Goal: Task Accomplishment & Management: Use online tool/utility

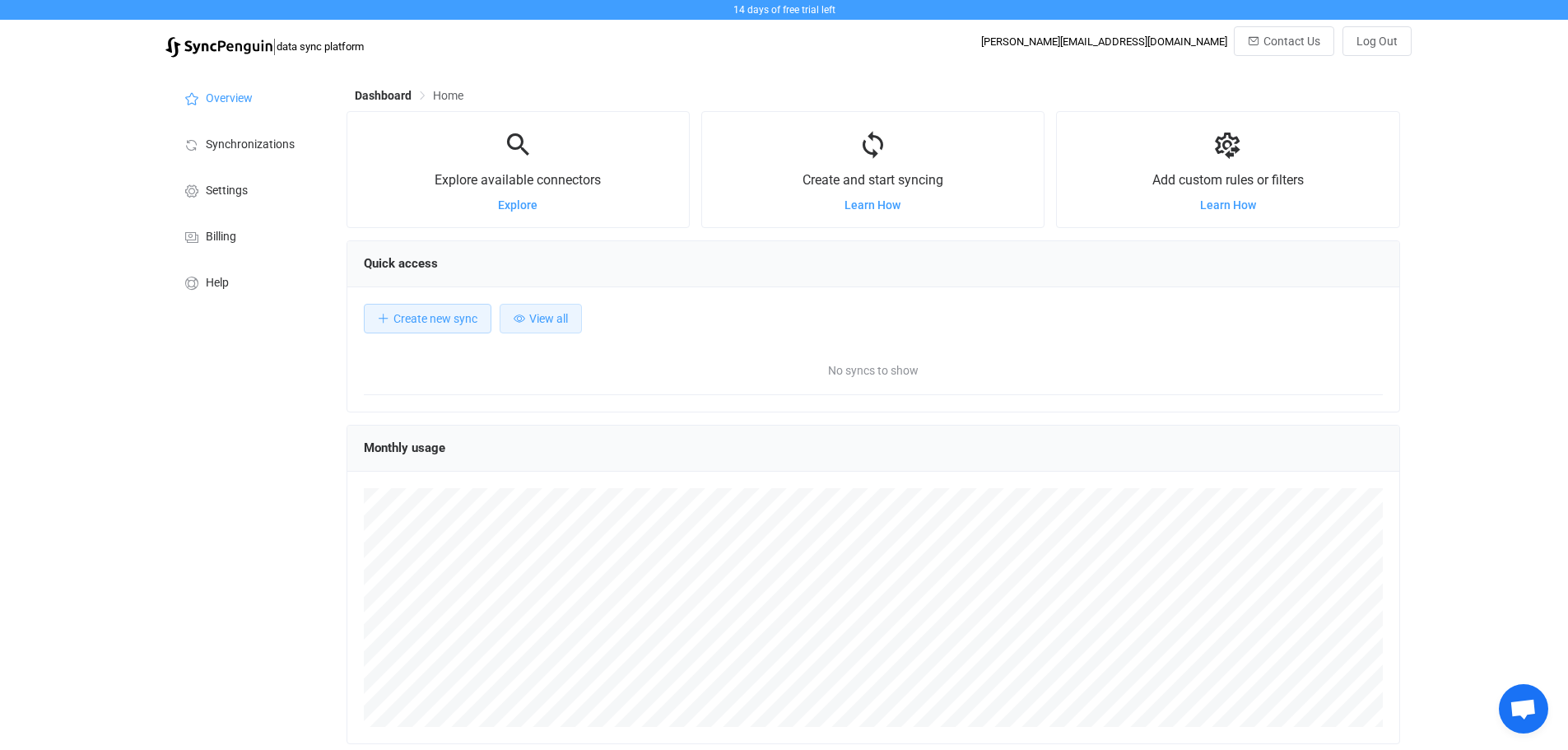
scroll to position [320, 1053]
click at [422, 322] on span "Create new sync" at bounding box center [435, 318] width 84 height 13
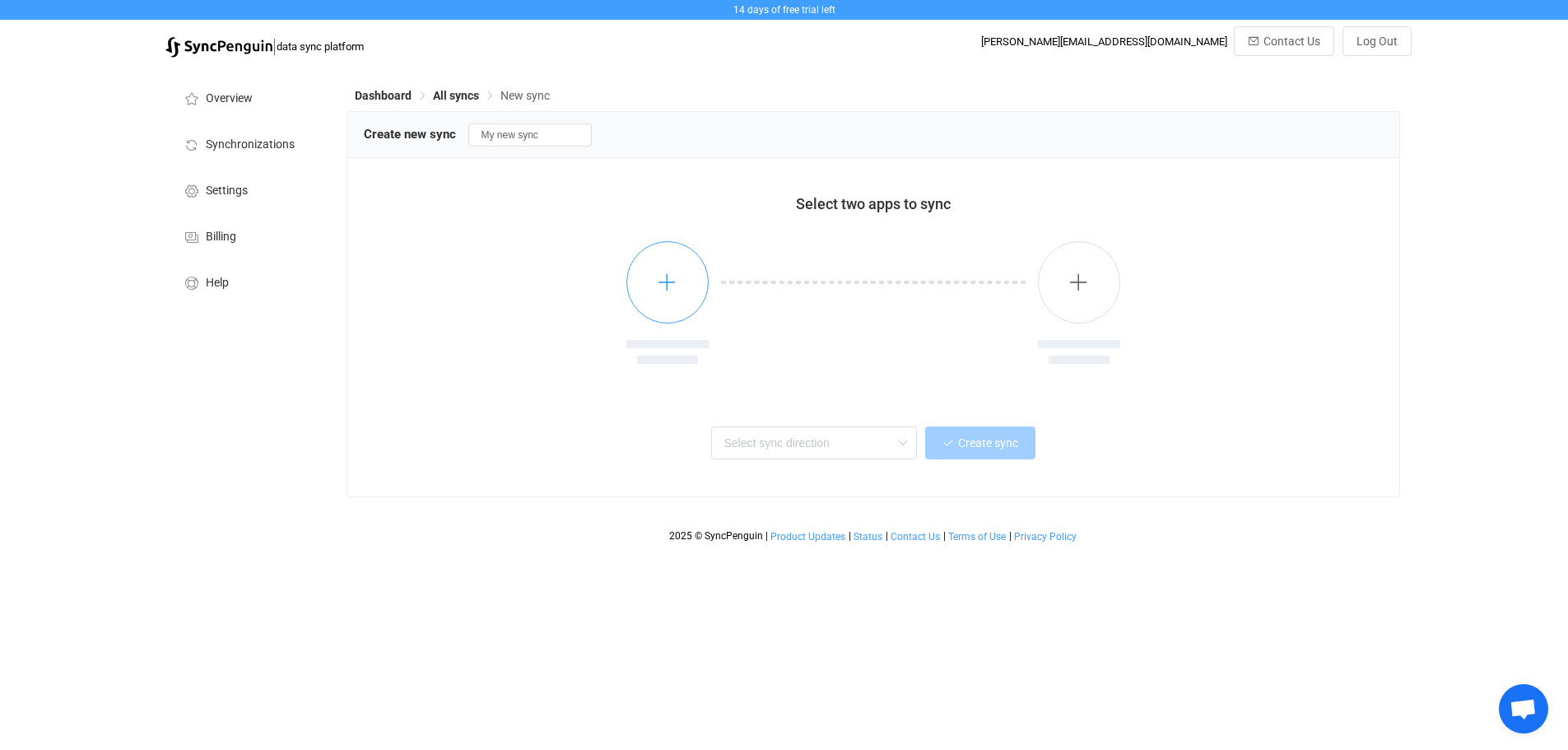
click at [660, 290] on icon "button" at bounding box center [667, 282] width 20 height 20
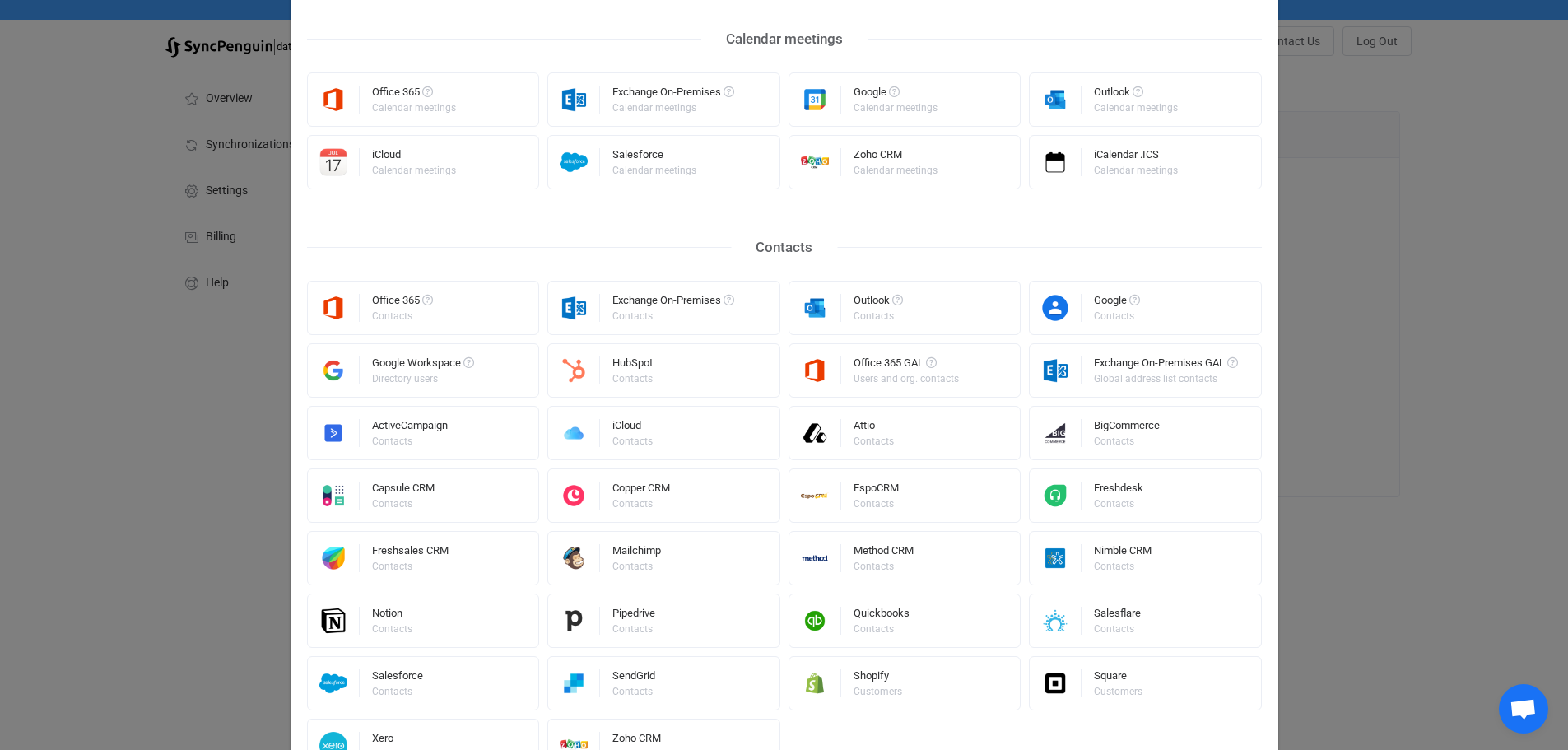
scroll to position [164, 0]
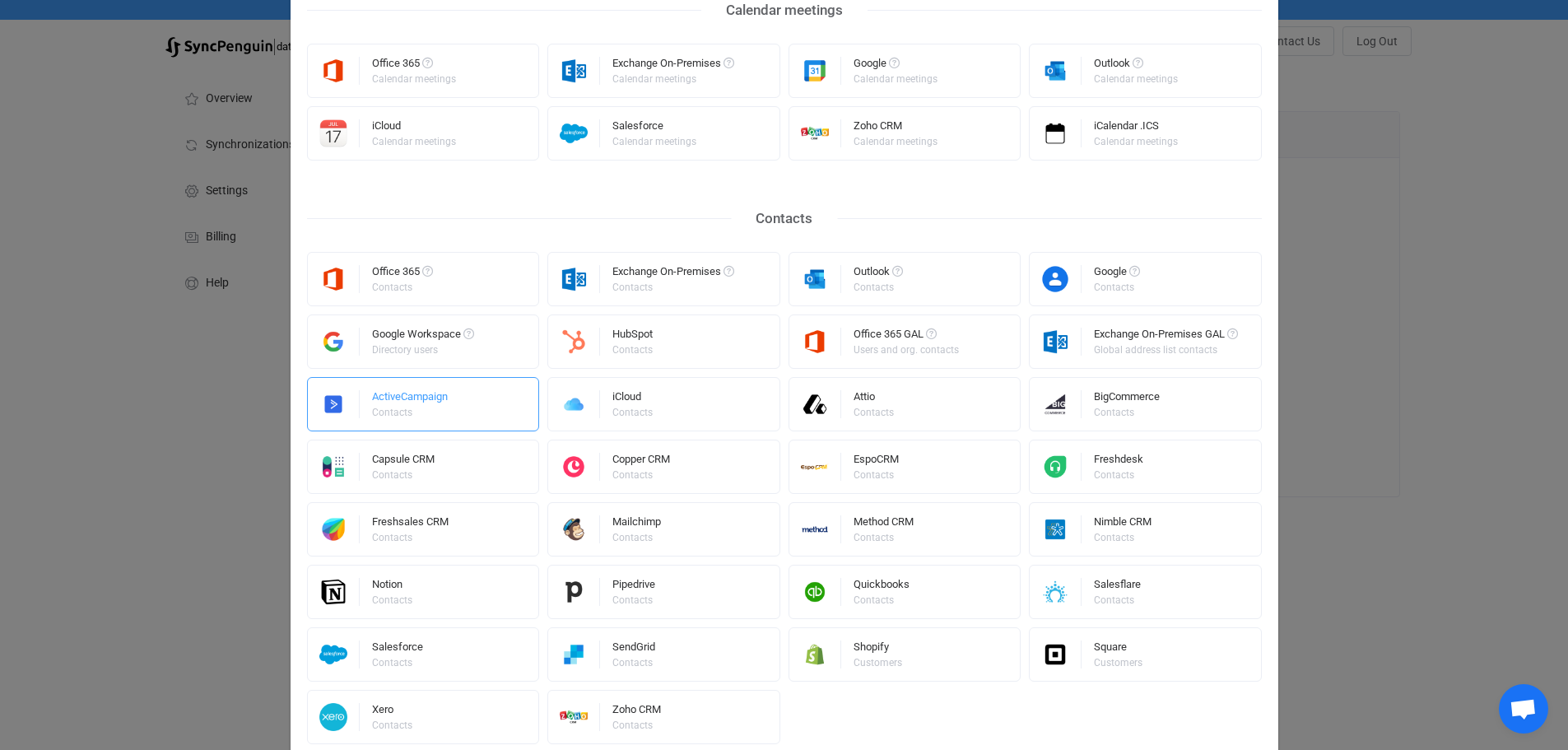
click at [421, 406] on div "ActiveCampaign" at bounding box center [410, 399] width 76 height 17
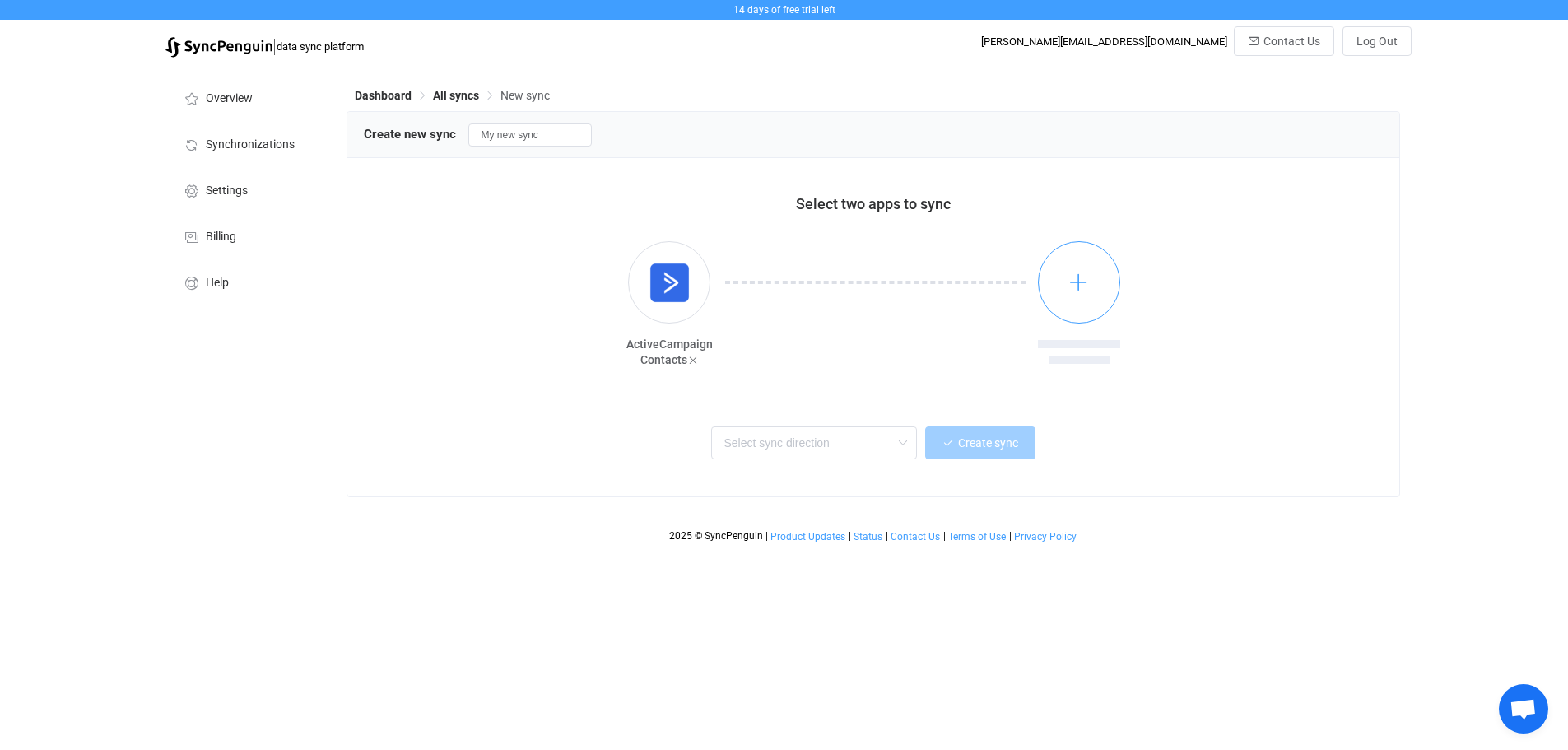
click at [1058, 288] on button "button" at bounding box center [1078, 282] width 82 height 82
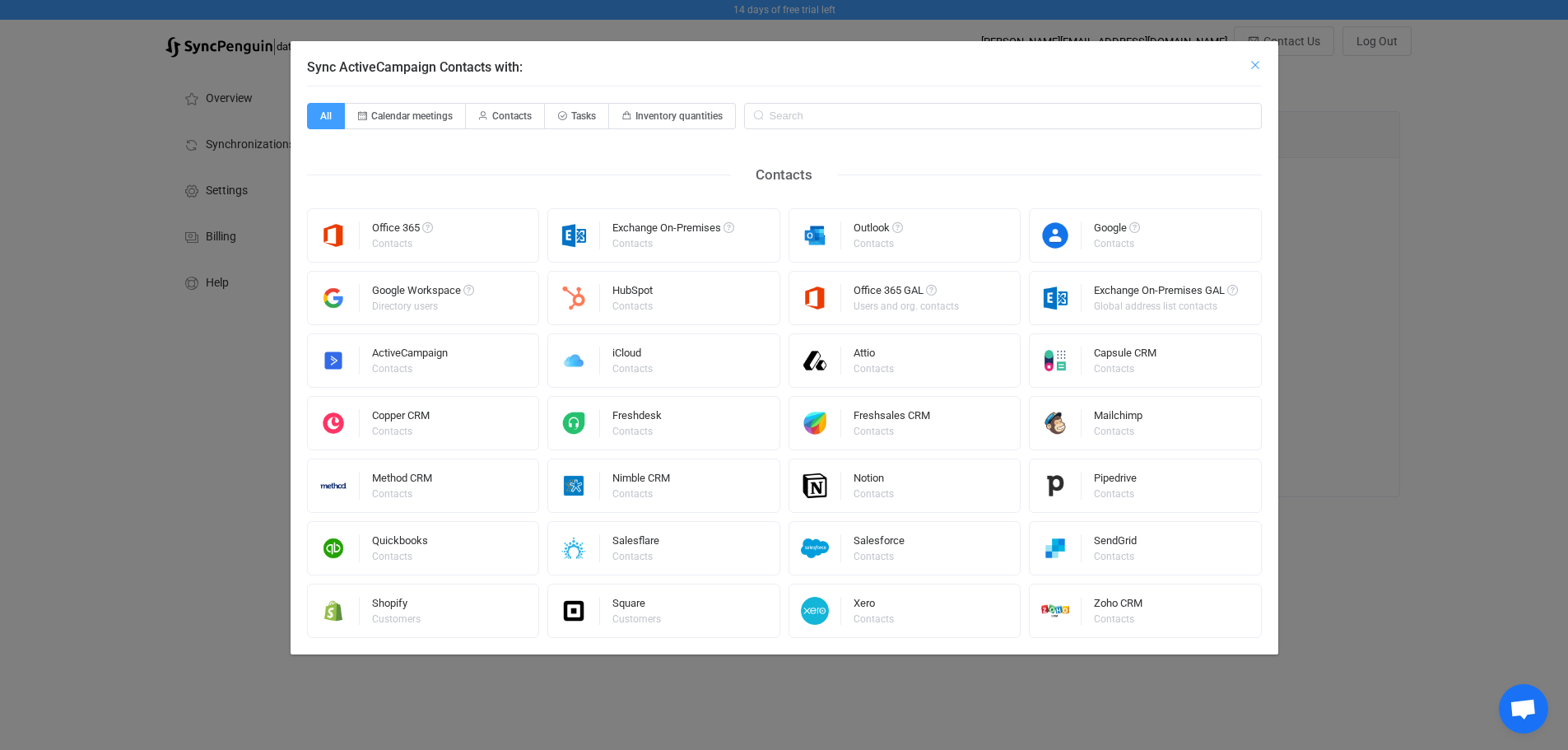
click at [1255, 62] on icon "Close" at bounding box center [1255, 64] width 13 height 13
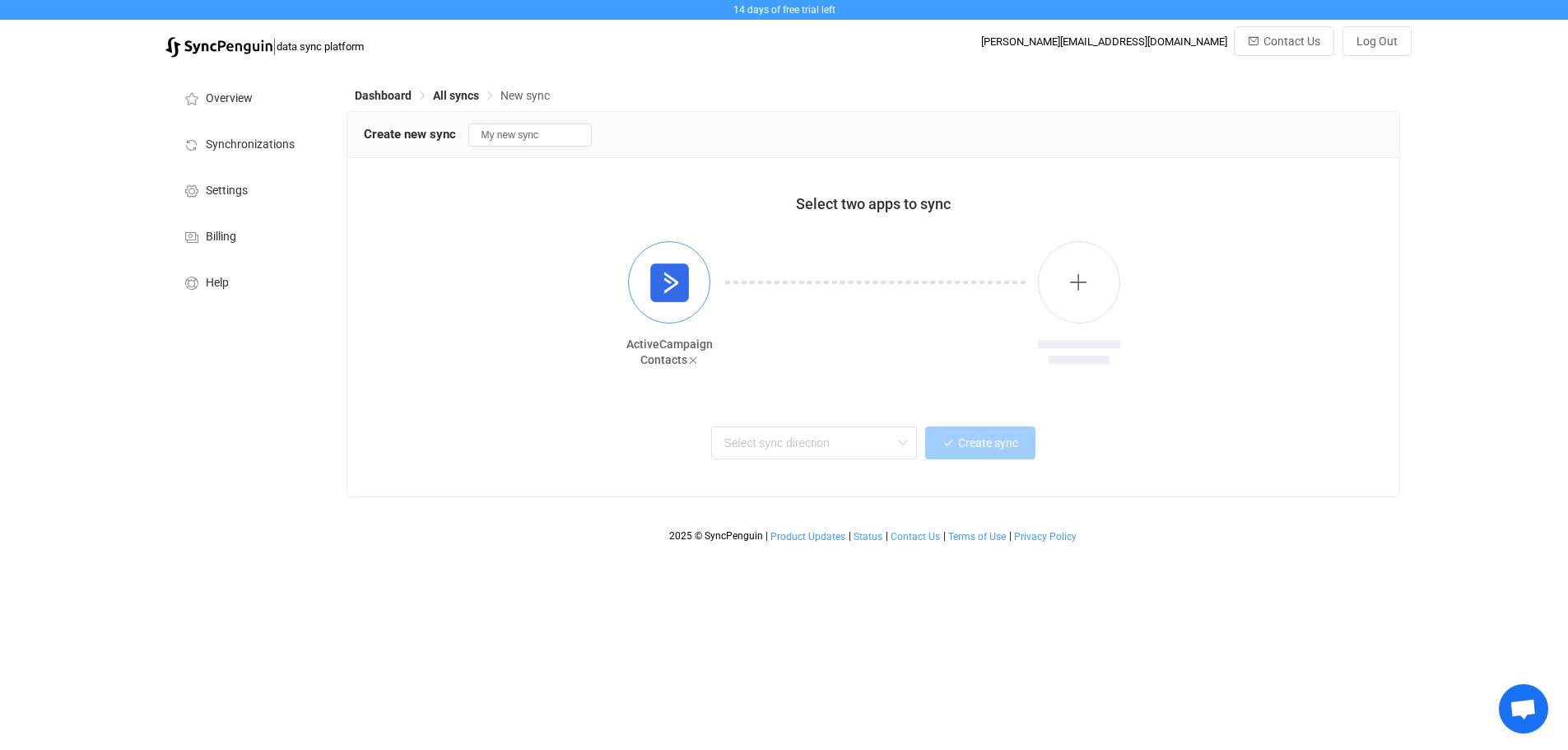
click at [682, 285] on img "button" at bounding box center [669, 283] width 62 height 62
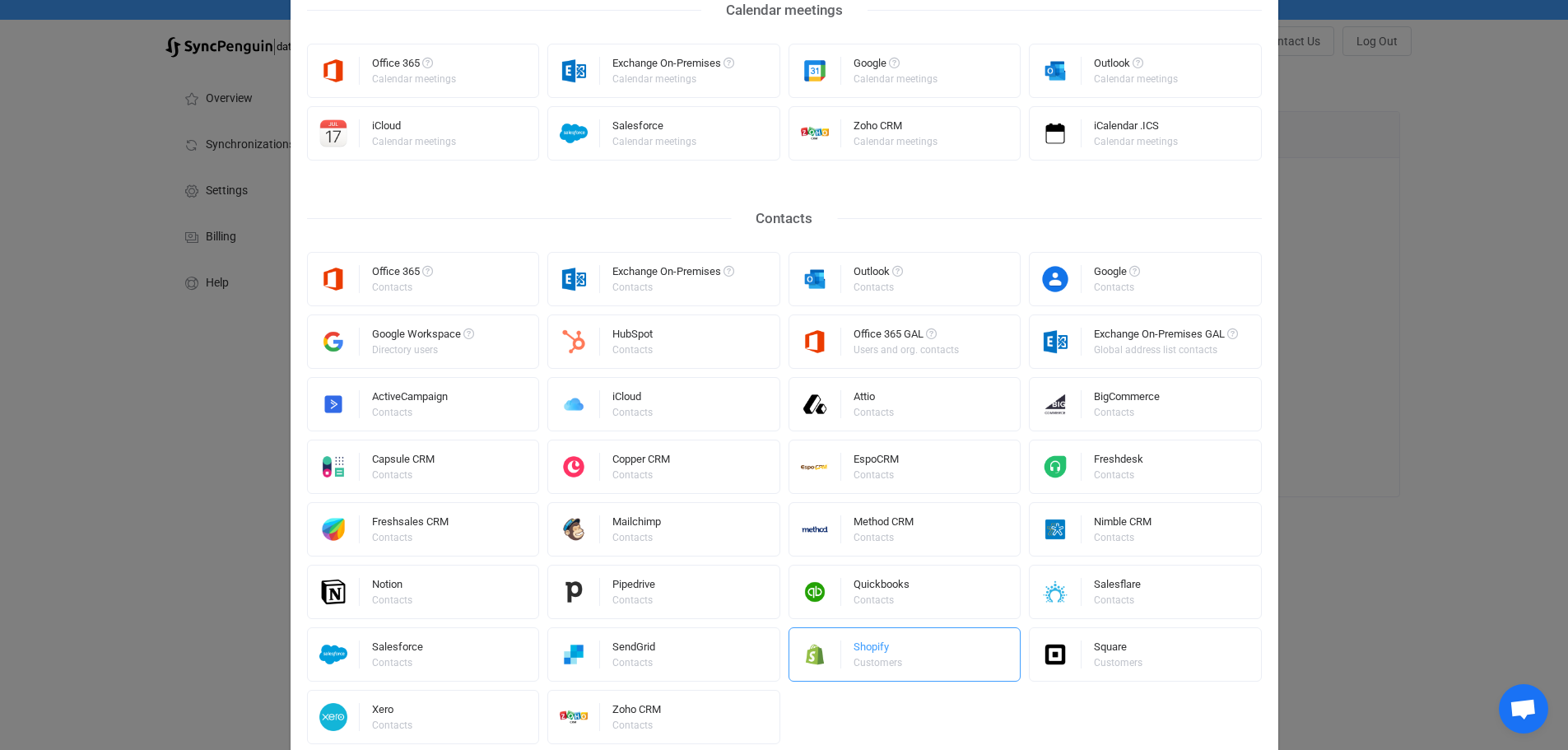
click at [891, 660] on div "Customers" at bounding box center [878, 663] width 49 height 10
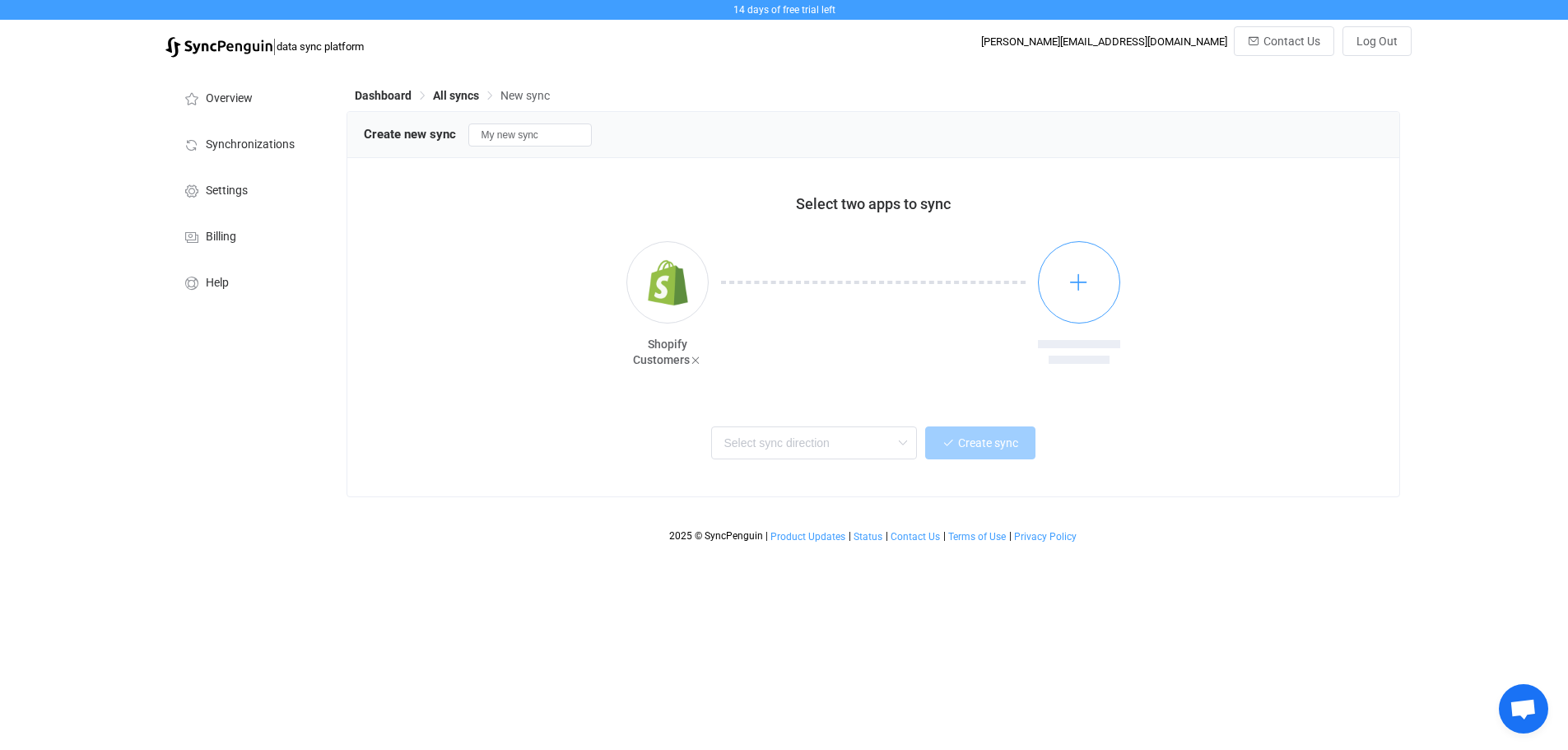
click at [1091, 265] on button "button" at bounding box center [1078, 282] width 82 height 82
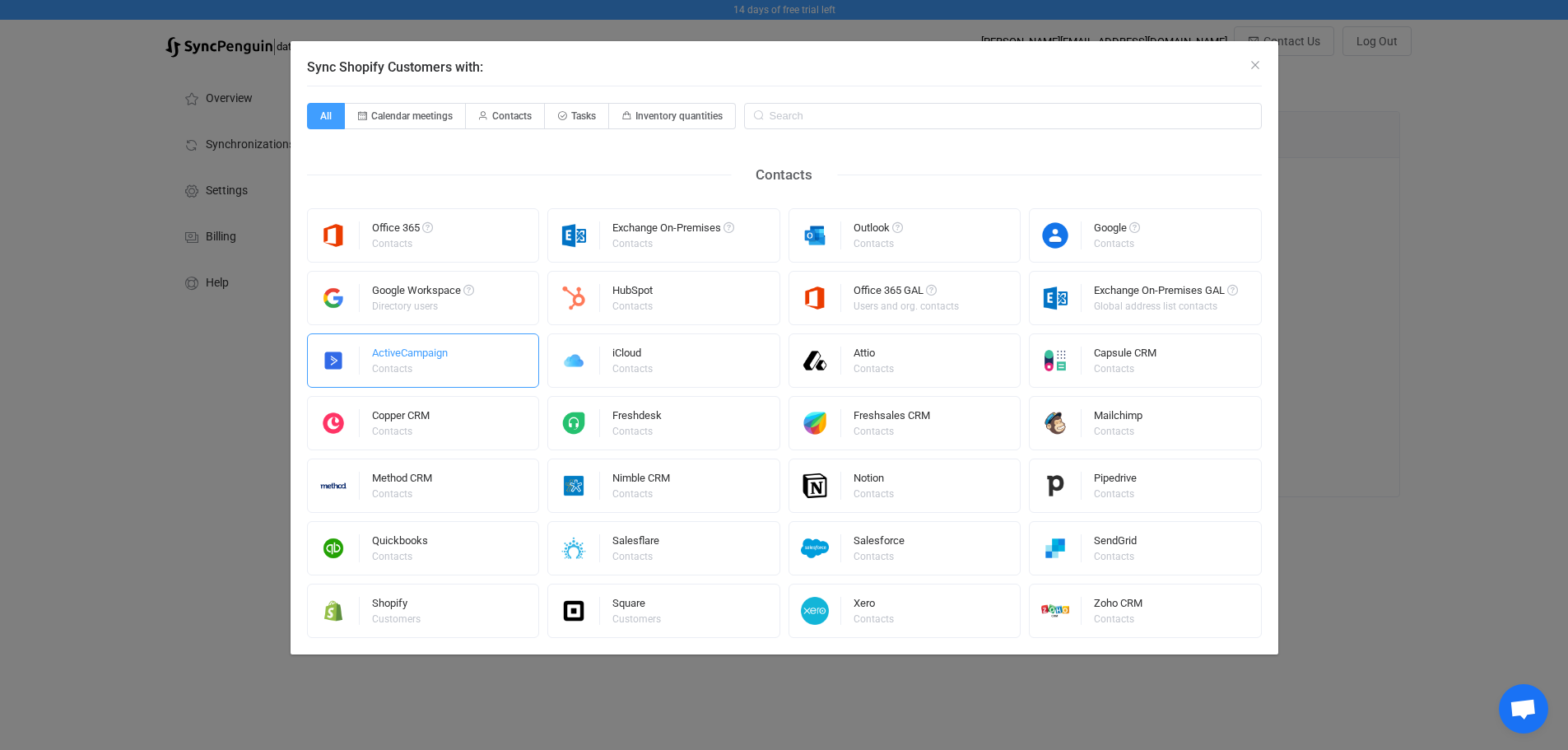
click at [472, 358] on div "ActiveCampaign Contacts" at bounding box center [424, 361] width 233 height 55
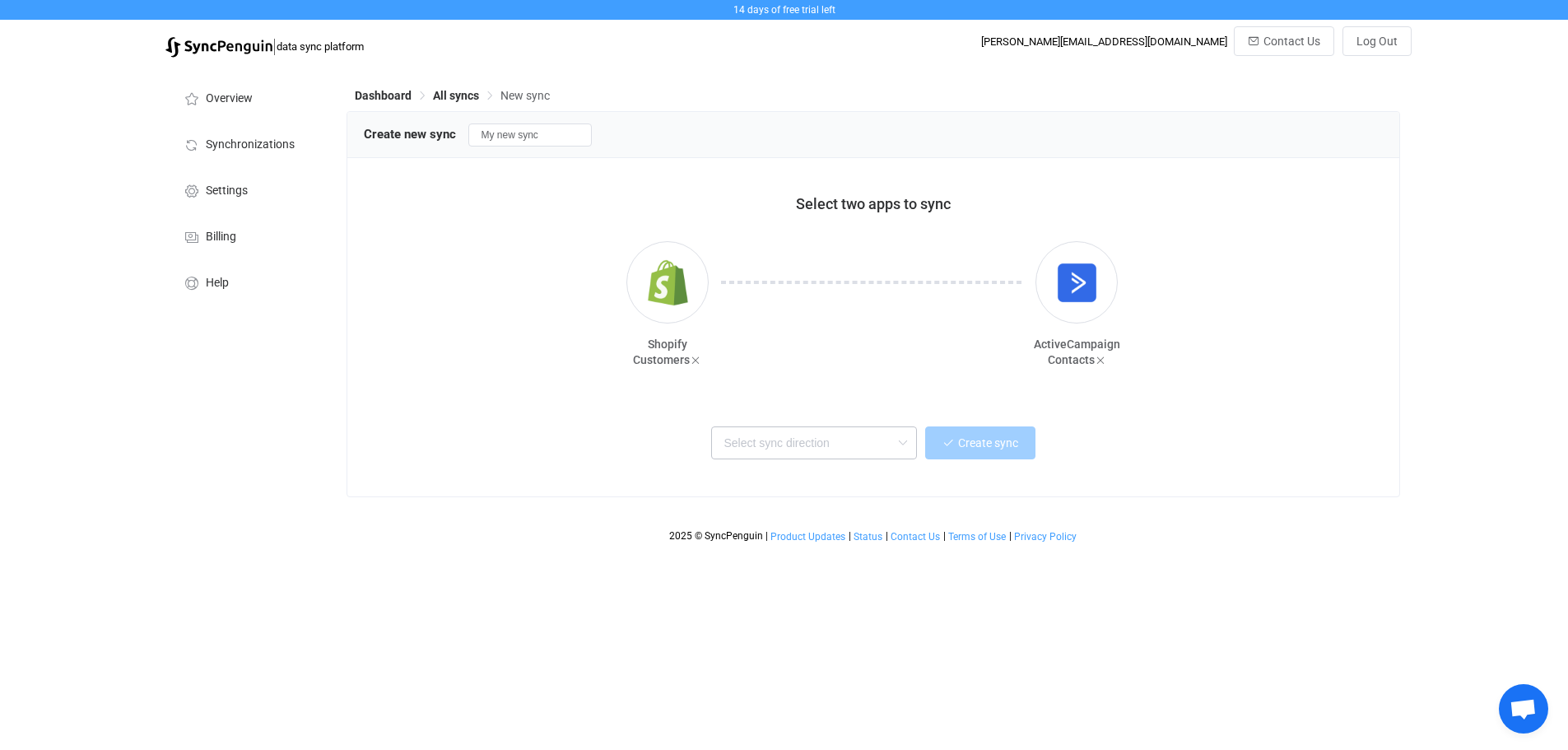
click at [892, 449] on icon at bounding box center [901, 443] width 20 height 33
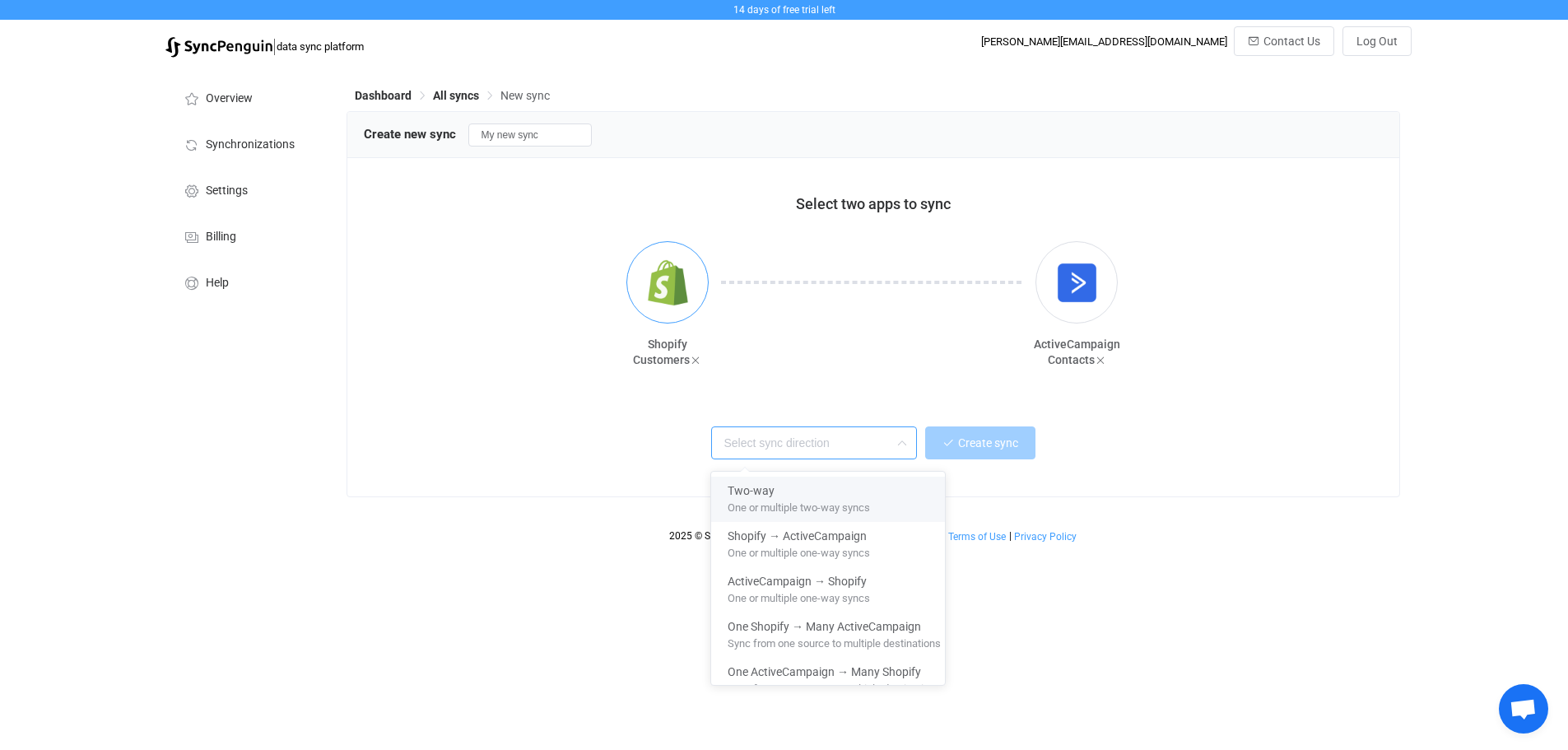
click at [651, 287] on img "button" at bounding box center [667, 283] width 62 height 62
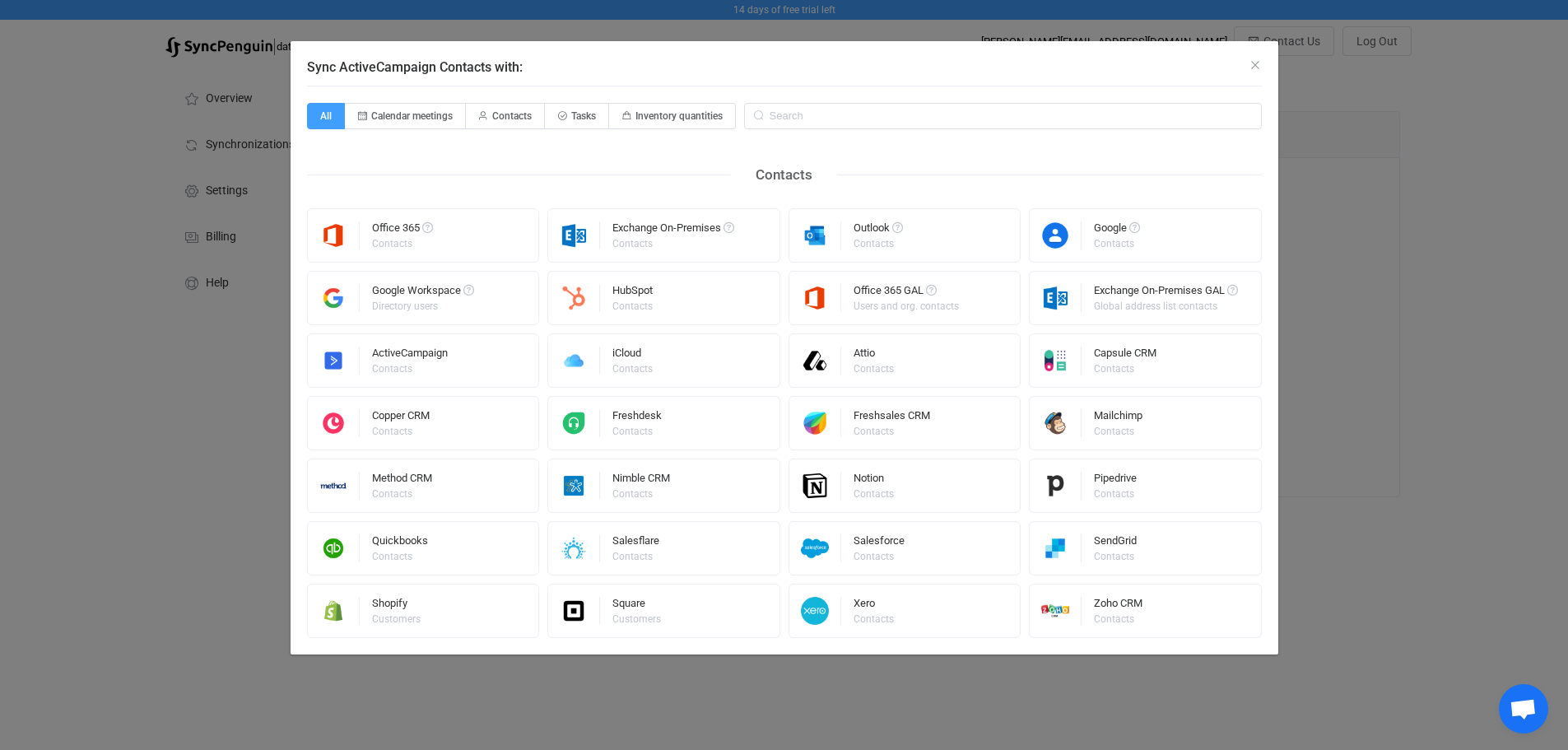
scroll to position [0, 0]
click at [429, 367] on div "Contacts" at bounding box center [408, 368] width 73 height 10
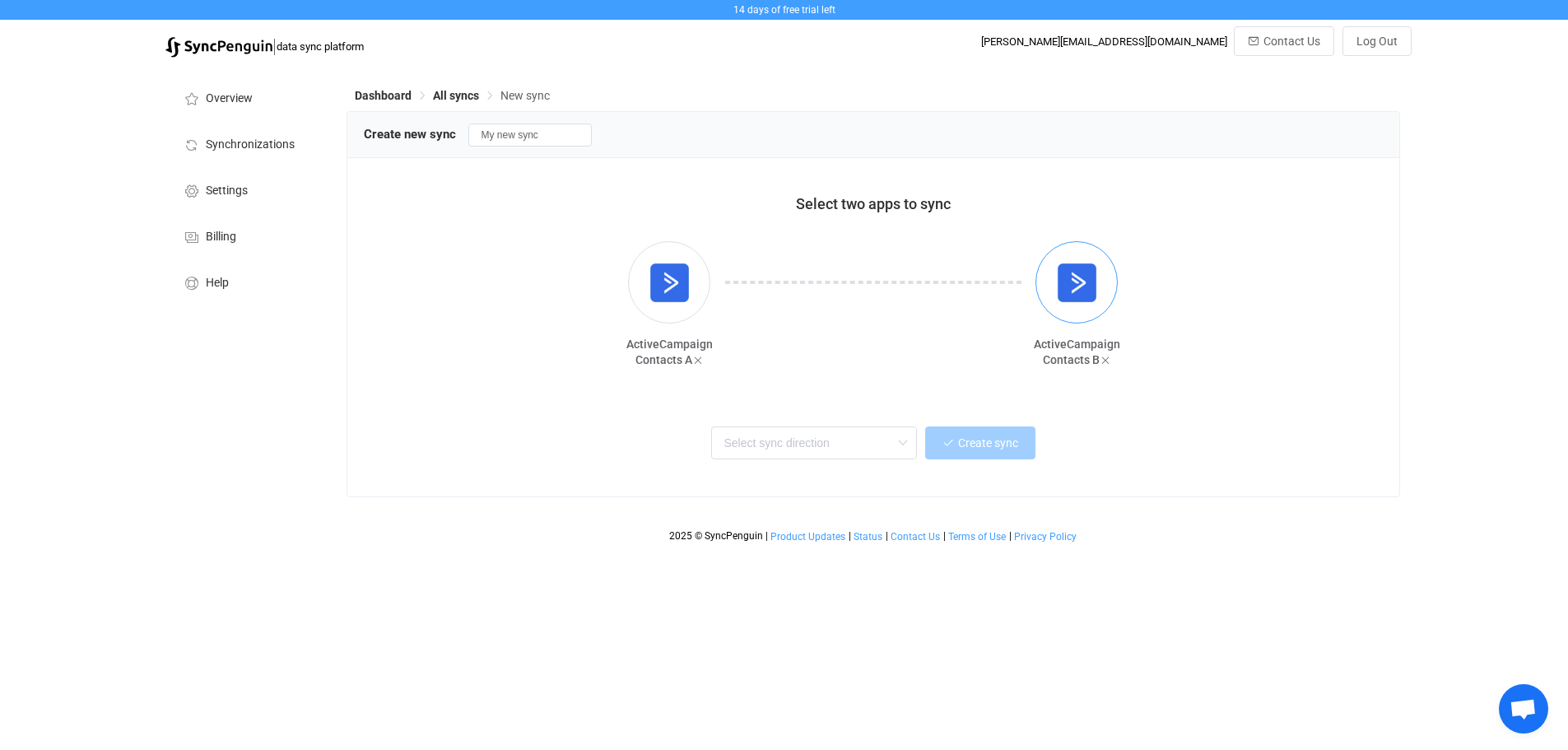
click at [1064, 297] on img "button" at bounding box center [1077, 283] width 62 height 62
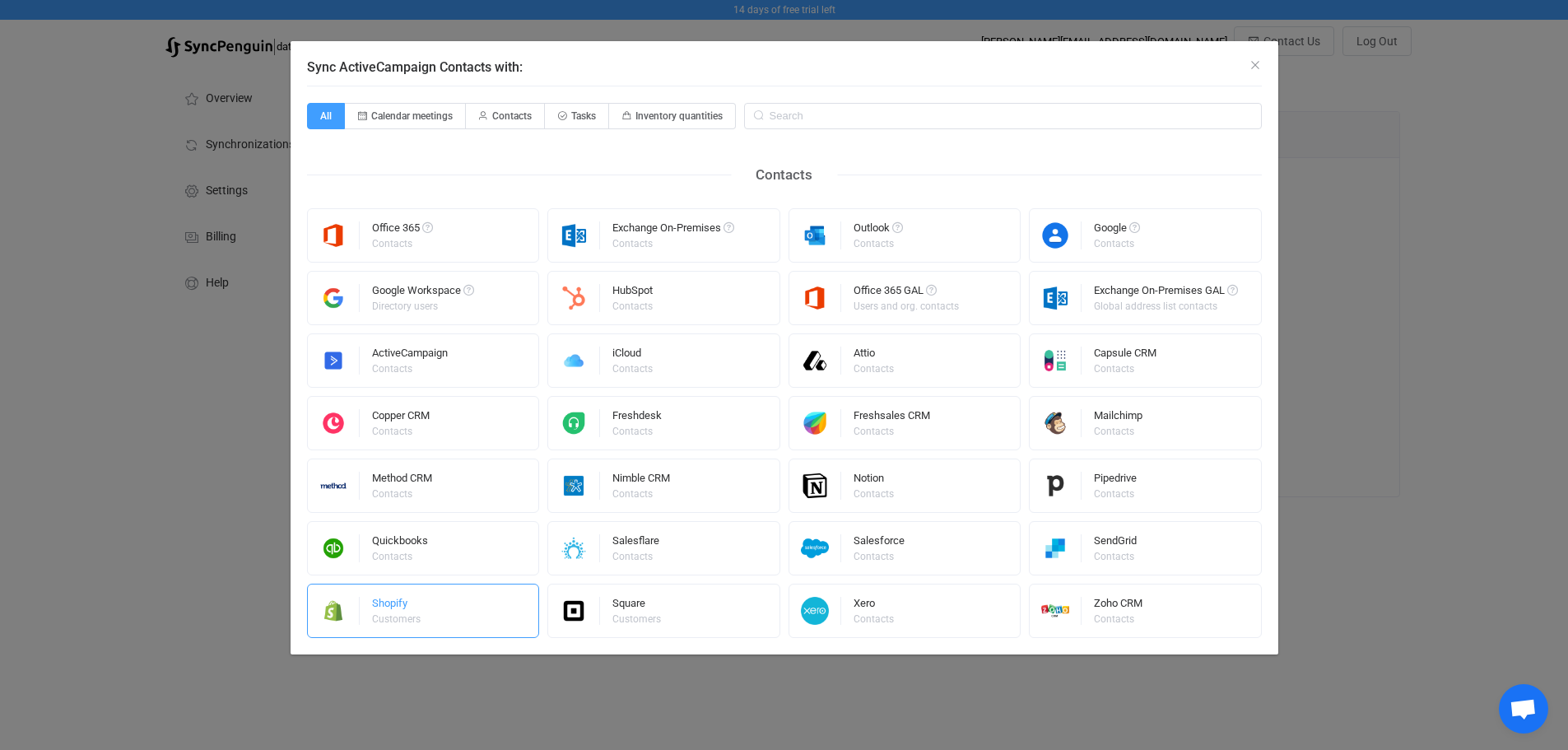
click at [468, 607] on div "Shopify Customers" at bounding box center [424, 611] width 233 height 55
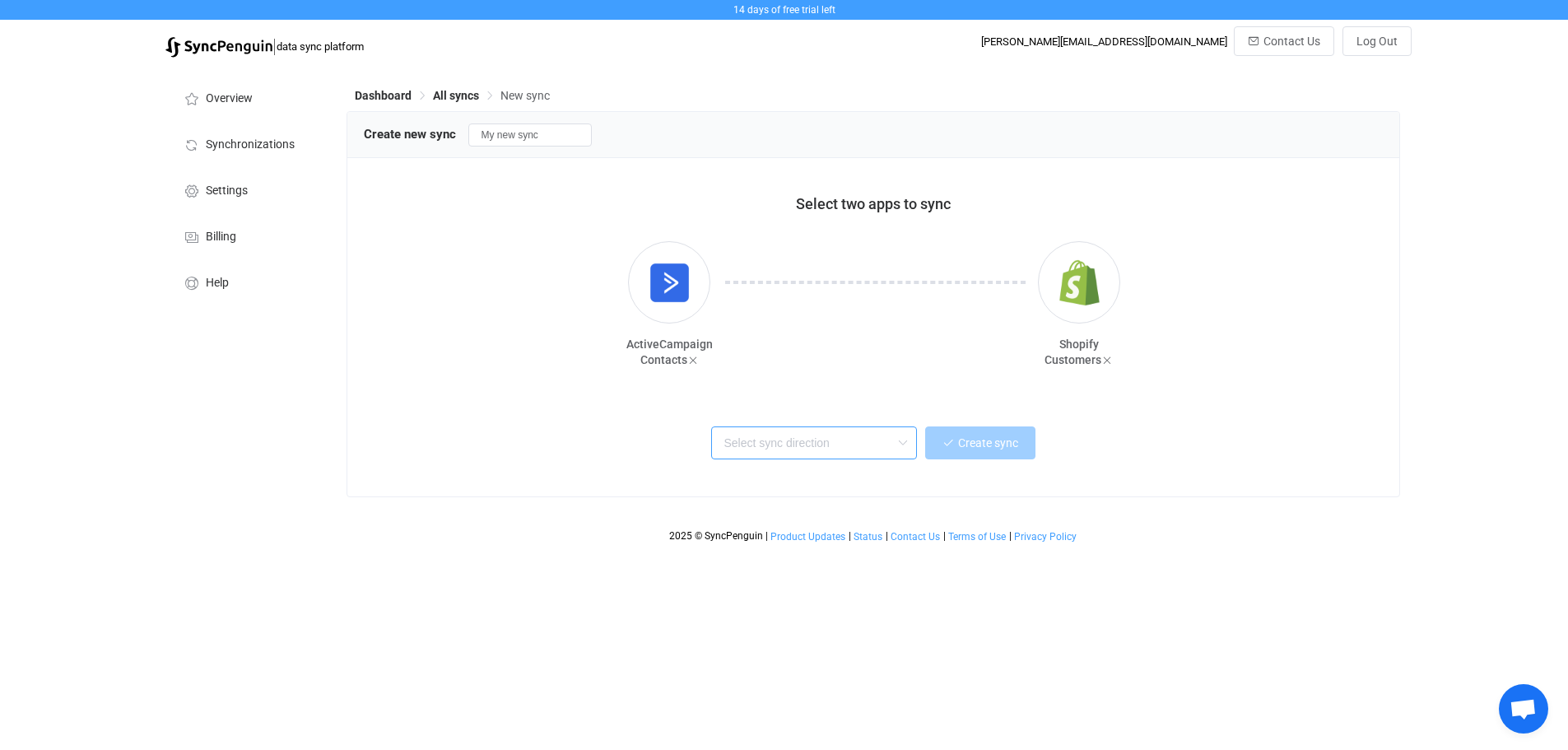
click at [777, 445] on input "text" at bounding box center [813, 443] width 206 height 33
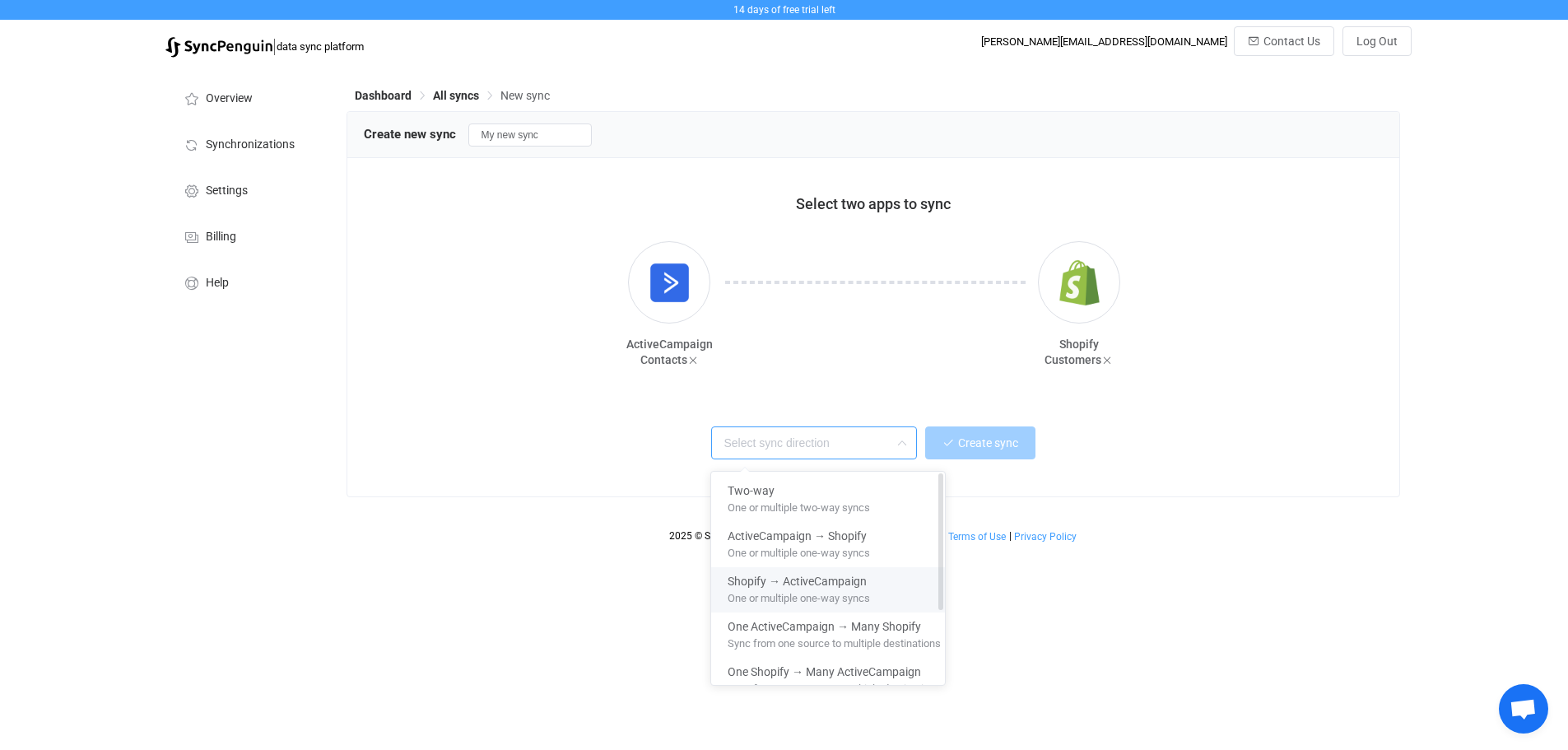
click at [761, 601] on span "One or multiple one-way syncs" at bounding box center [798, 595] width 142 height 19
type input "Shopify → ActiveCampaign"
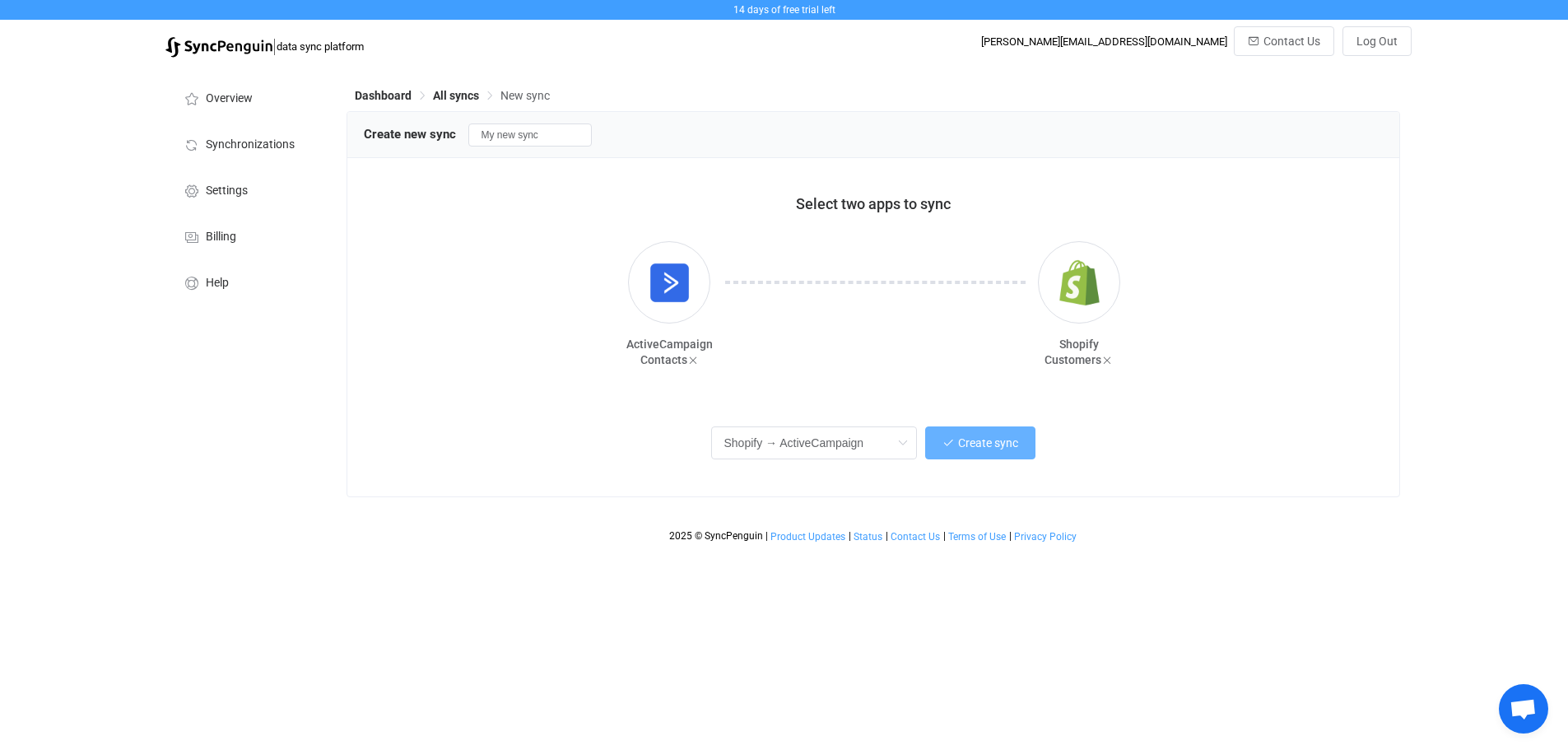
click at [962, 454] on button "Create sync" at bounding box center [980, 443] width 110 height 33
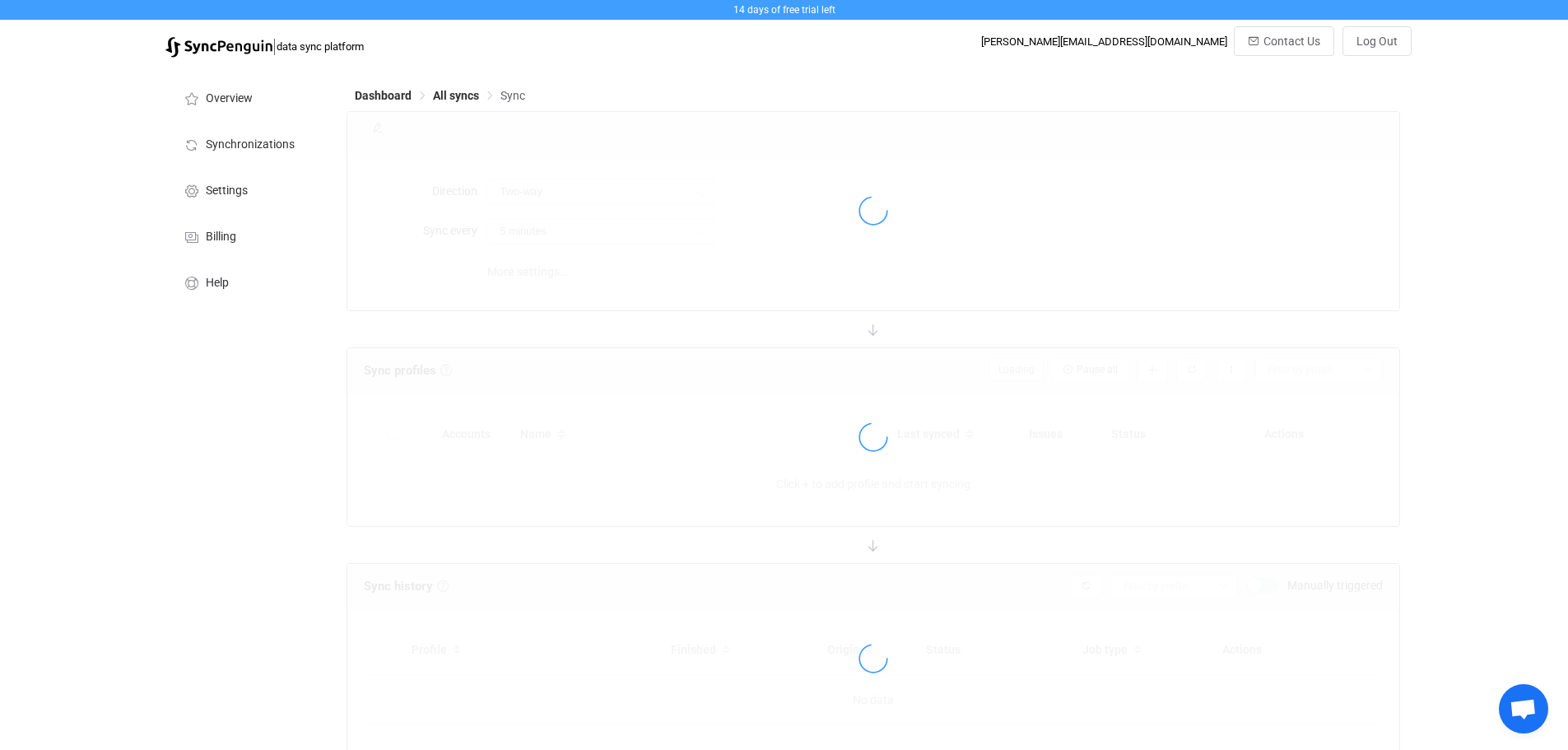
type input "Shopify → ActiveCampaign"
type input "10 minutes"
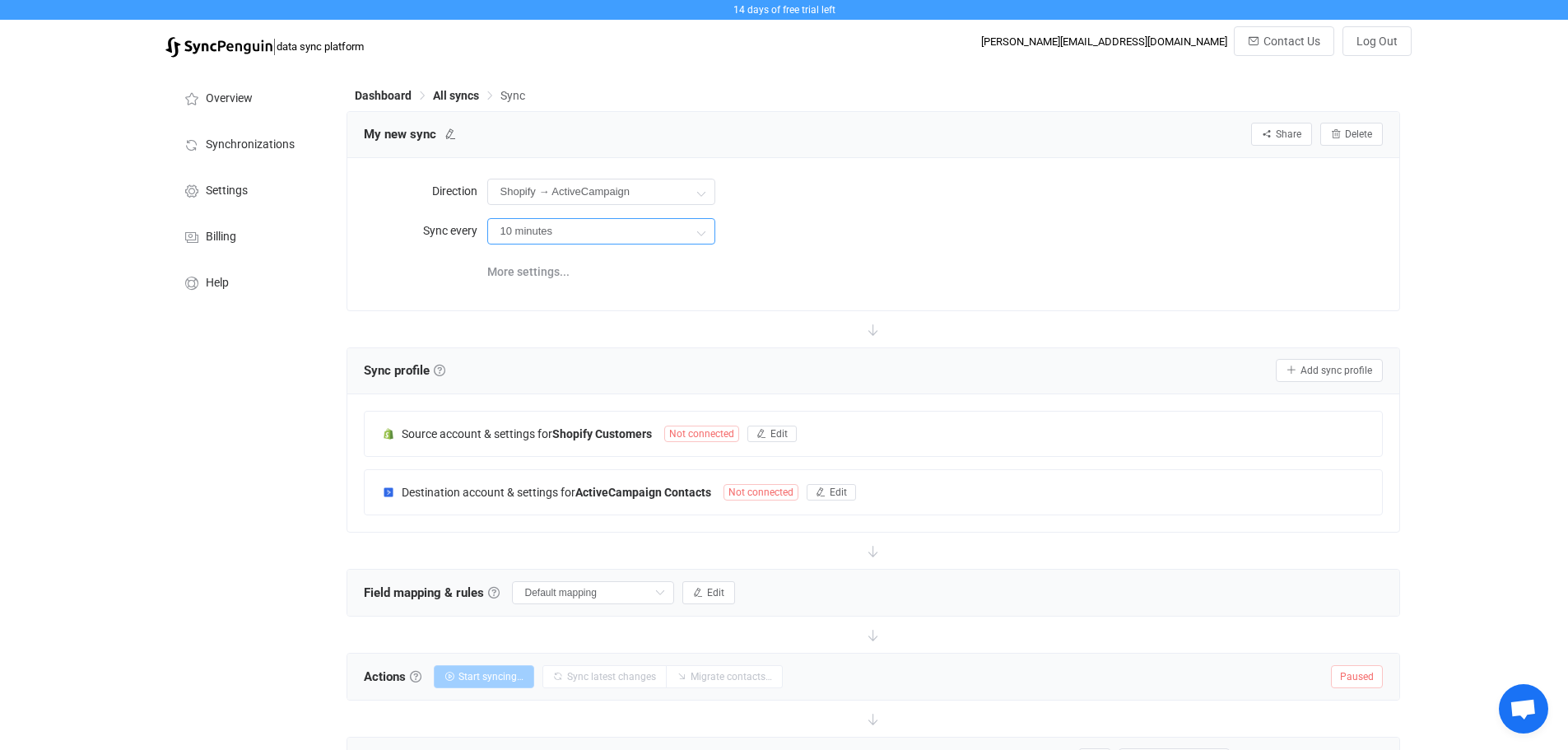
click at [537, 237] on input "10 minutes" at bounding box center [601, 231] width 228 height 27
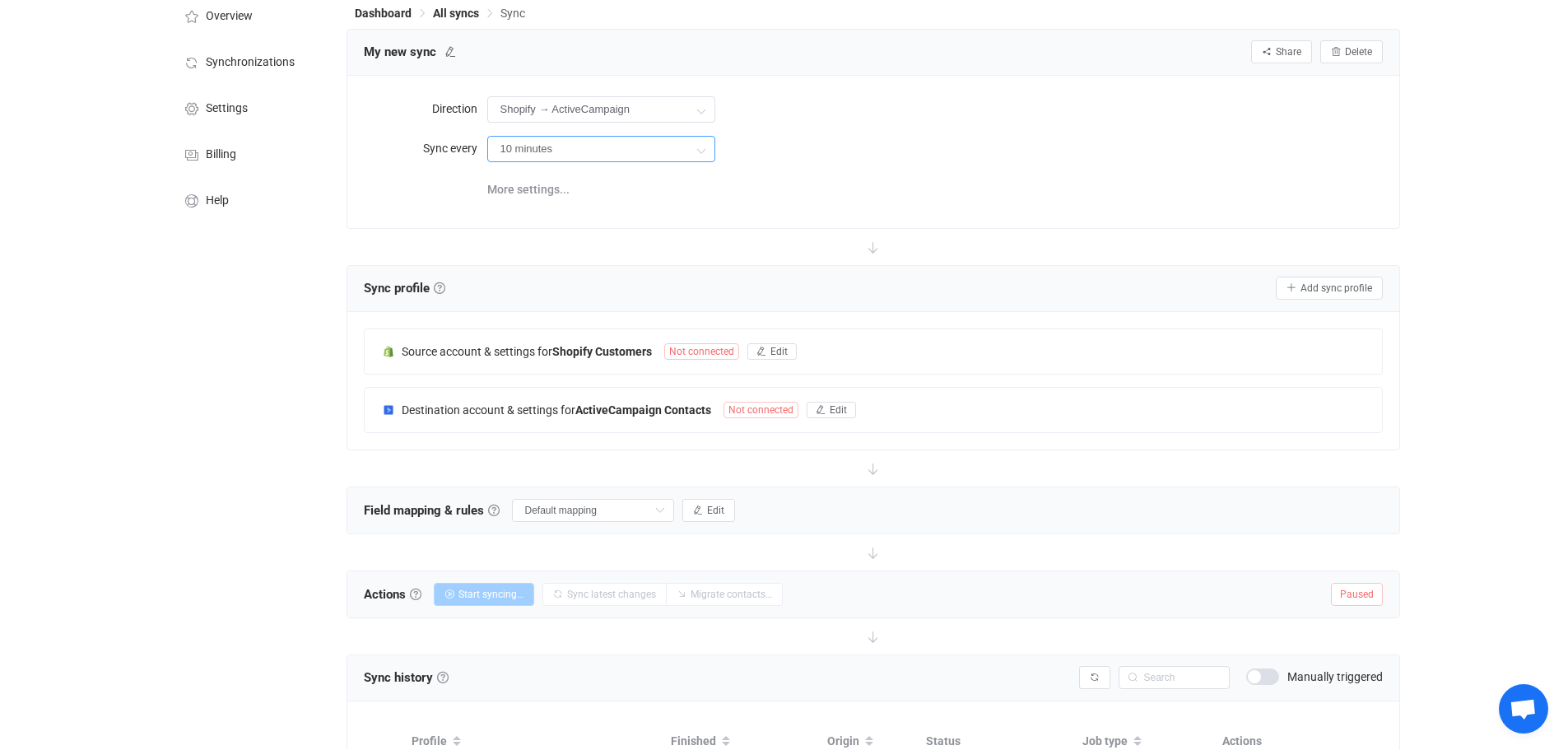
scroll to position [164, 0]
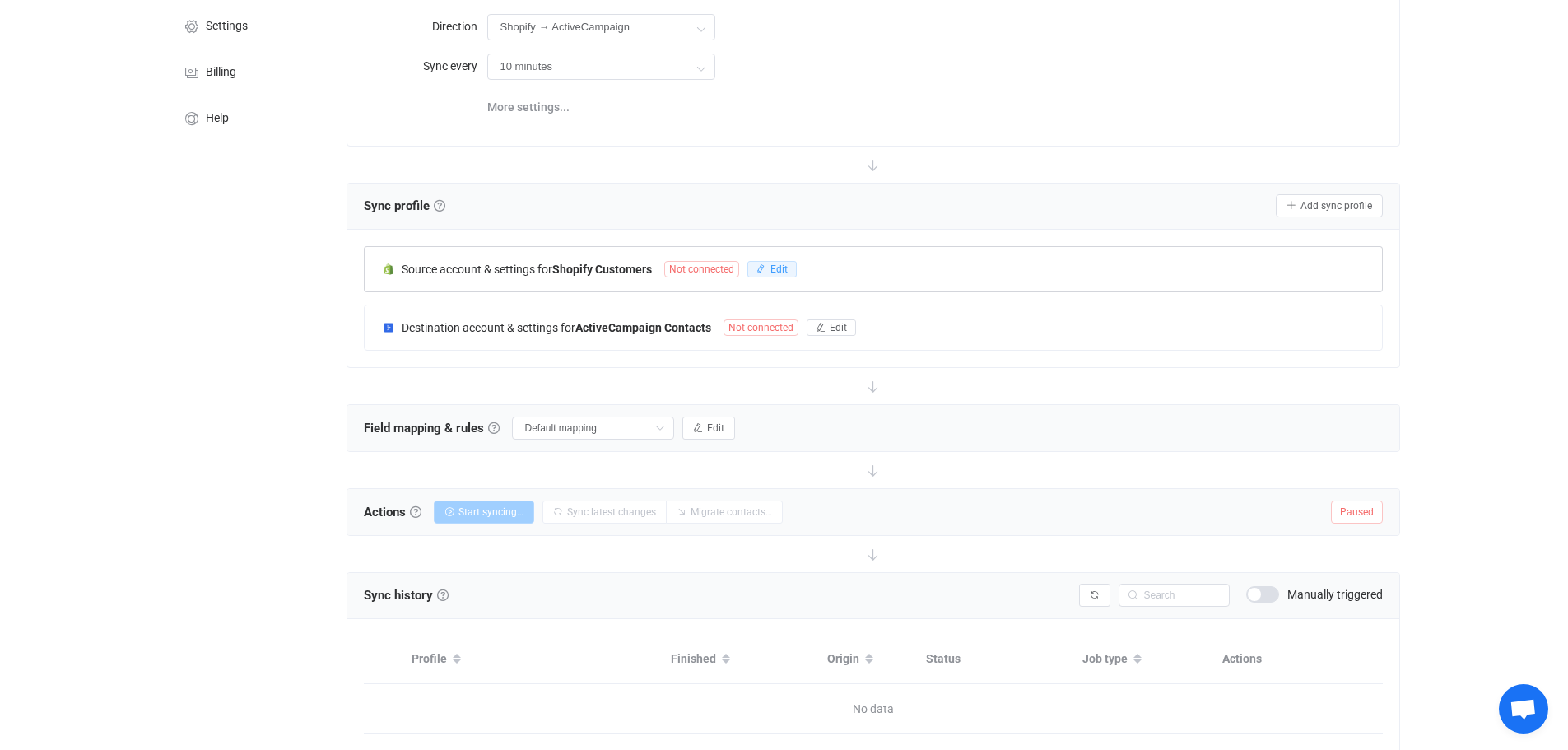
click at [760, 271] on icon "button" at bounding box center [761, 269] width 10 height 10
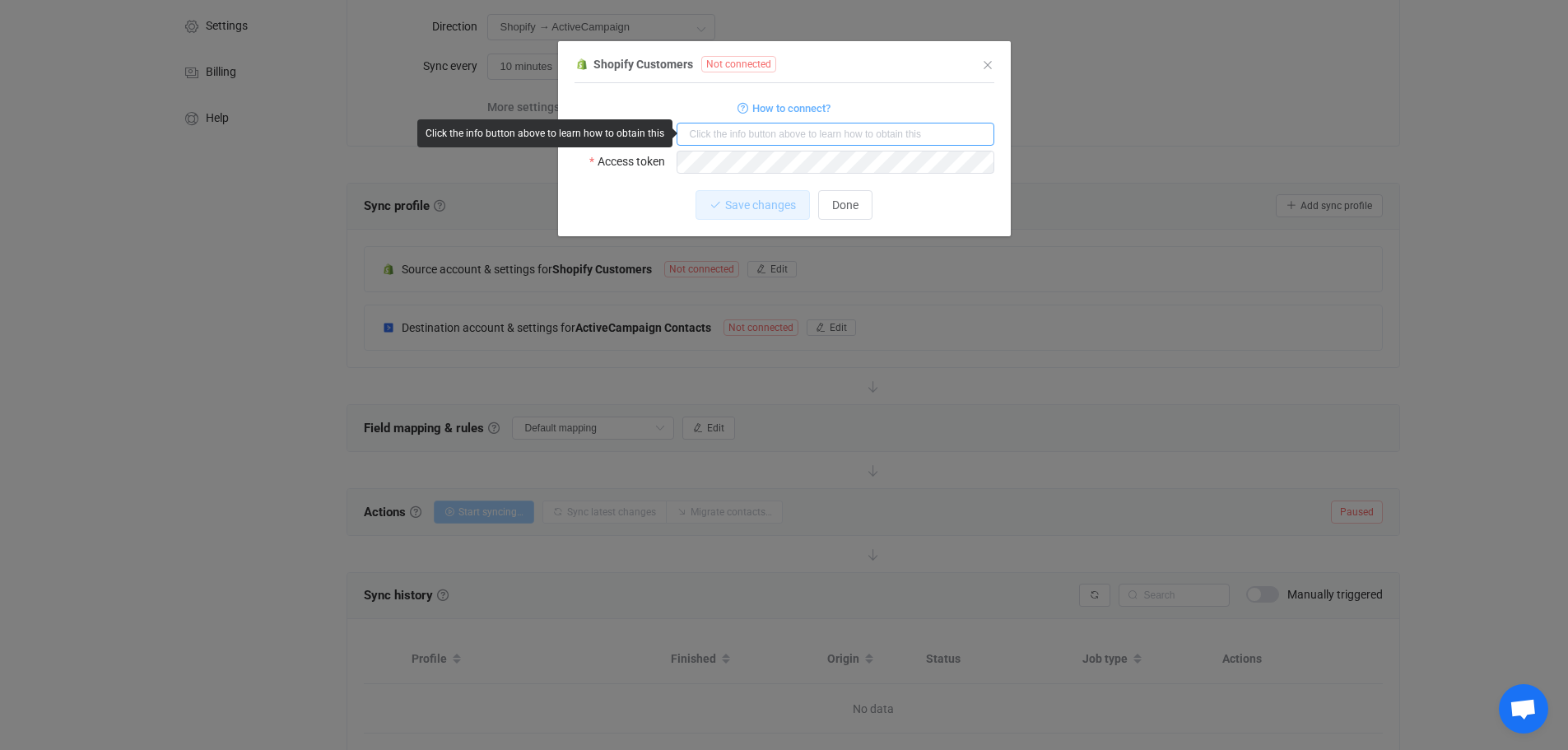
click at [768, 140] on input "dialog" at bounding box center [835, 134] width 318 height 23
click at [637, 201] on div "Save changes Done" at bounding box center [784, 205] width 419 height 30
click at [808, 115] on span "How to connect?" at bounding box center [791, 108] width 79 height 19
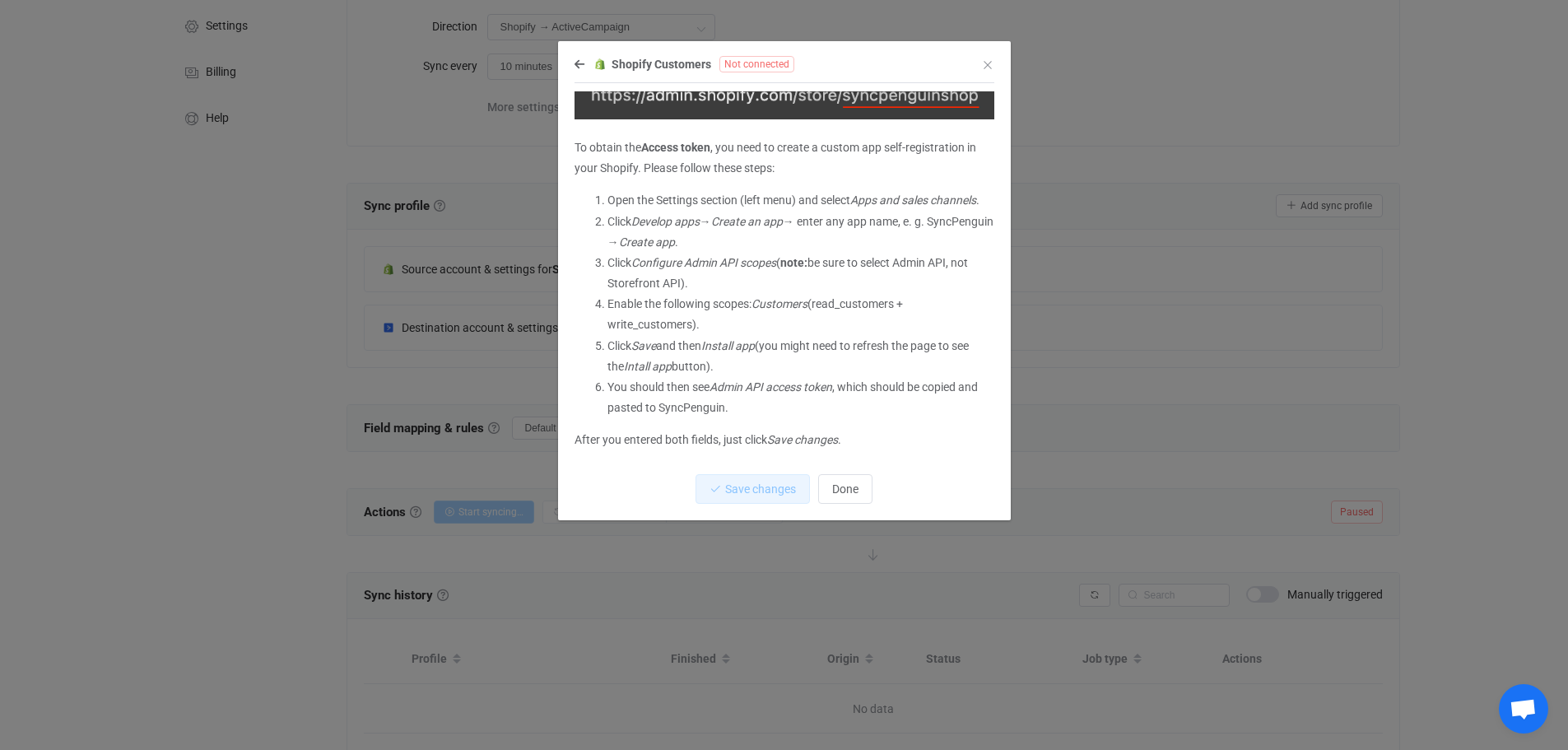
scroll to position [234, 0]
click at [846, 486] on span "Done" at bounding box center [845, 489] width 26 height 13
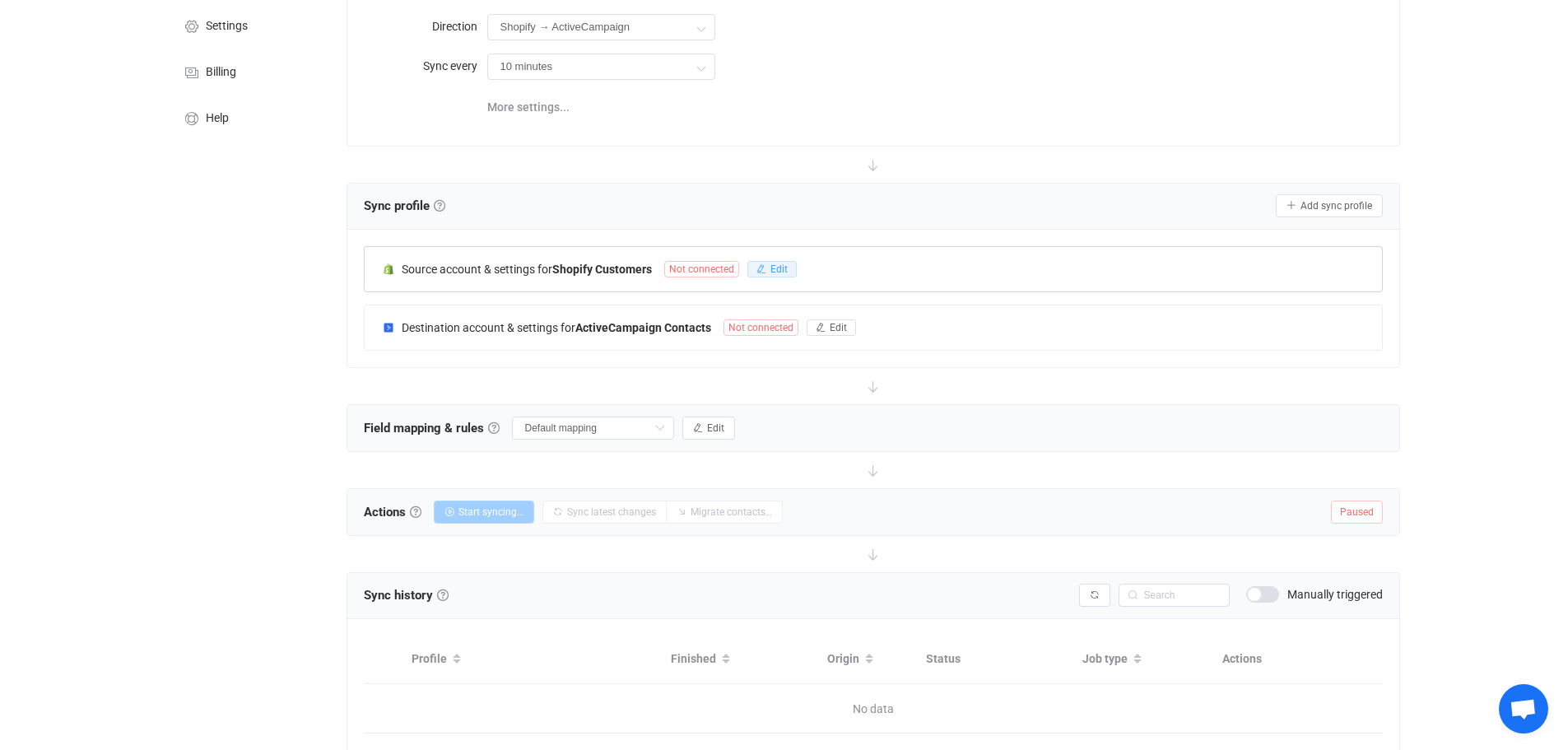
click at [790, 266] on button "Edit" at bounding box center [772, 269] width 49 height 17
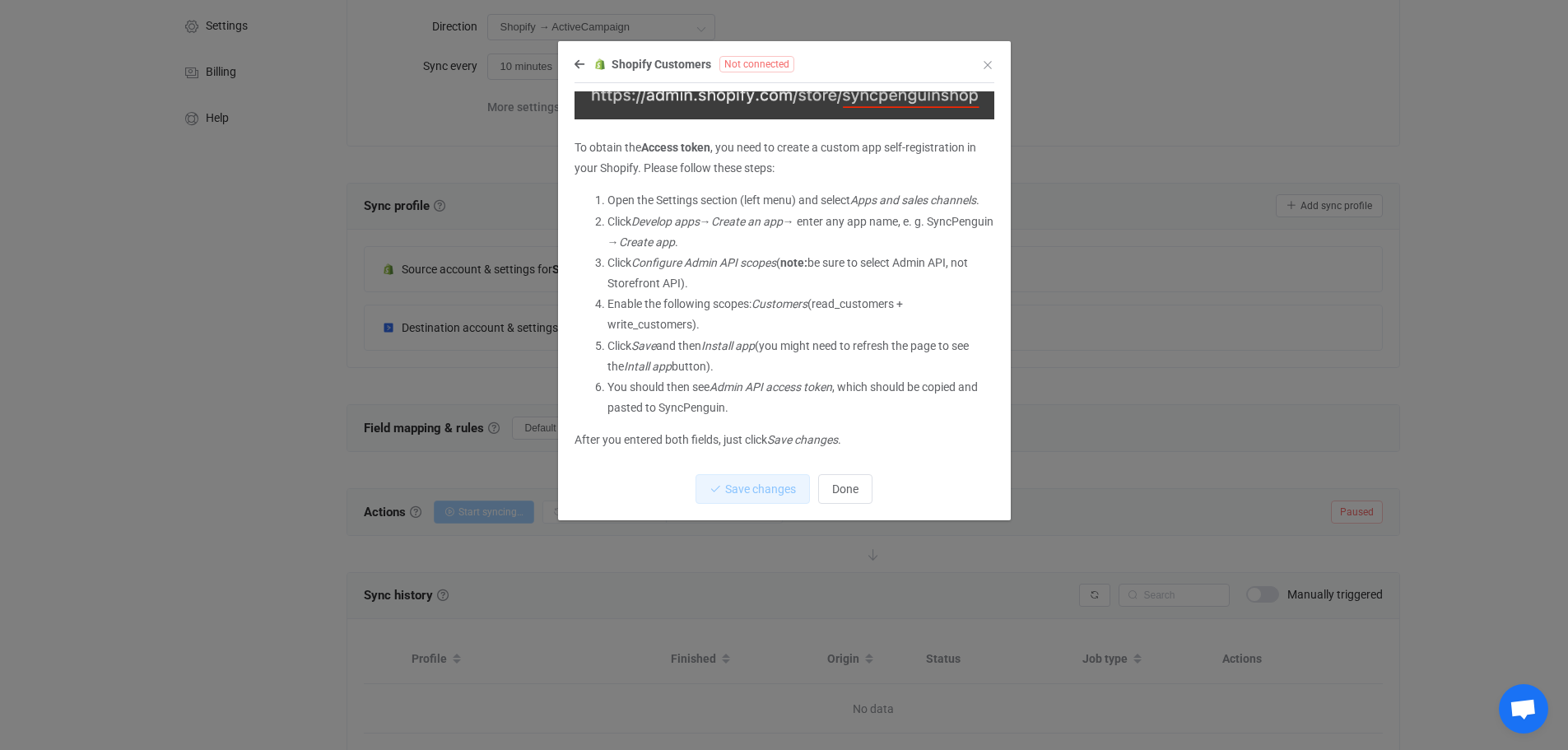
scroll to position [0, 0]
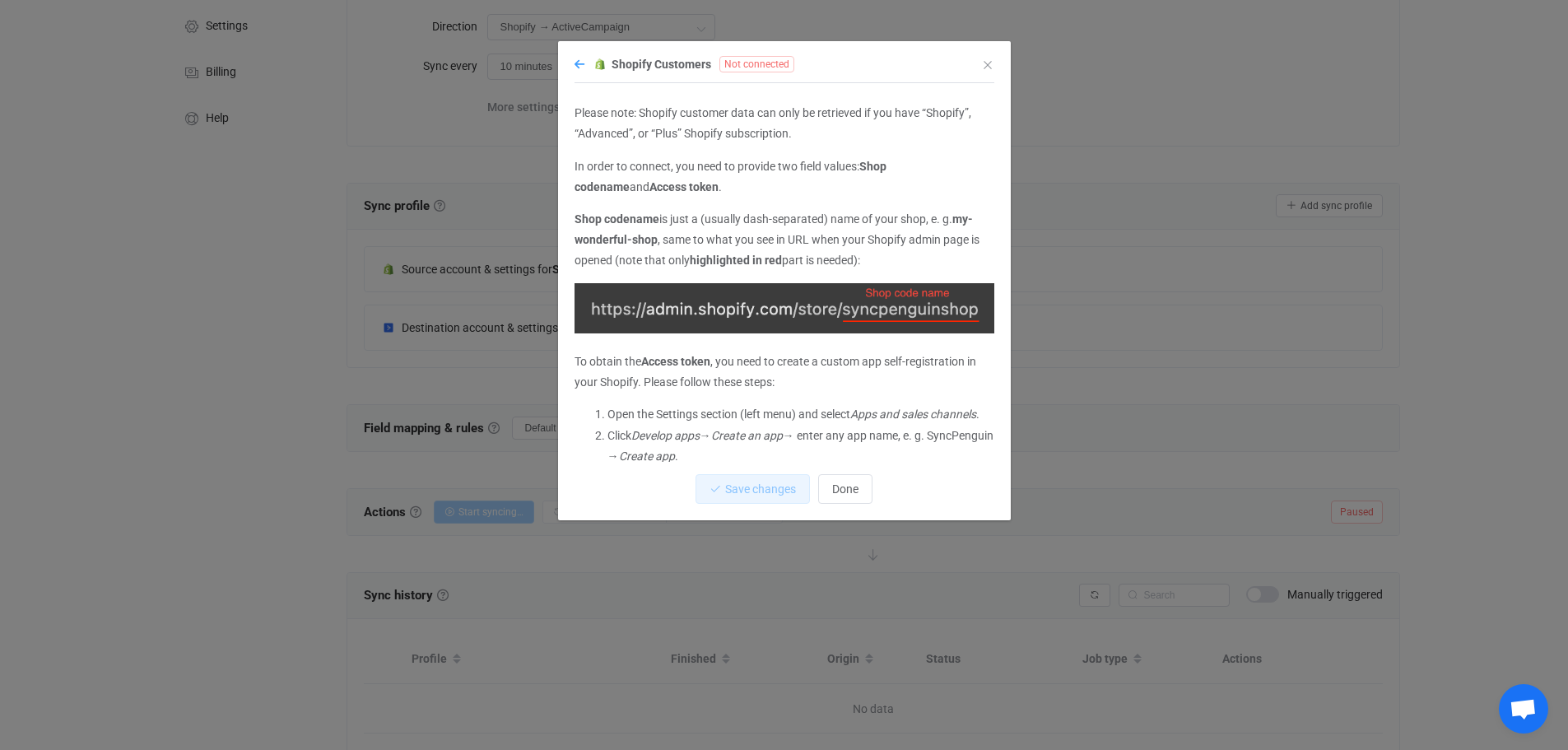
click at [577, 67] on icon "dialog" at bounding box center [579, 64] width 10 height 11
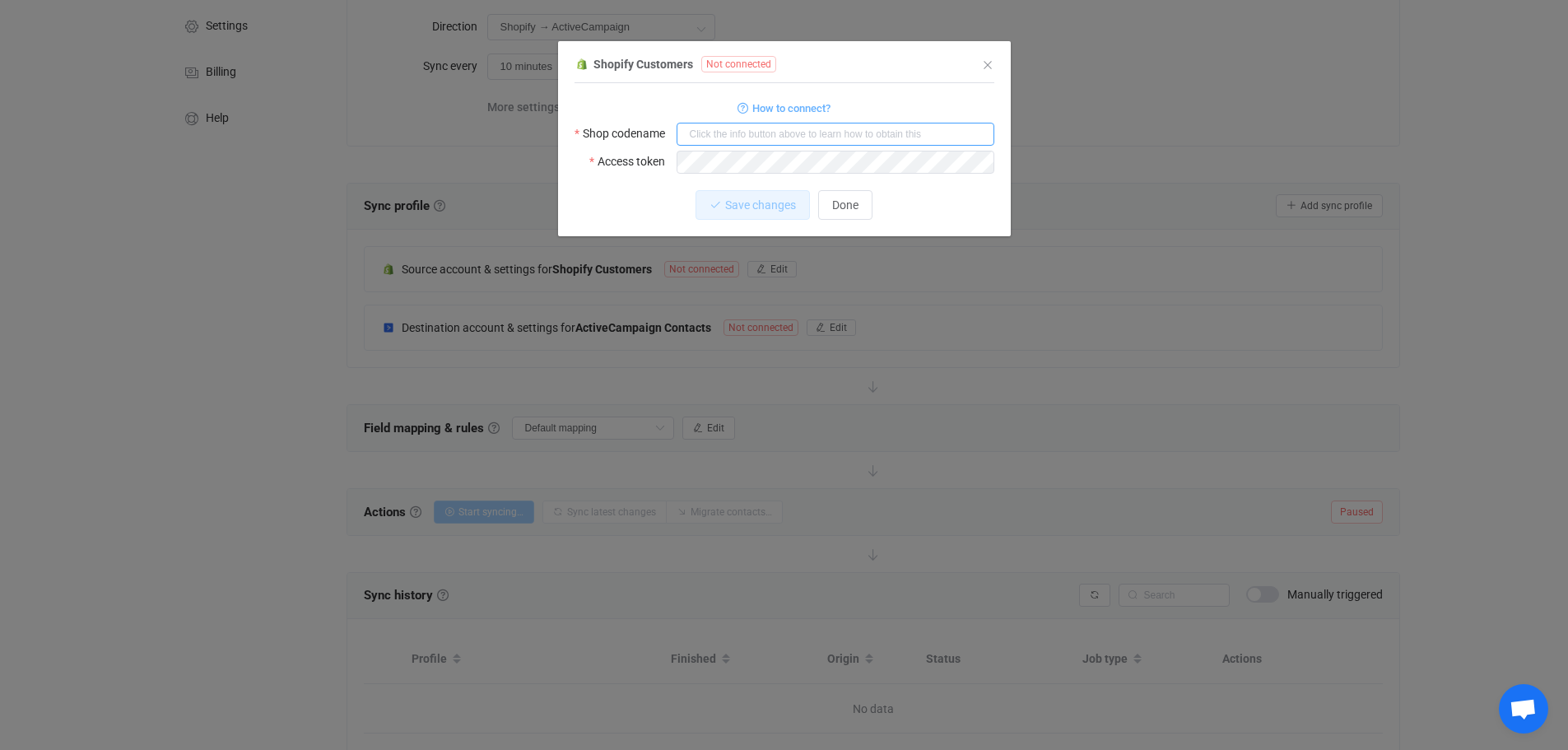
click at [730, 134] on input "dialog" at bounding box center [835, 134] width 318 height 23
paste input "https://admin.shopify.com/store/3pyeup-0x"
type input "https://admin.shopify.com/store/3pyeup-0x"
click at [575, 200] on div "Save changes Discard" at bounding box center [784, 205] width 419 height 30
click at [734, 200] on span "Save changes" at bounding box center [746, 205] width 71 height 13
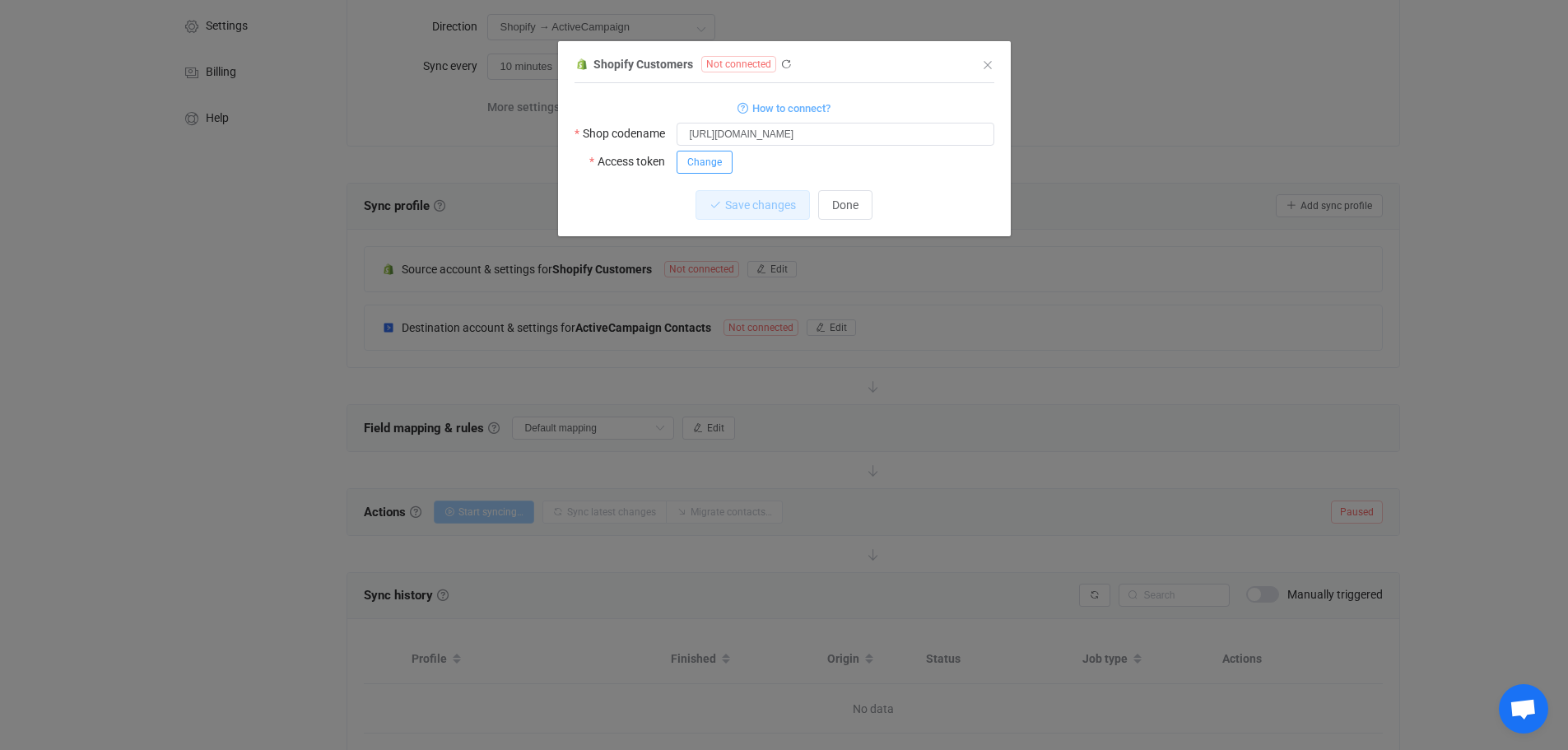
click at [697, 165] on span "Change" at bounding box center [704, 162] width 34 height 11
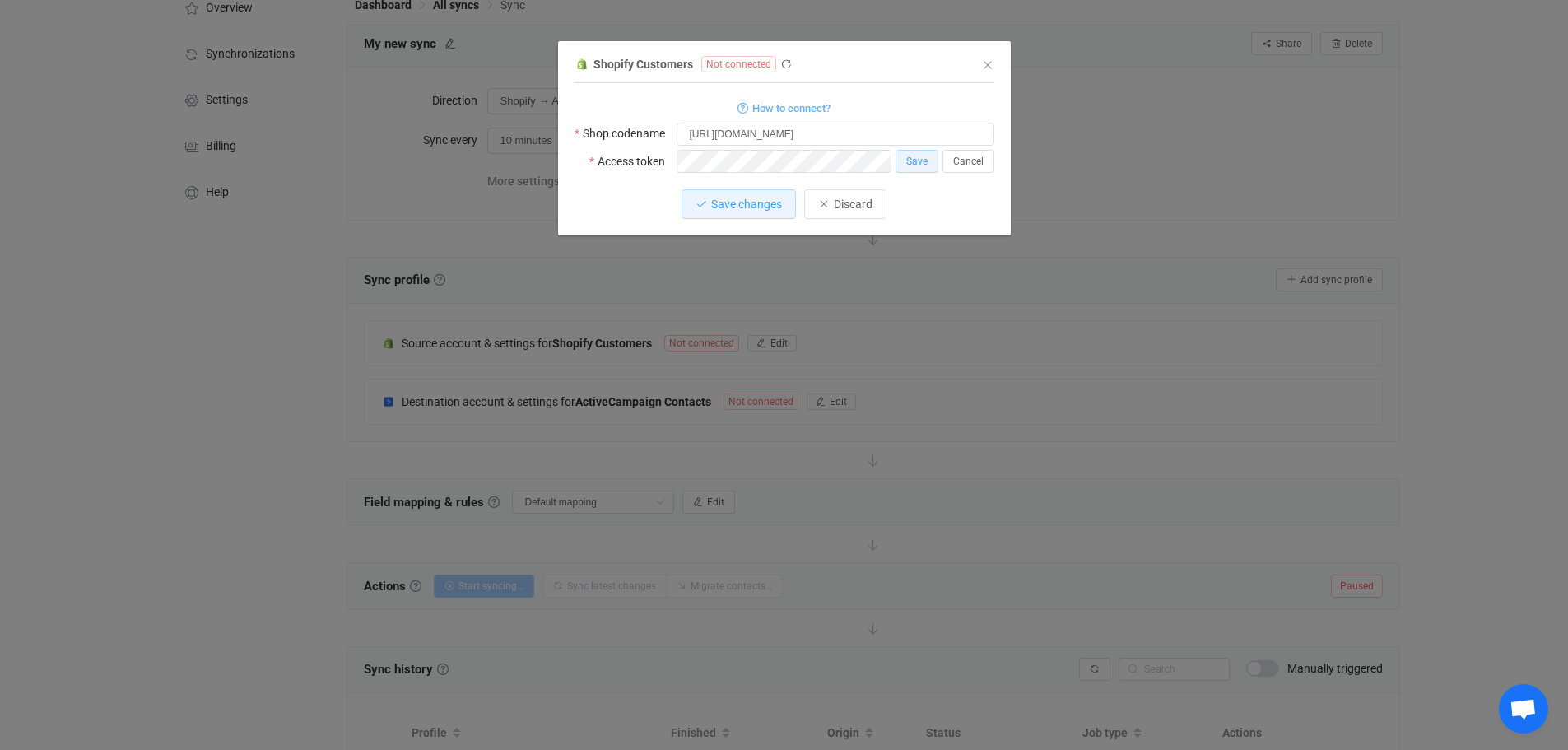
scroll to position [64, 0]
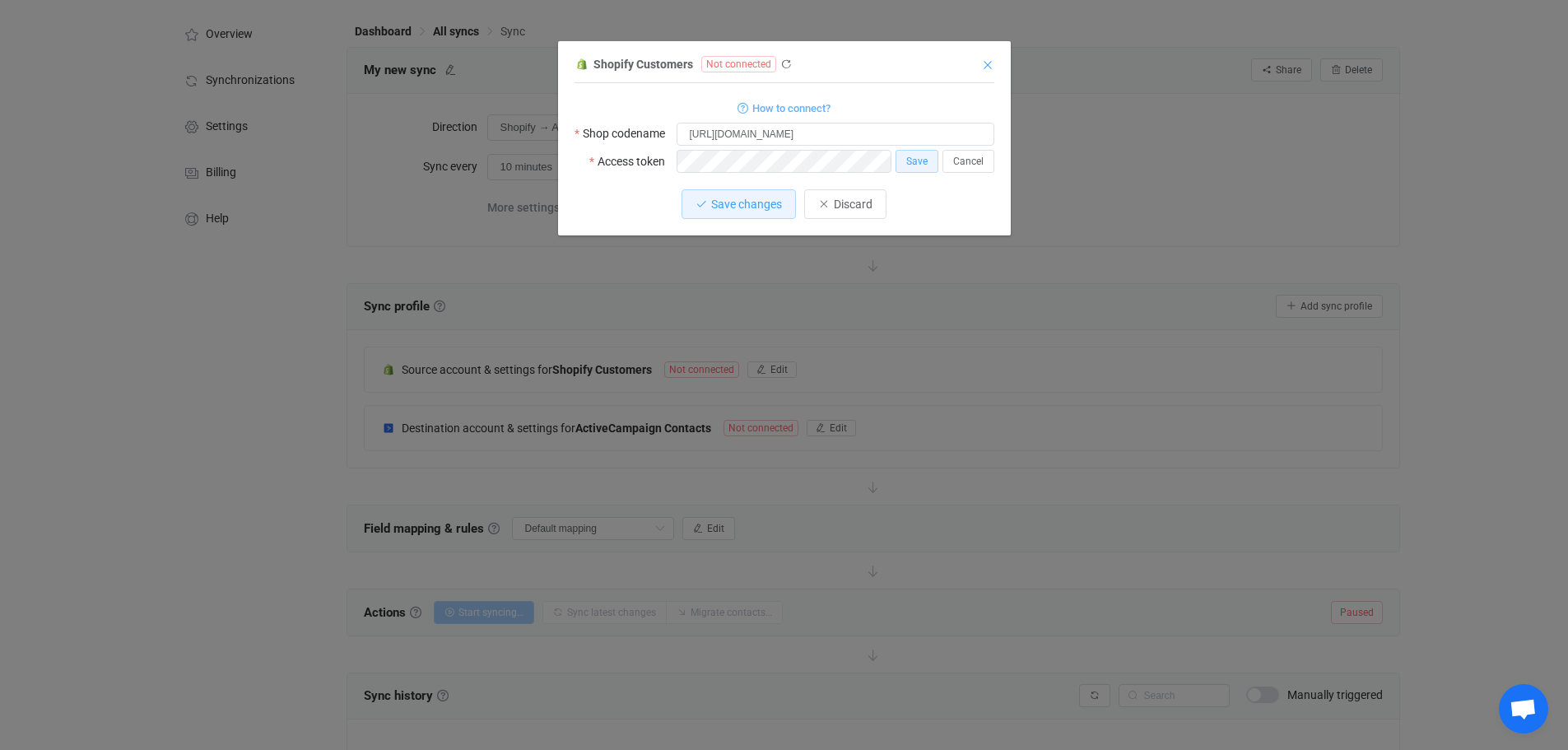
click at [985, 62] on icon "Close" at bounding box center [987, 64] width 13 height 13
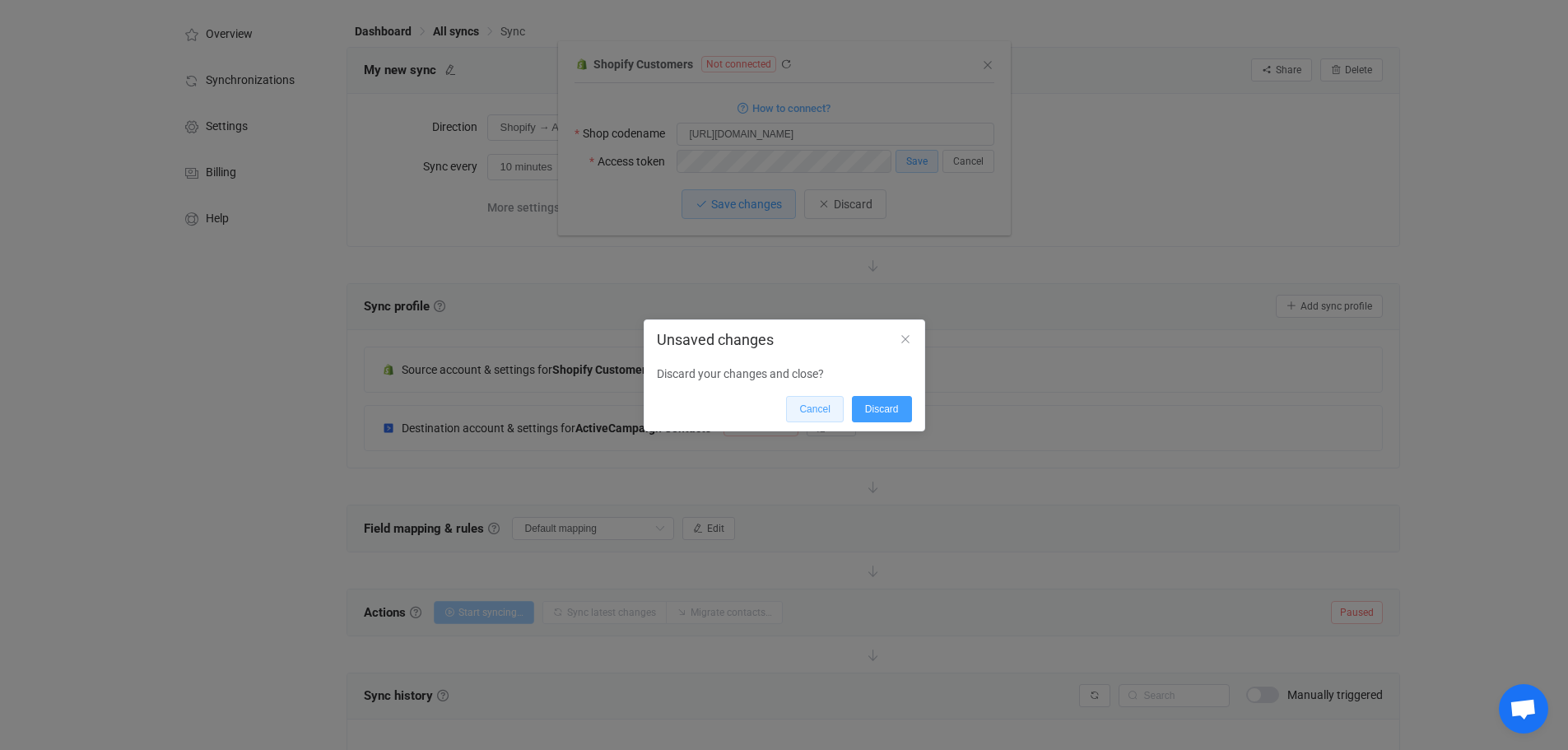
click at [823, 413] on span "Cancel" at bounding box center [814, 409] width 30 height 11
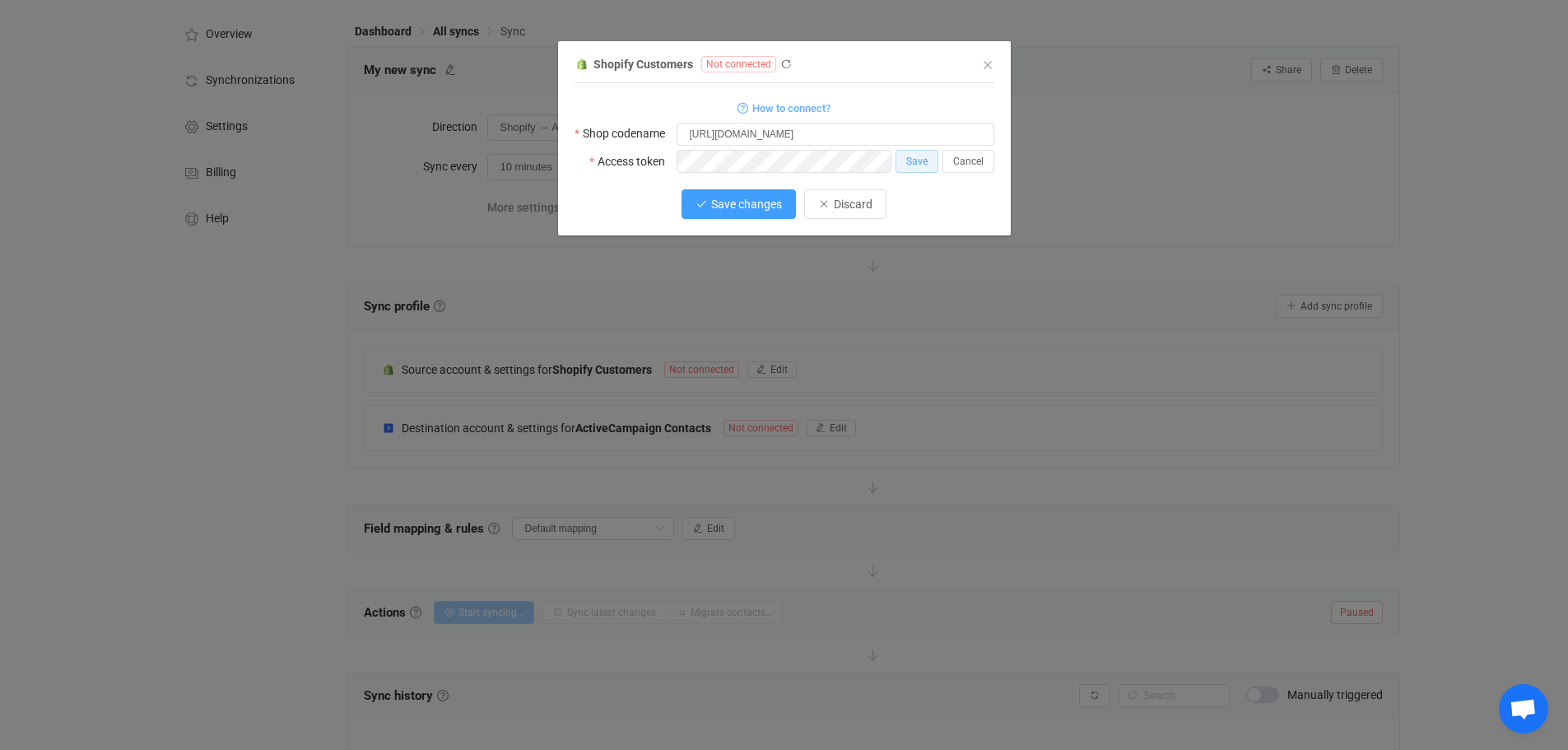
click at [750, 207] on span "Save changes" at bounding box center [746, 204] width 71 height 13
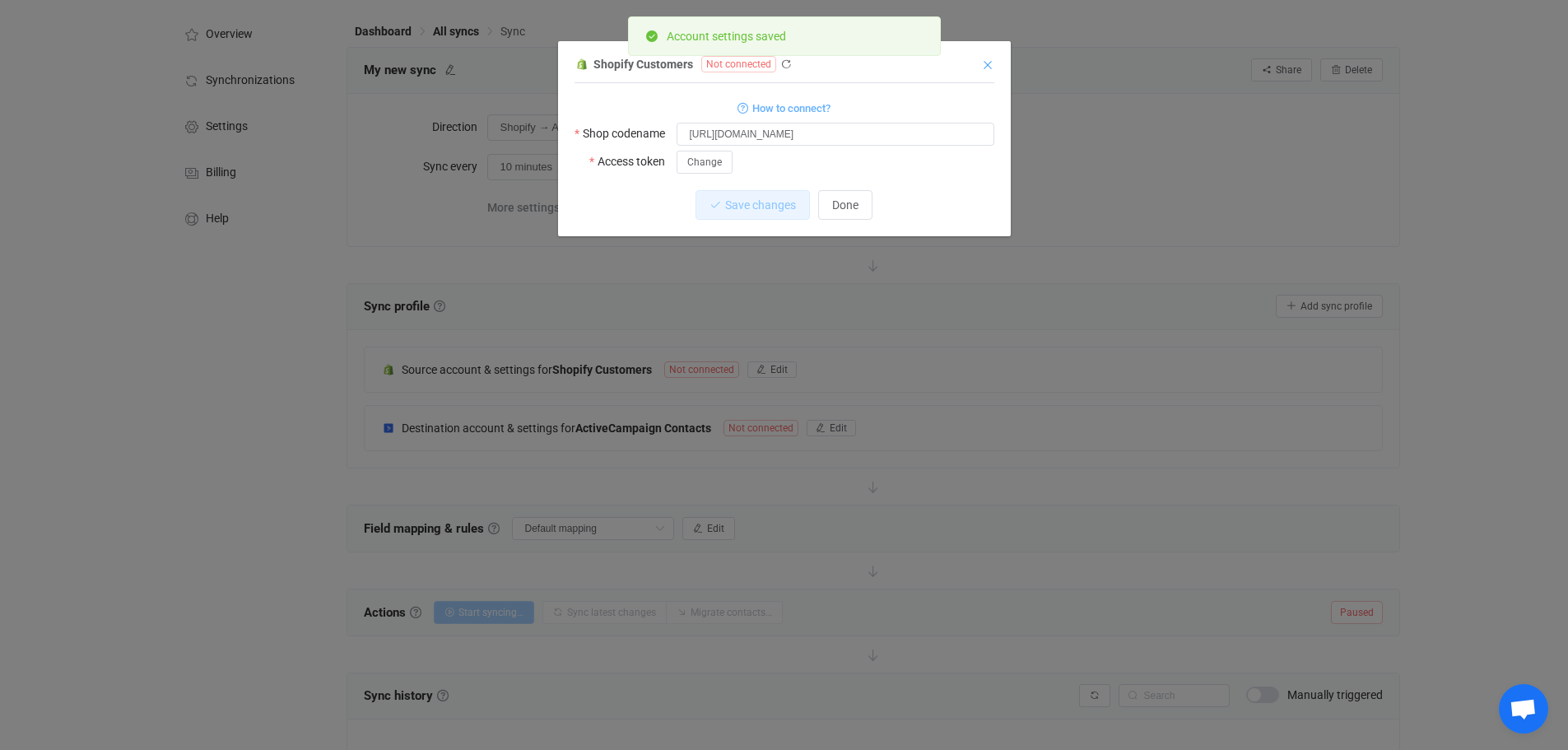
click at [986, 64] on icon "Close" at bounding box center [987, 64] width 13 height 13
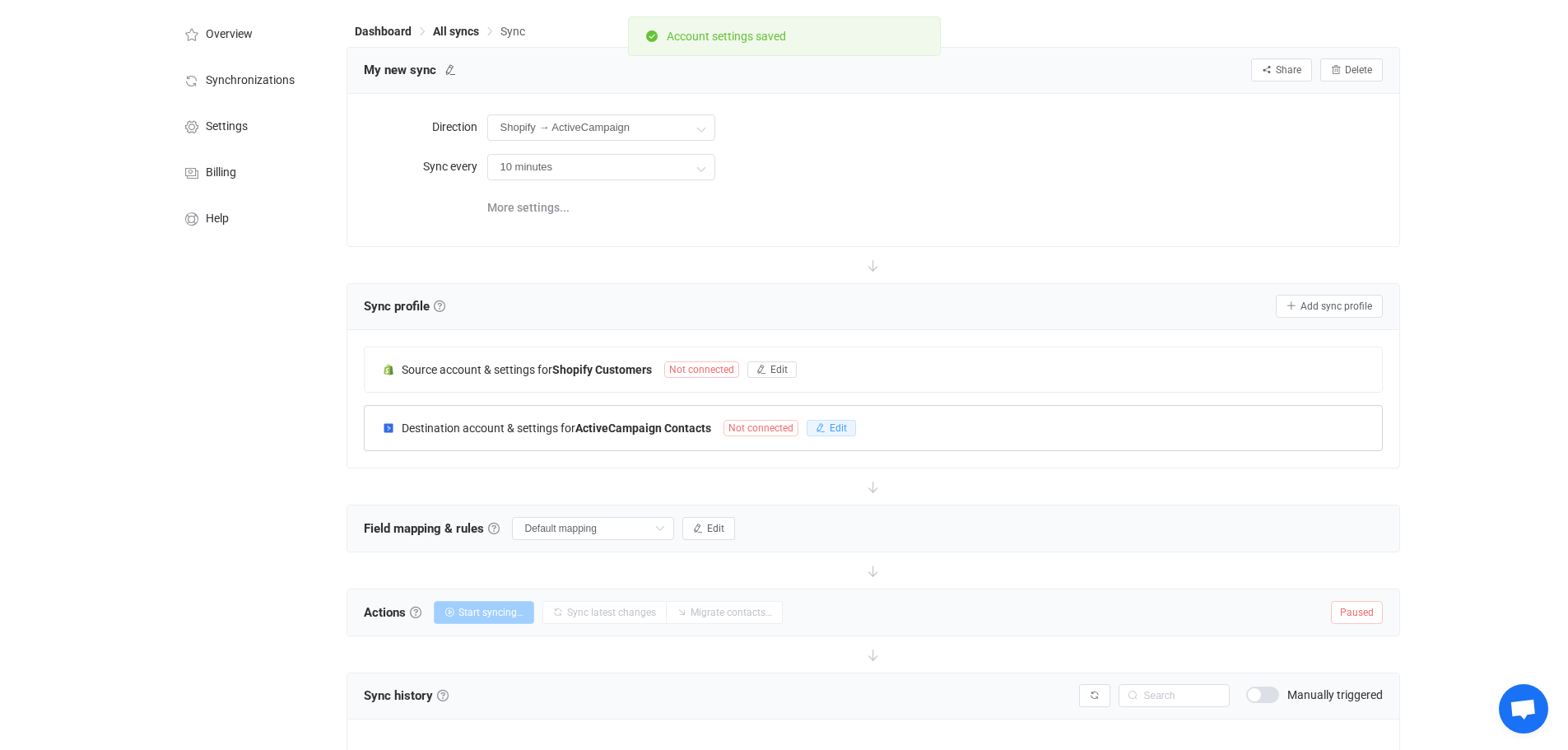
click at [829, 429] on button "Edit" at bounding box center [831, 428] width 49 height 17
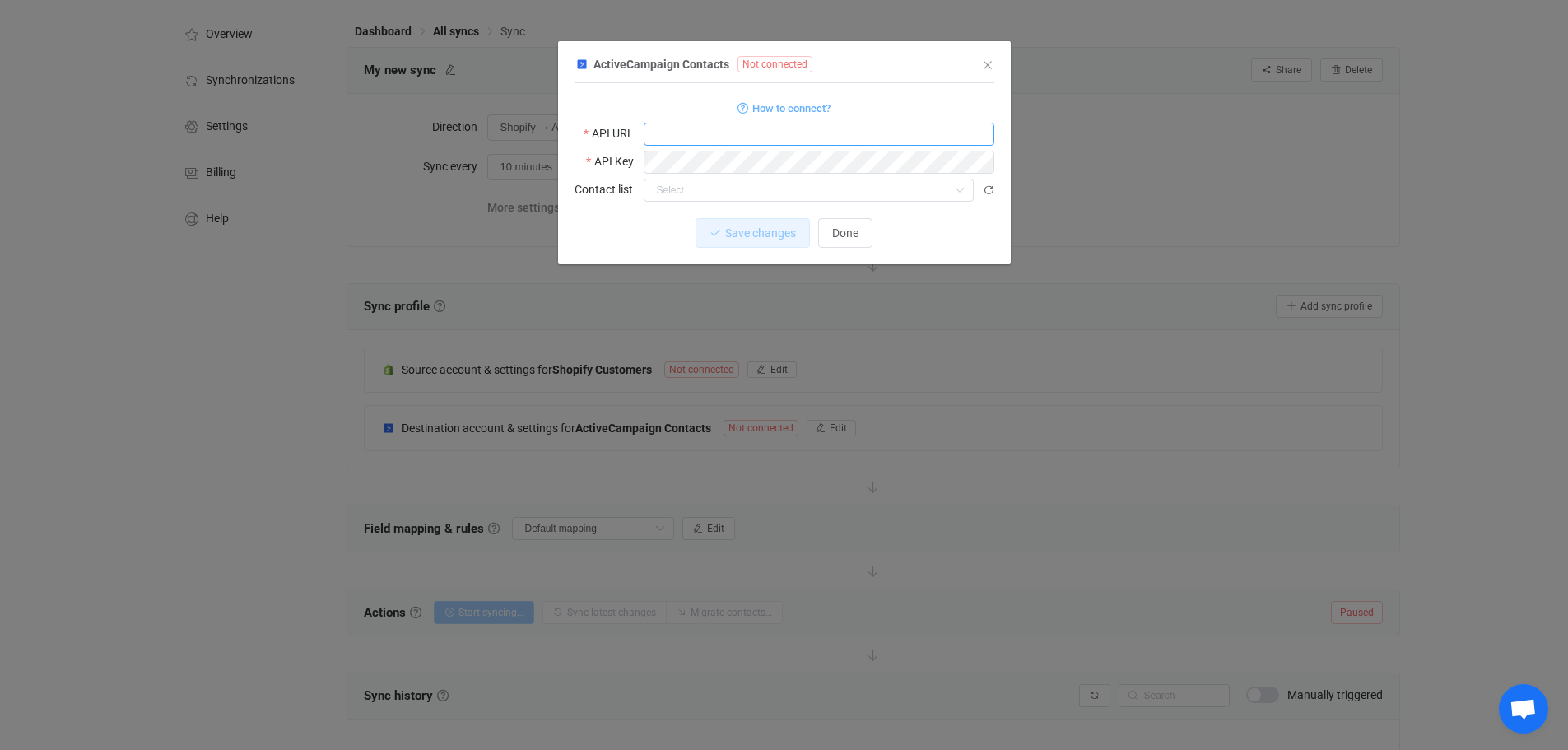
click at [663, 136] on input "dialog" at bounding box center [818, 134] width 351 height 23
click at [662, 135] on input "dialog" at bounding box center [818, 134] width 351 height 23
click at [608, 223] on div "Save changes Done" at bounding box center [784, 233] width 419 height 30
click at [662, 187] on input "dialog" at bounding box center [809, 190] width 330 height 23
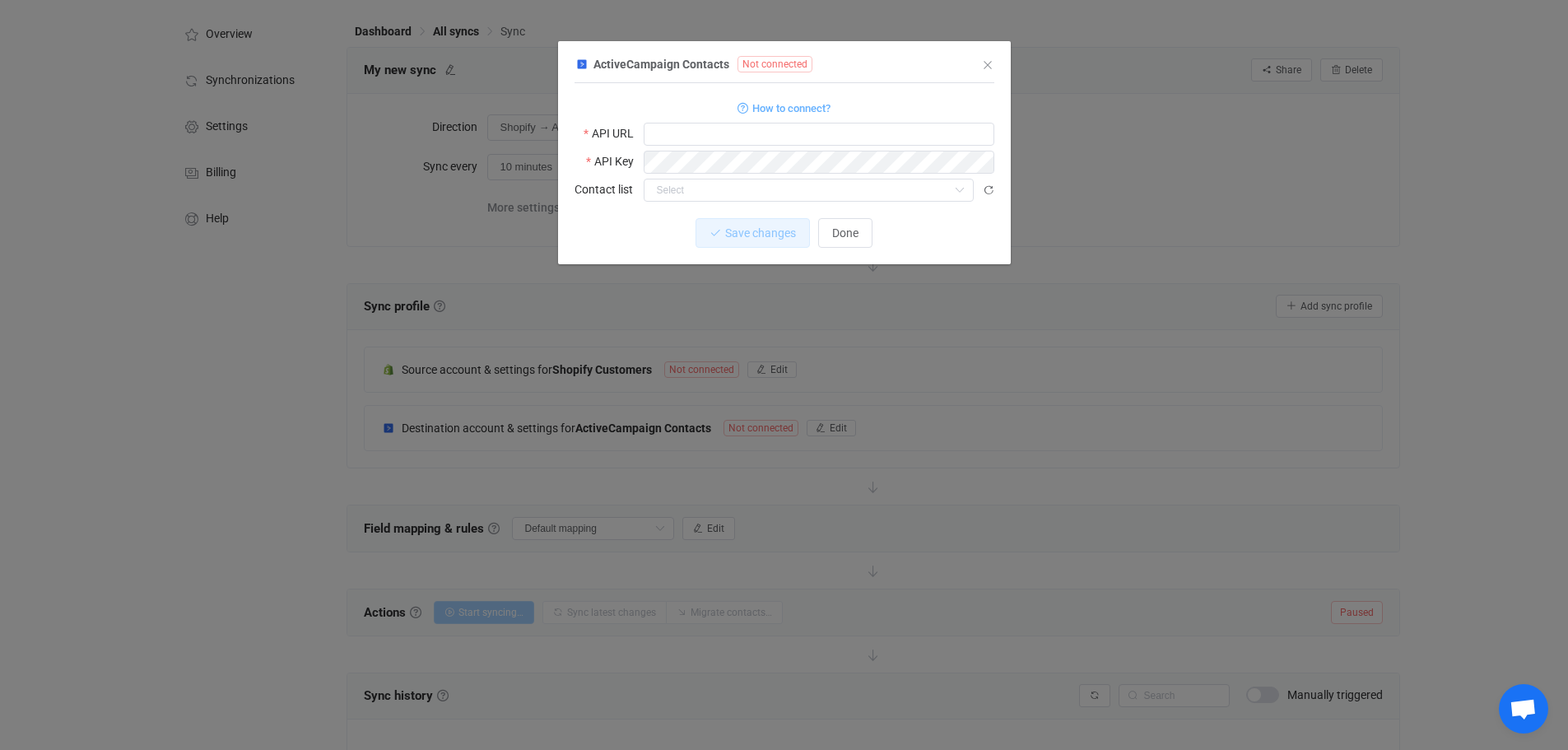
click at [609, 227] on div "Save changes Done" at bounding box center [784, 233] width 419 height 30
click at [665, 133] on input "dialog" at bounding box center [818, 134] width 351 height 23
paste input "https://colorstreet54680.api-us1.com"
type input "https://colorstreet54680.api-us1.com"
click at [637, 223] on div "Save changes Discard" at bounding box center [784, 233] width 419 height 30
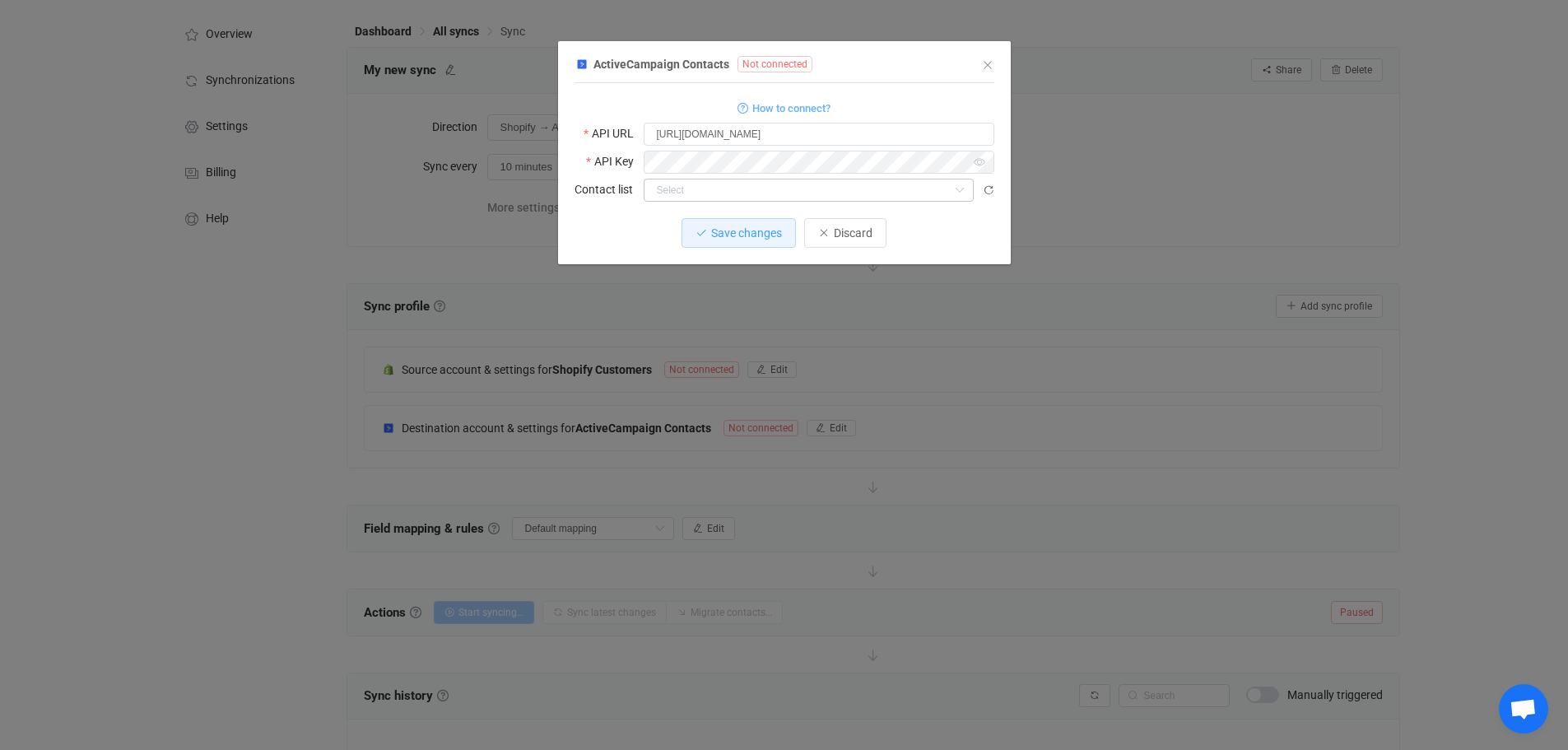
click at [962, 186] on icon "dialog" at bounding box center [959, 190] width 20 height 23
click at [584, 222] on div "Save changes Discard" at bounding box center [784, 233] width 419 height 30
click at [739, 227] on span "Save changes" at bounding box center [746, 232] width 71 height 13
click at [990, 188] on icon "dialog" at bounding box center [988, 190] width 11 height 11
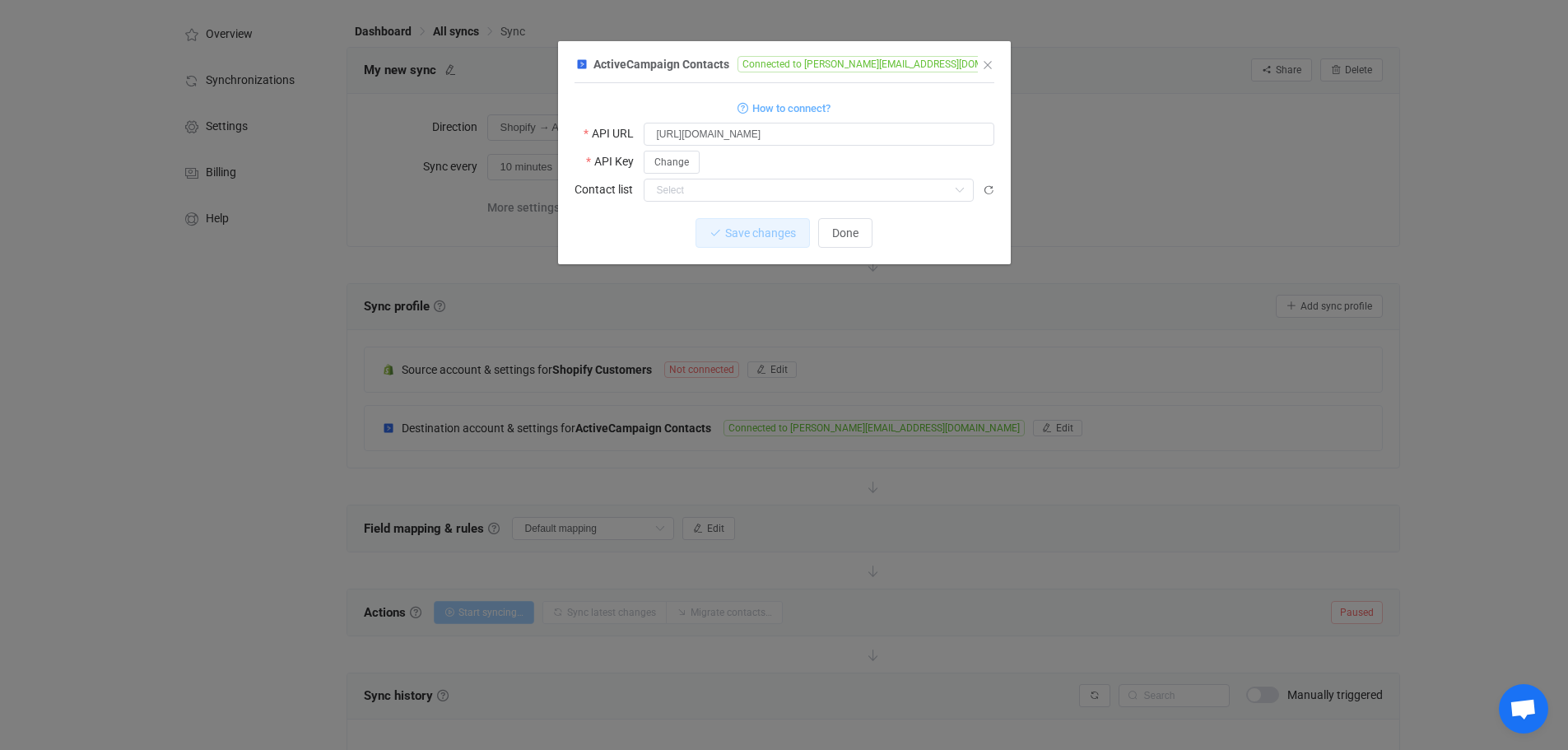
click at [956, 189] on icon "dialog" at bounding box center [959, 190] width 20 height 23
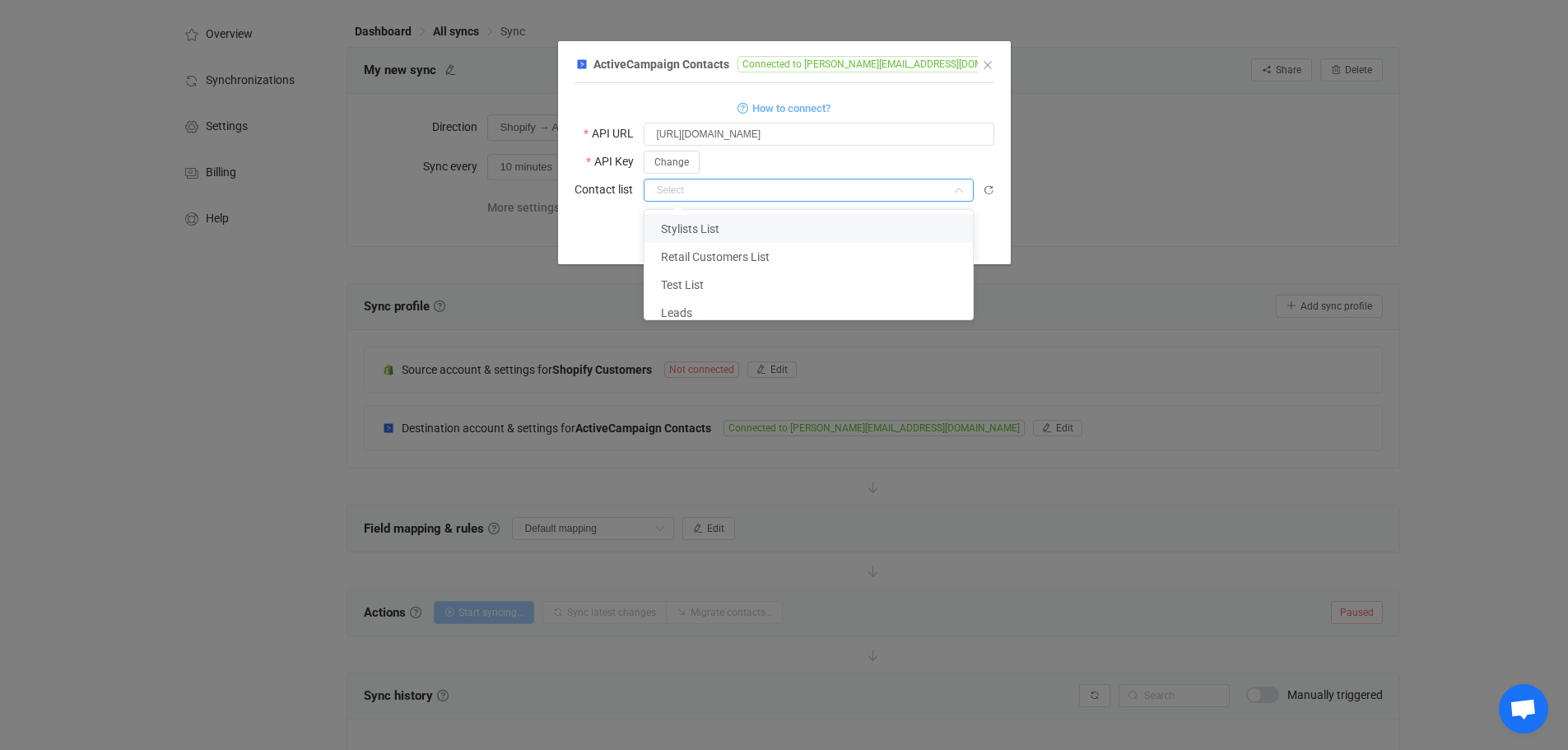
click at [607, 210] on div "1 { { "url": "https://colorstreet54680.api-us1.com", "apiKey": "***", "listId":…" at bounding box center [784, 173] width 419 height 181
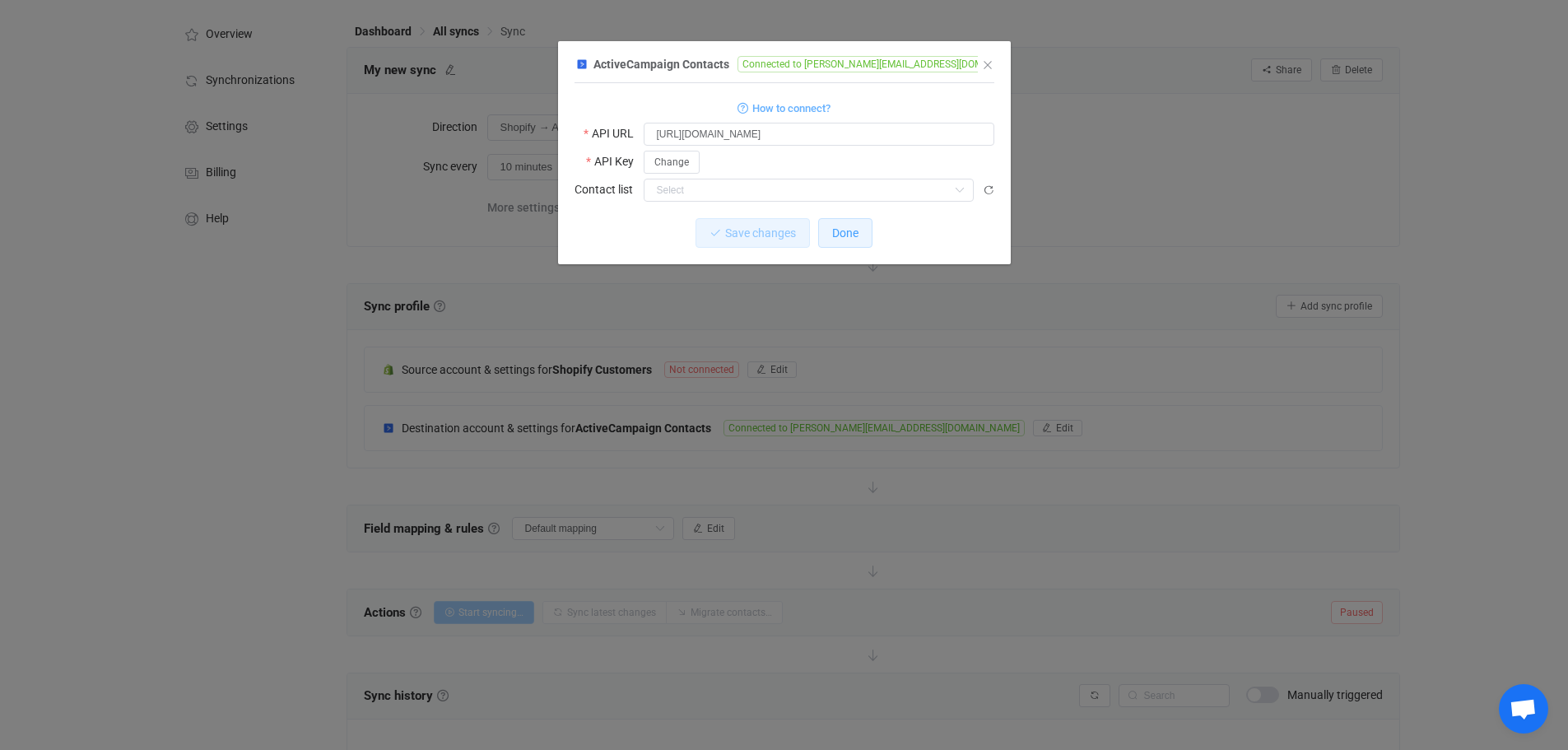
click at [847, 233] on span "Done" at bounding box center [845, 232] width 26 height 13
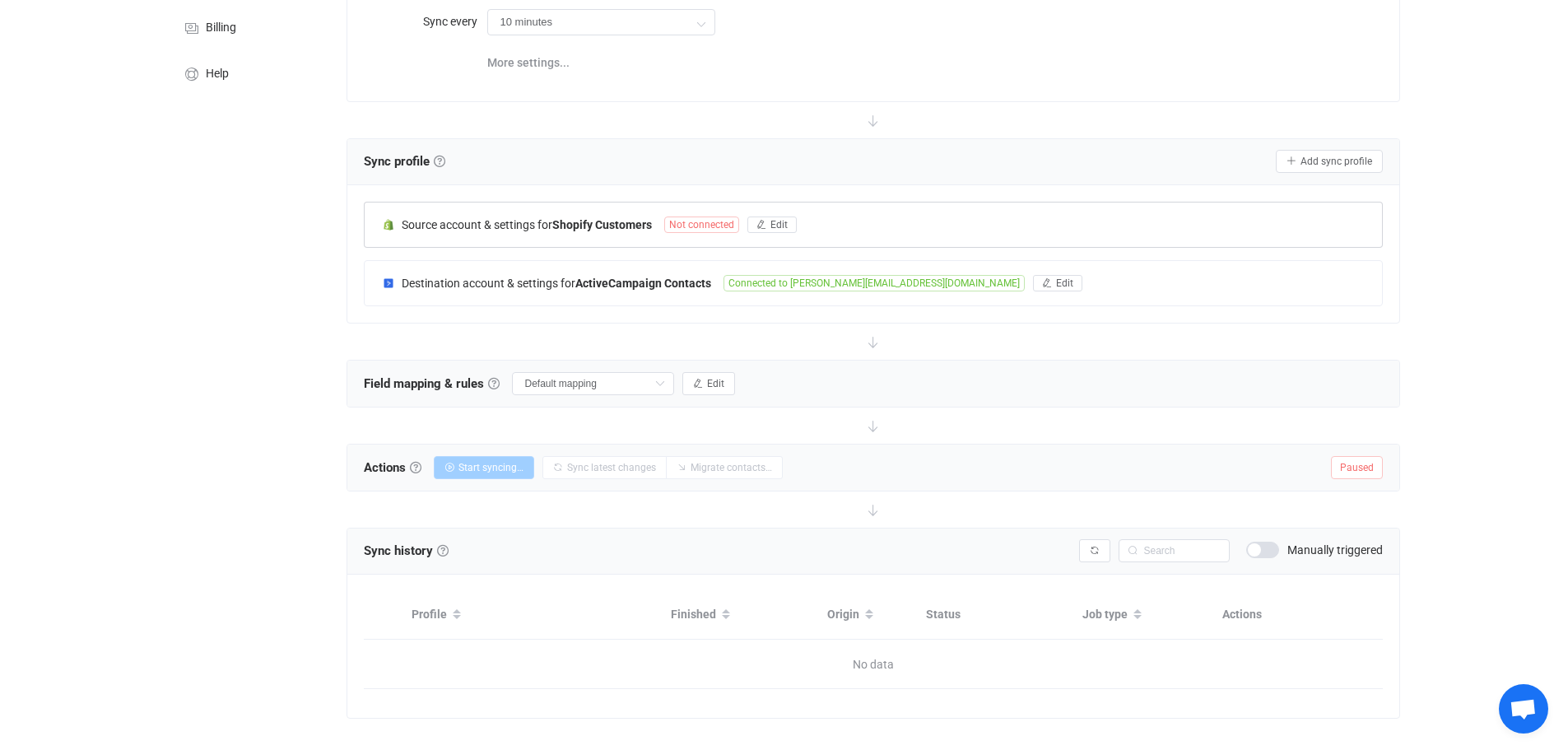
scroll to position [229, 0]
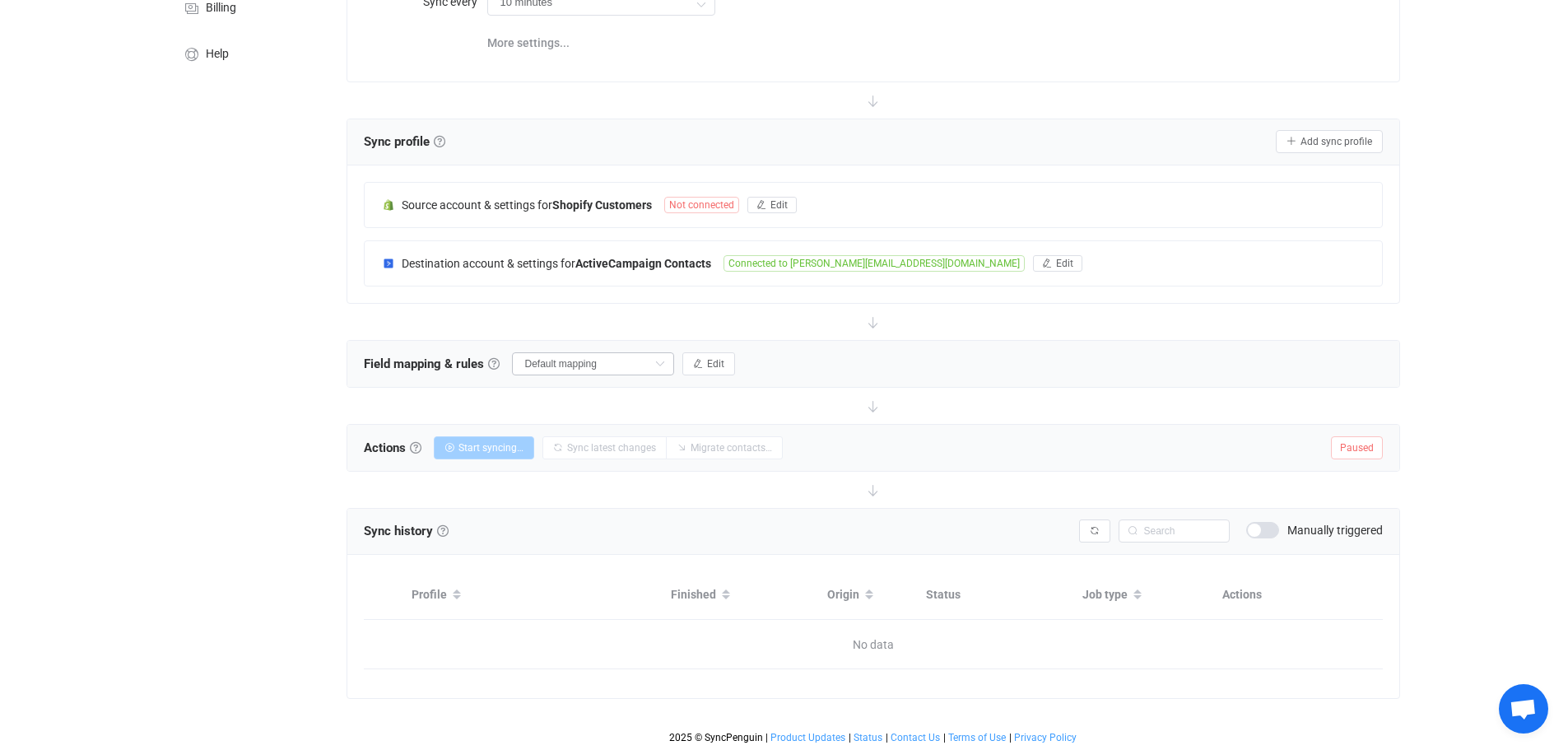
click at [662, 362] on icon at bounding box center [659, 364] width 20 height 23
click at [795, 374] on div "Field mapping & rules Field mapping & rules By default, all contacts of the con…" at bounding box center [872, 364] width 1052 height 46
click at [708, 369] on button "Edit" at bounding box center [709, 364] width 53 height 23
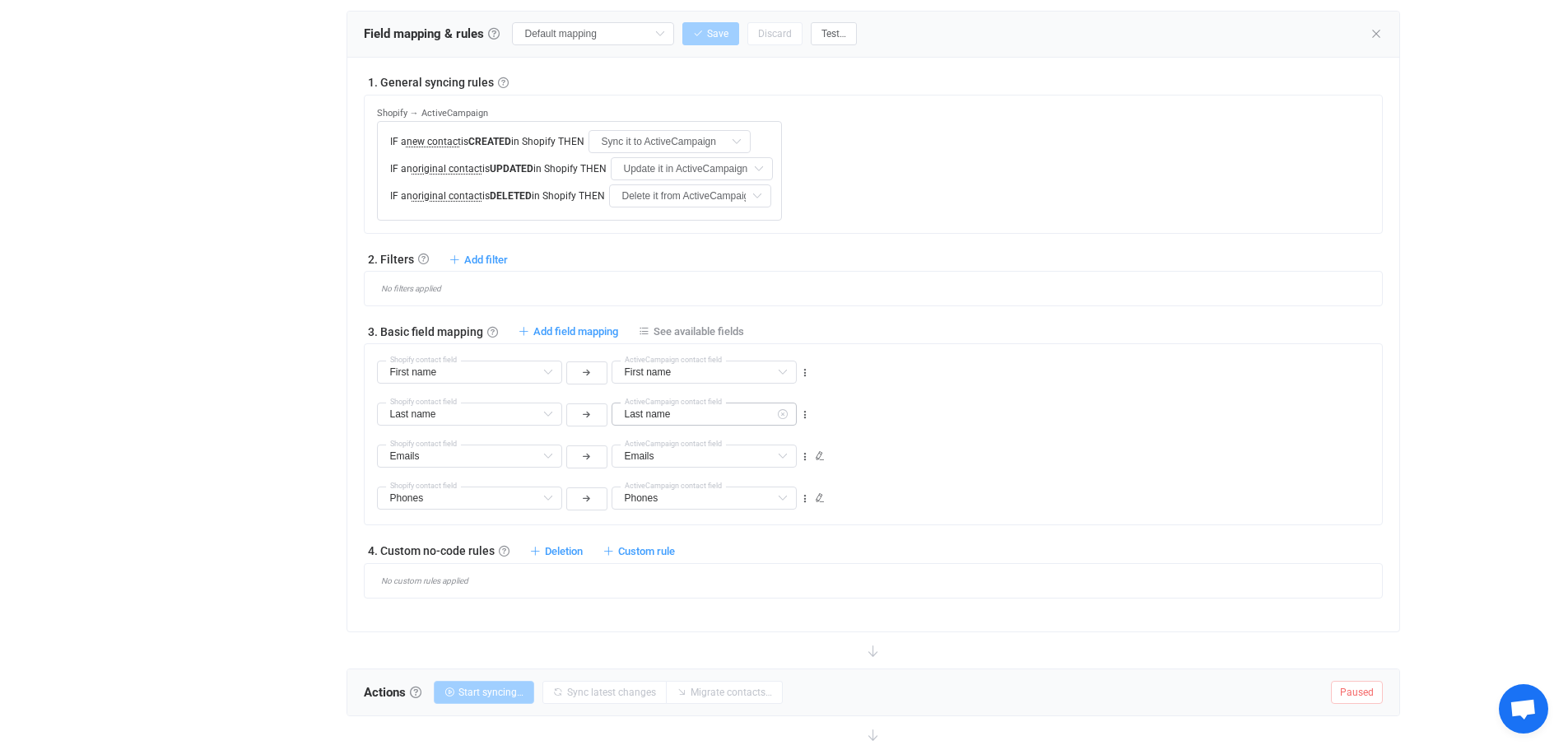
scroll to position [640, 0]
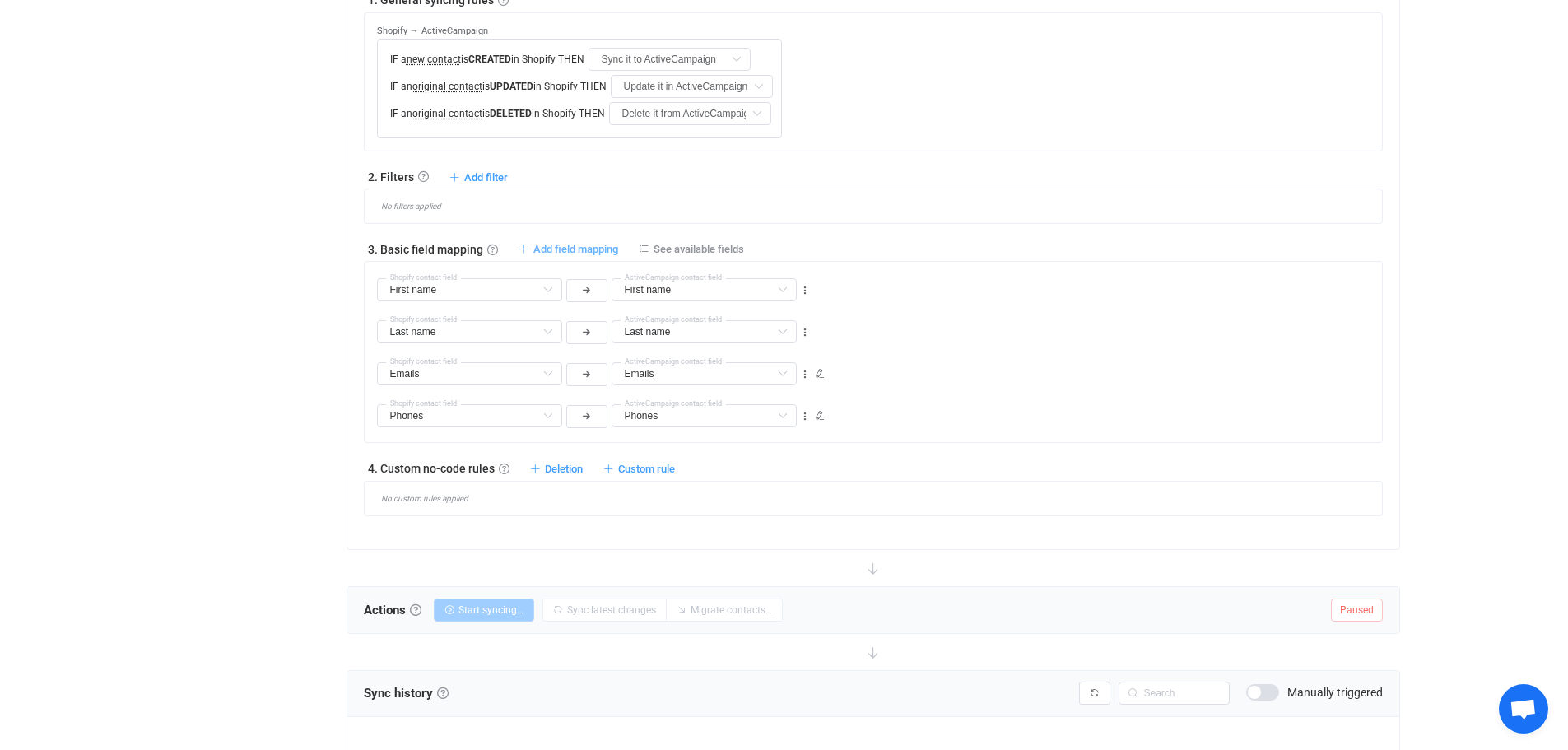
click at [559, 249] on span "Add field mapping" at bounding box center [576, 249] width 85 height 12
type input "First name"
type input "Last name"
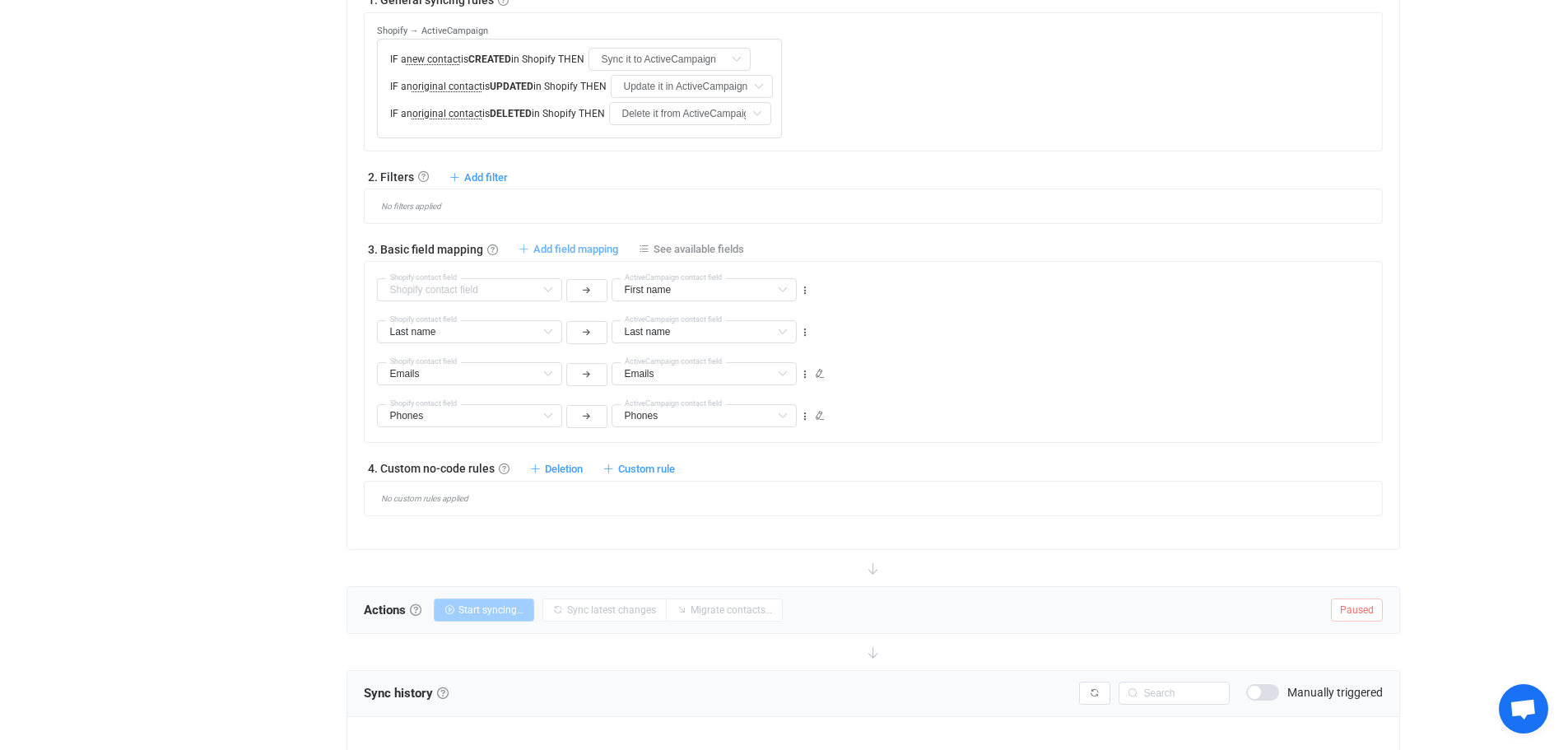
type input "Emails"
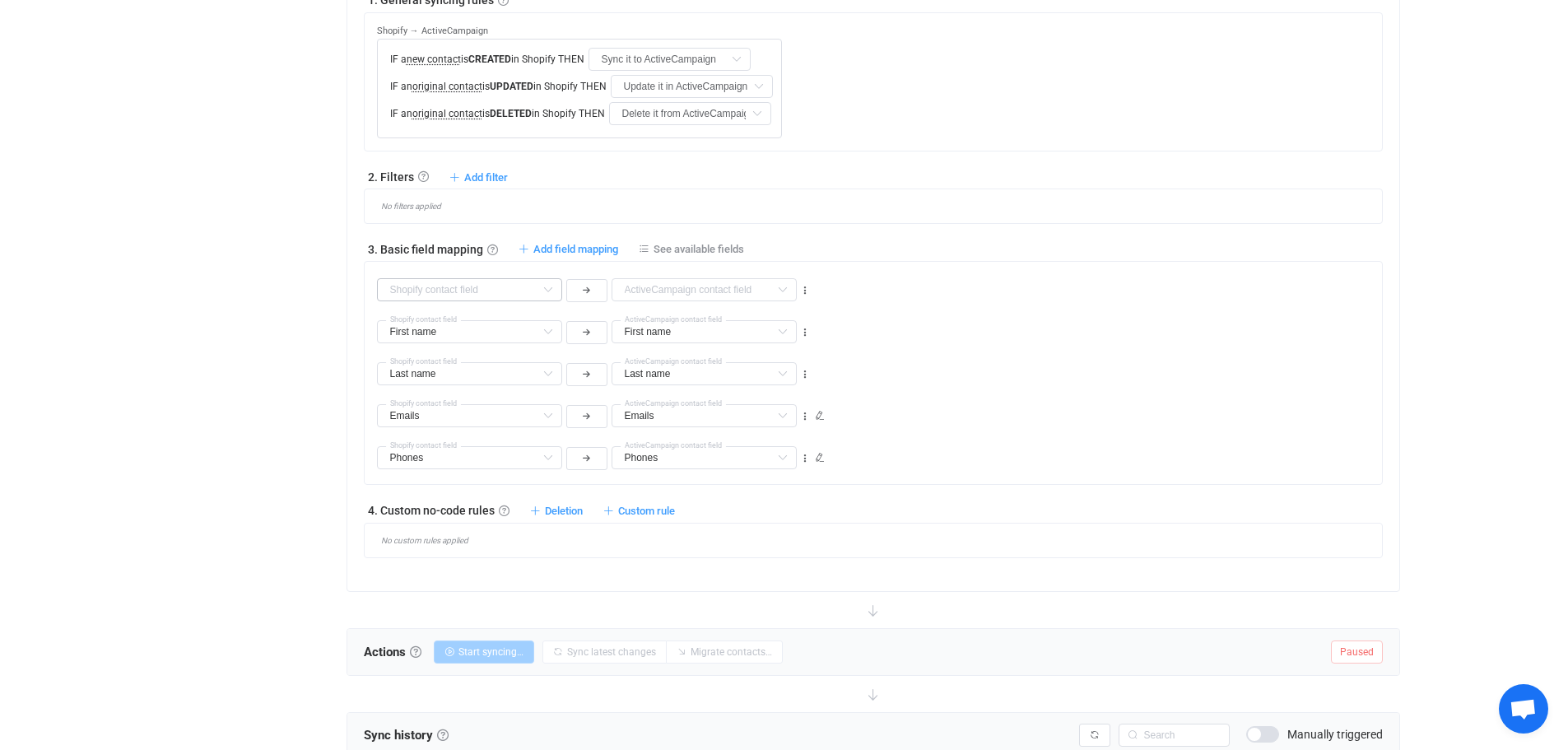
click at [554, 293] on icon at bounding box center [547, 290] width 20 height 23
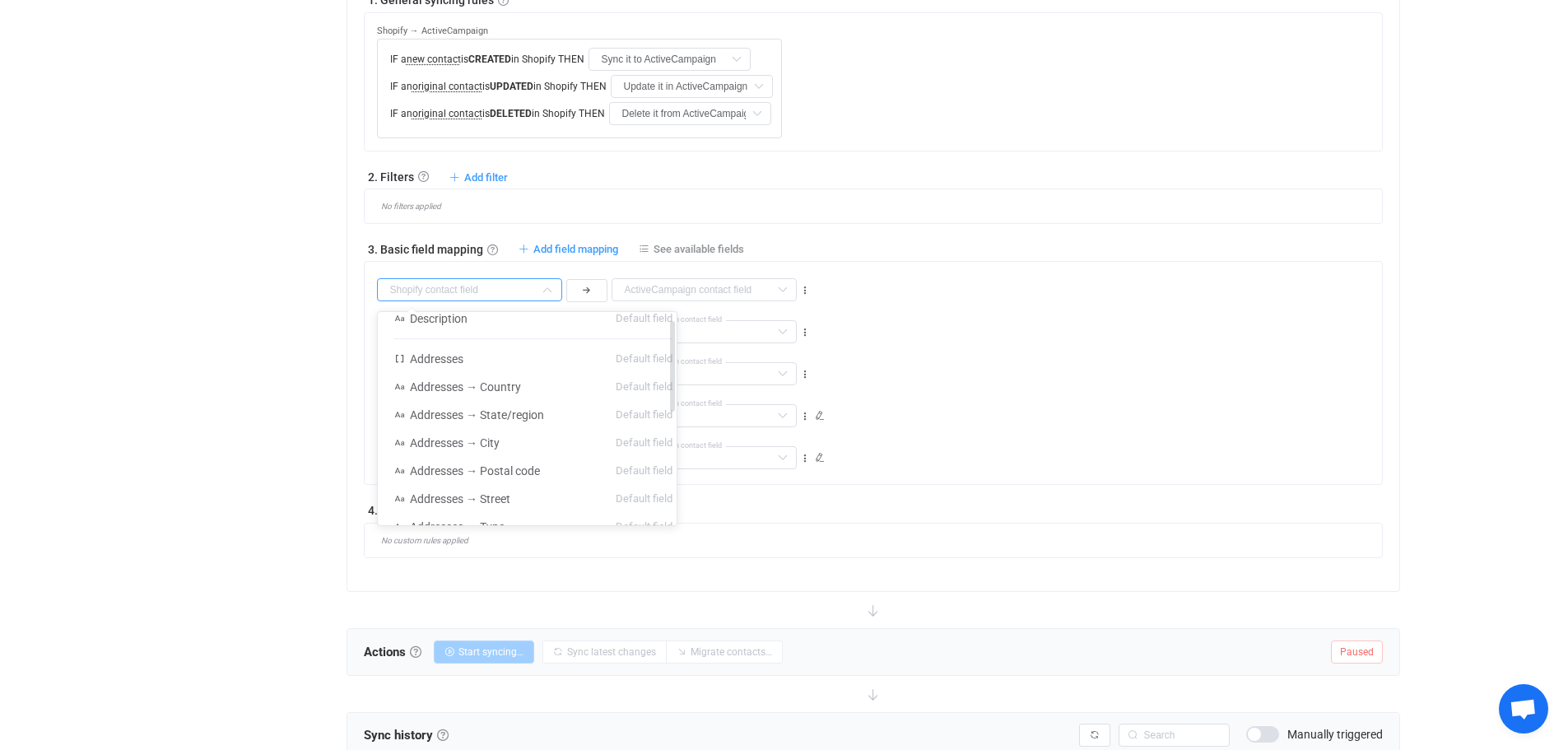
scroll to position [0, 0]
click at [536, 394] on li "Addresses → Country Default field" at bounding box center [533, 399] width 311 height 28
type input "Addresses → Country"
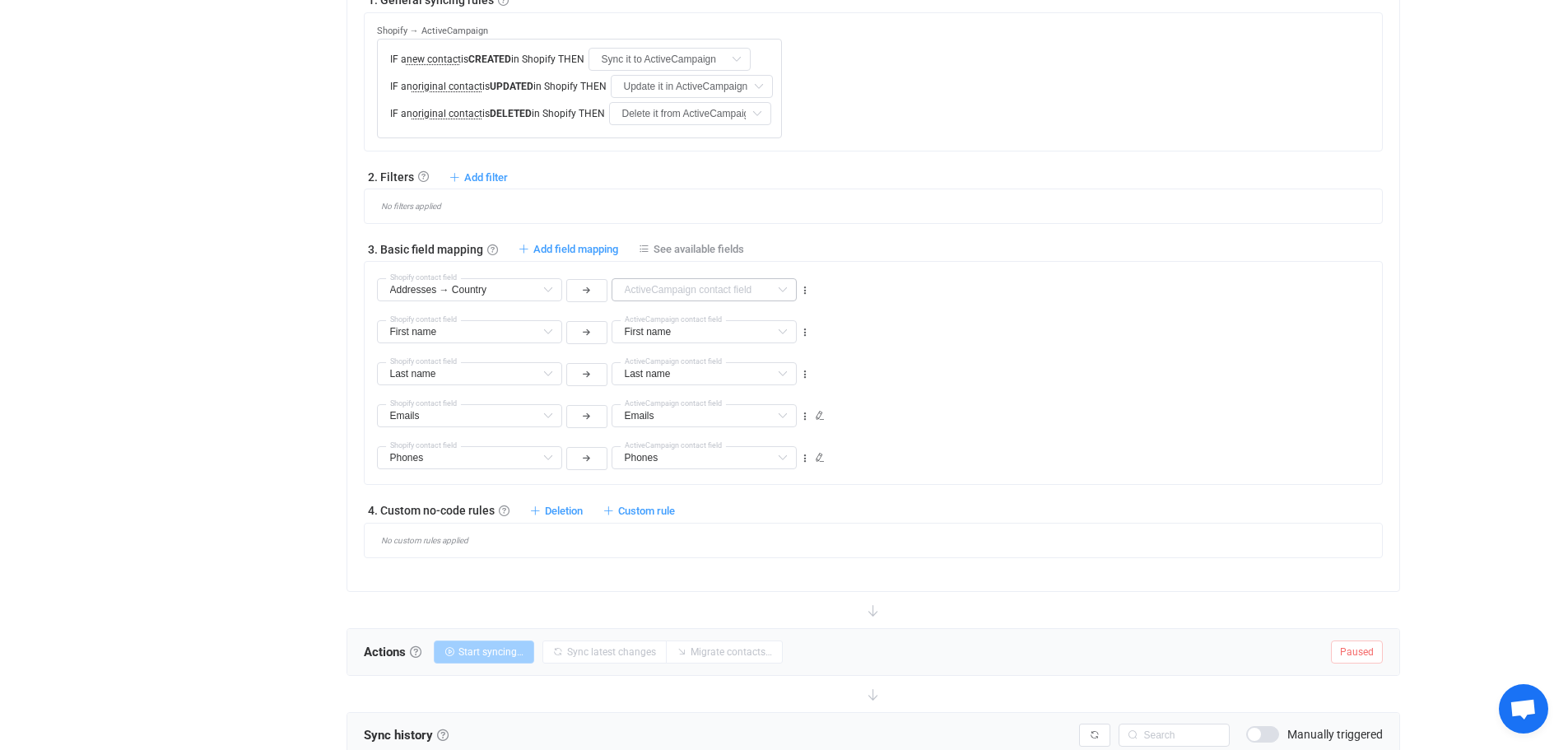
click at [776, 288] on icon at bounding box center [781, 290] width 20 height 23
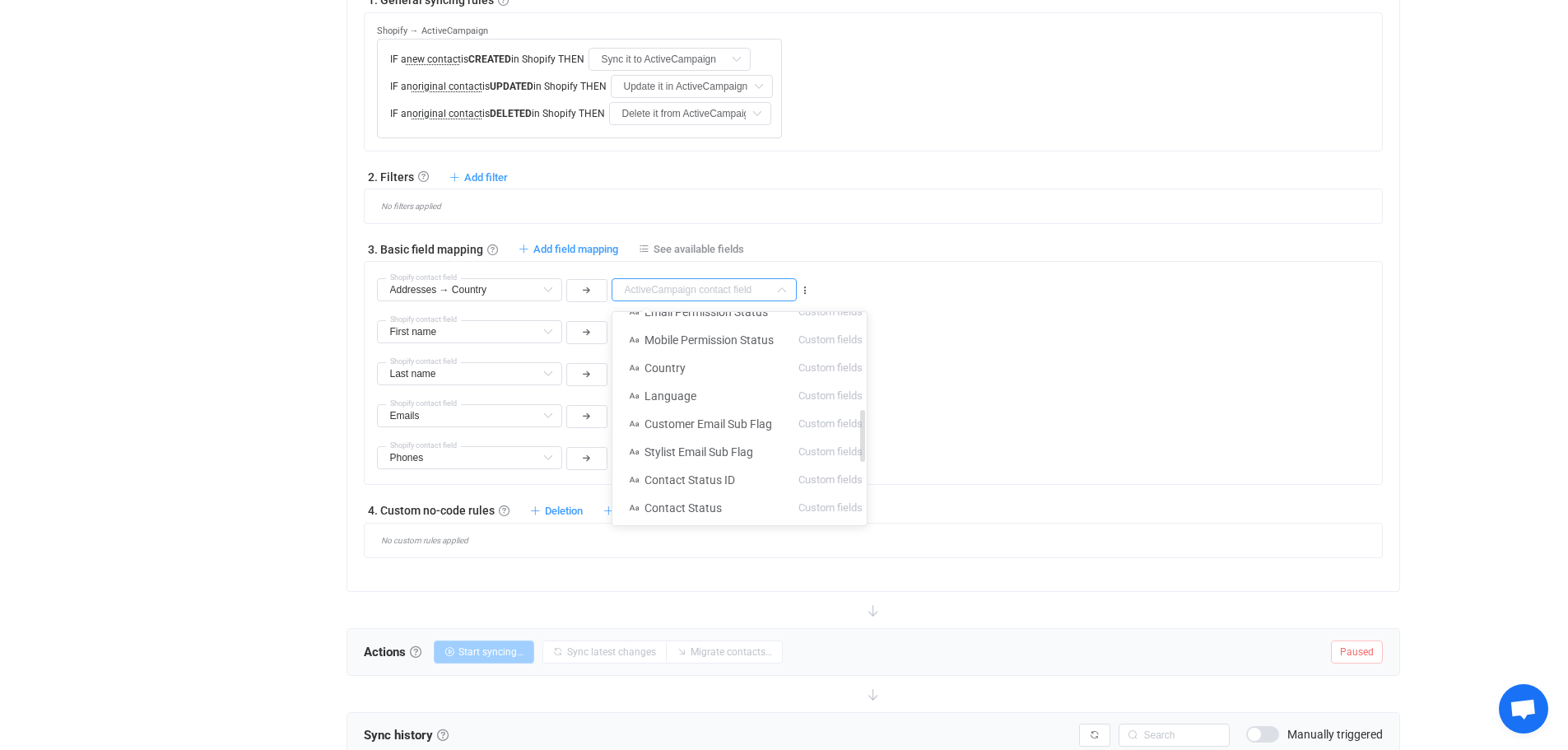
scroll to position [412, 0]
click at [723, 369] on li "Country Custom fields" at bounding box center [745, 367] width 267 height 28
type input "Country"
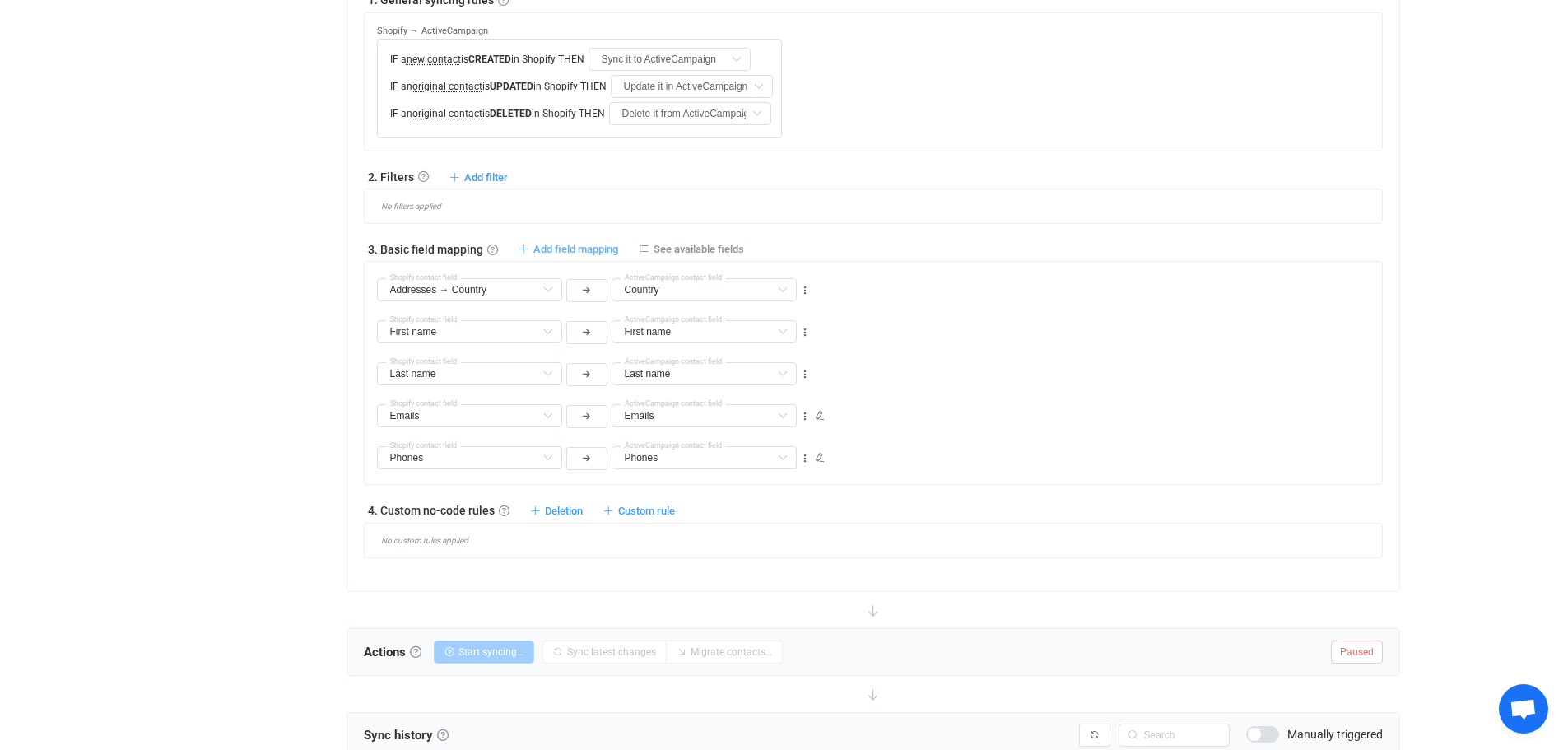
click at [543, 248] on span "Add field mapping" at bounding box center [576, 249] width 85 height 12
type input "Addresses → Country"
type input "Country"
type input "First name"
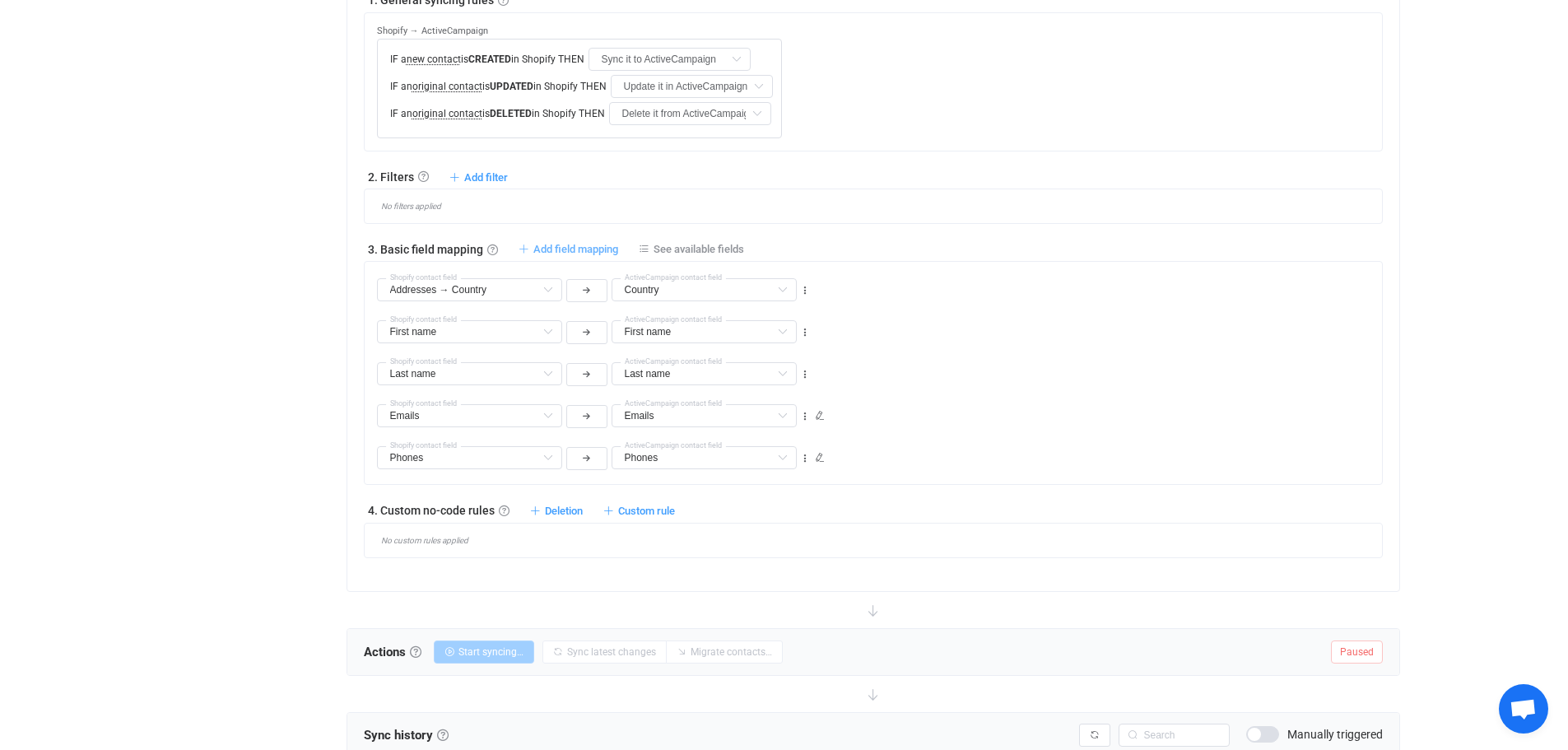
type input "Last name"
type input "Emails"
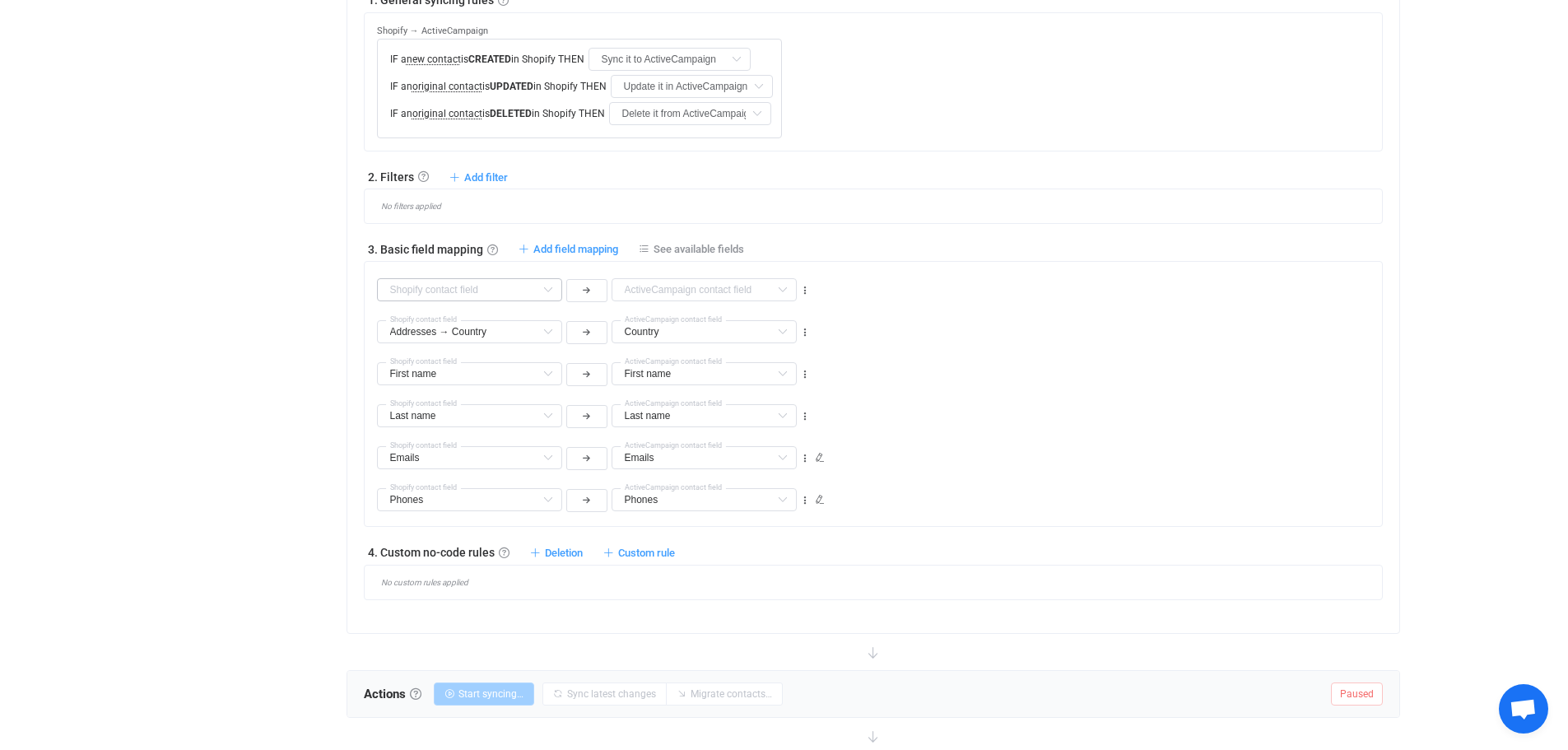
click at [546, 291] on icon at bounding box center [547, 290] width 20 height 23
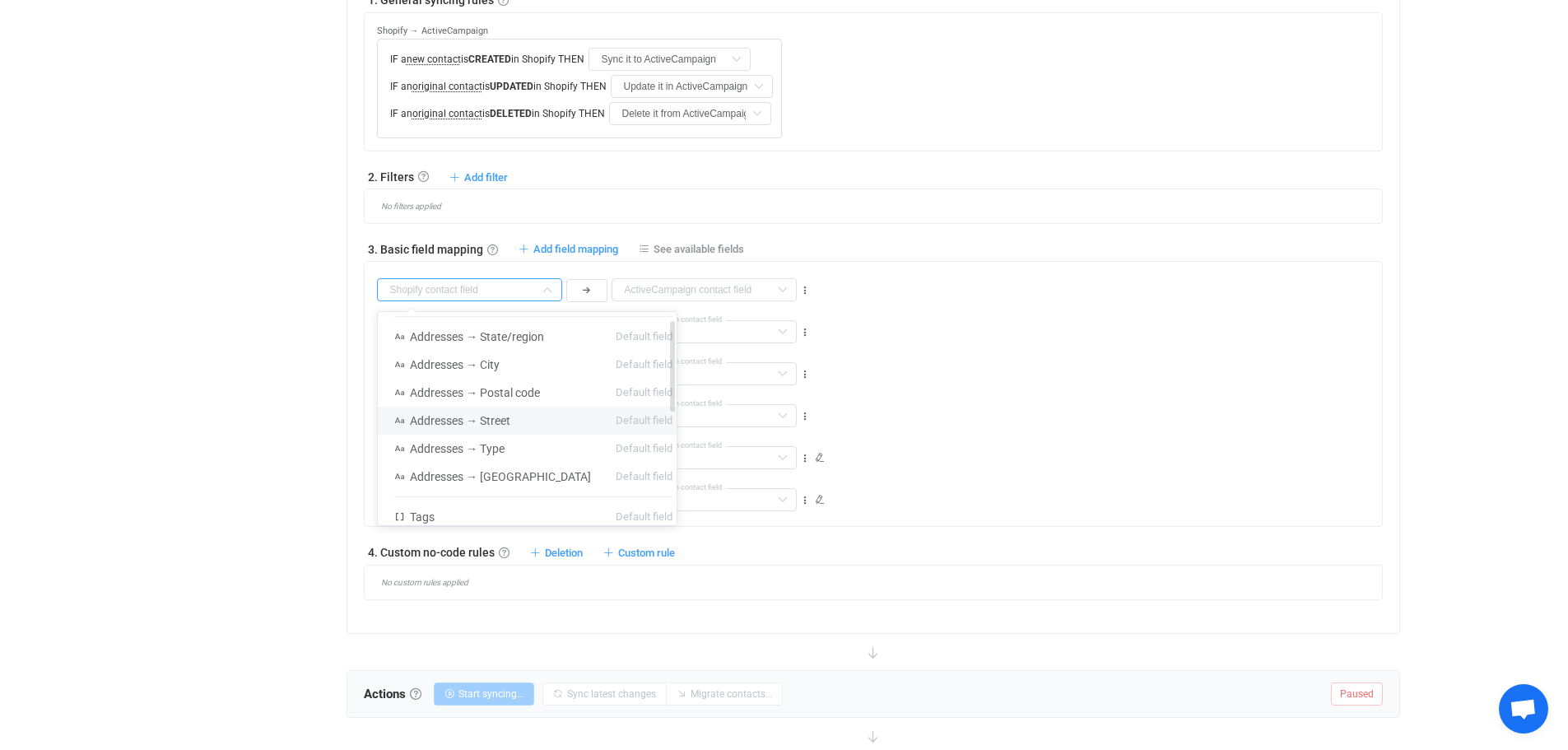
scroll to position [0, 0]
click at [552, 269] on div "Company Default field Job title Default field Tags Default field Customer ID Cu…" at bounding box center [594, 283] width 435 height 42
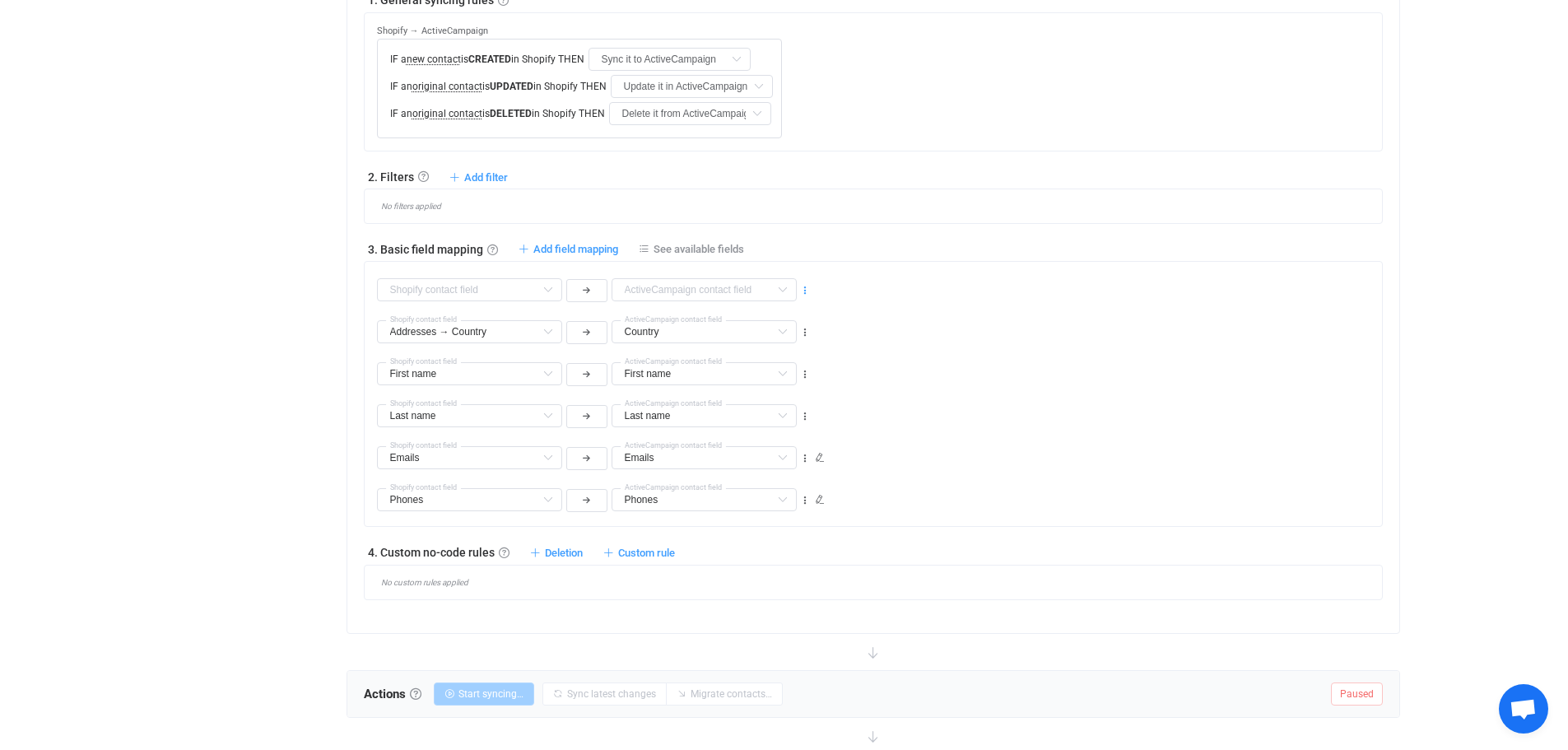
click at [804, 296] on icon at bounding box center [804, 291] width 11 height 11
click at [752, 394] on li "Delete" at bounding box center [754, 390] width 108 height 30
type input "Addresses → Country"
type input "Country"
type input "First name"
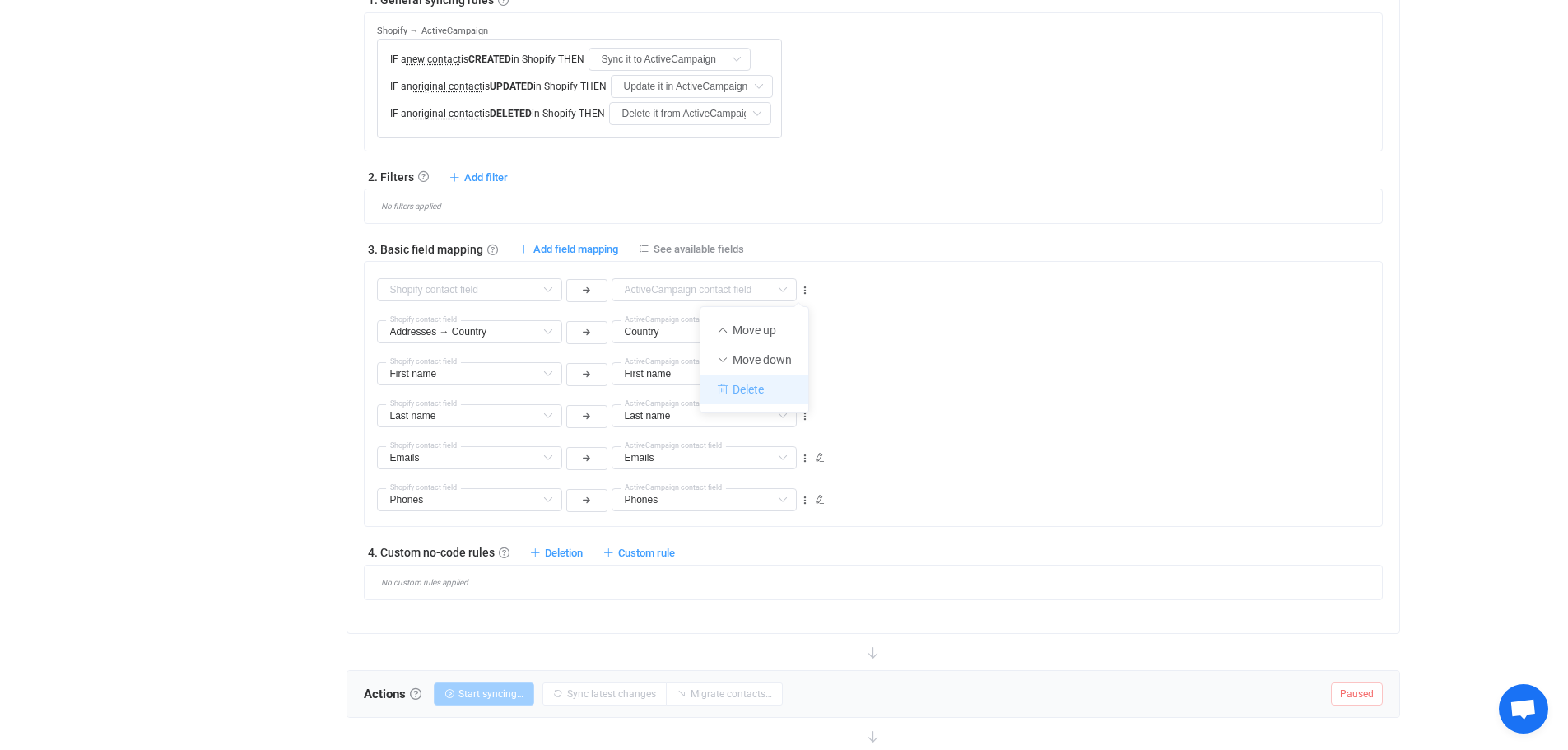
type input "First name"
type input "Last name"
type input "Emails"
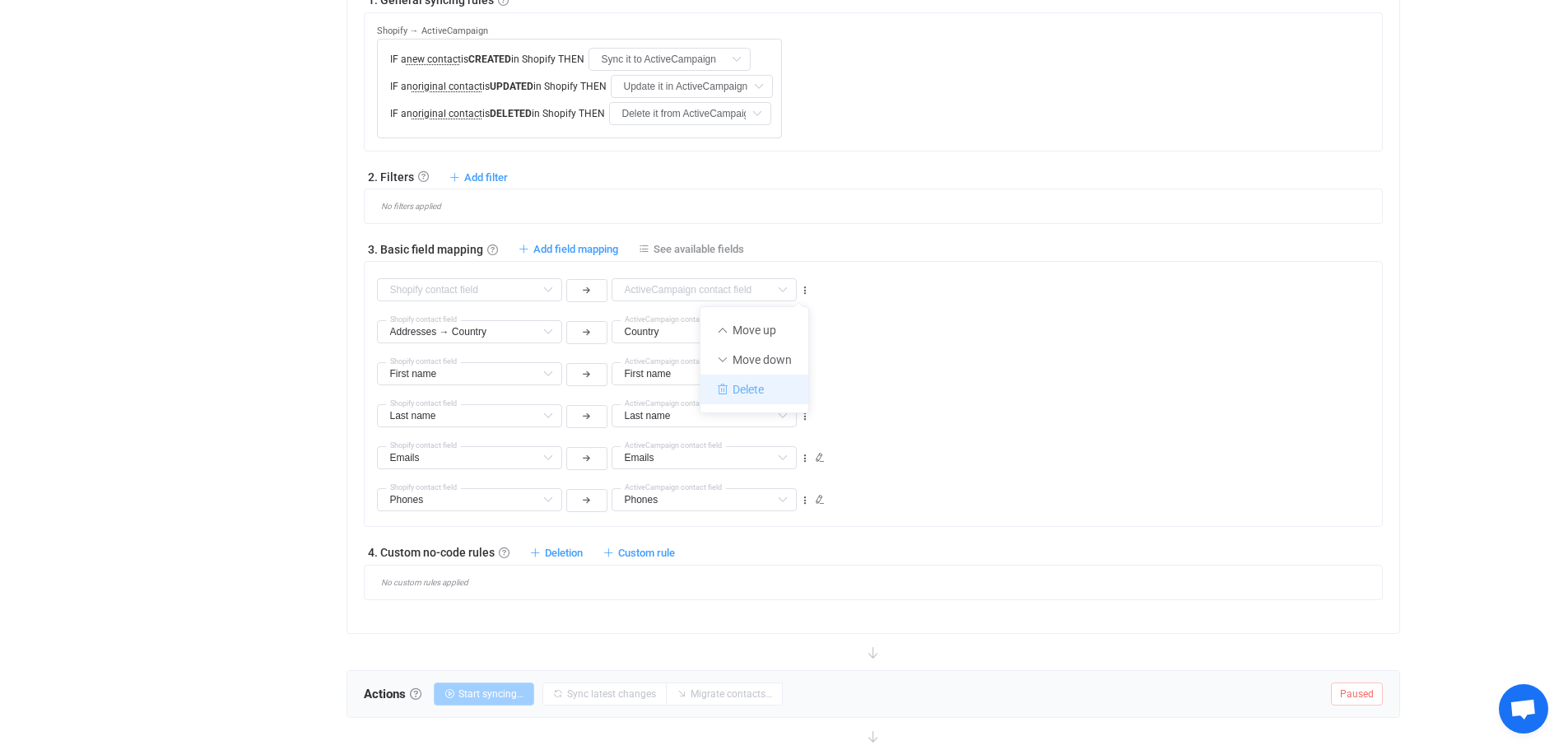
type input "Phones"
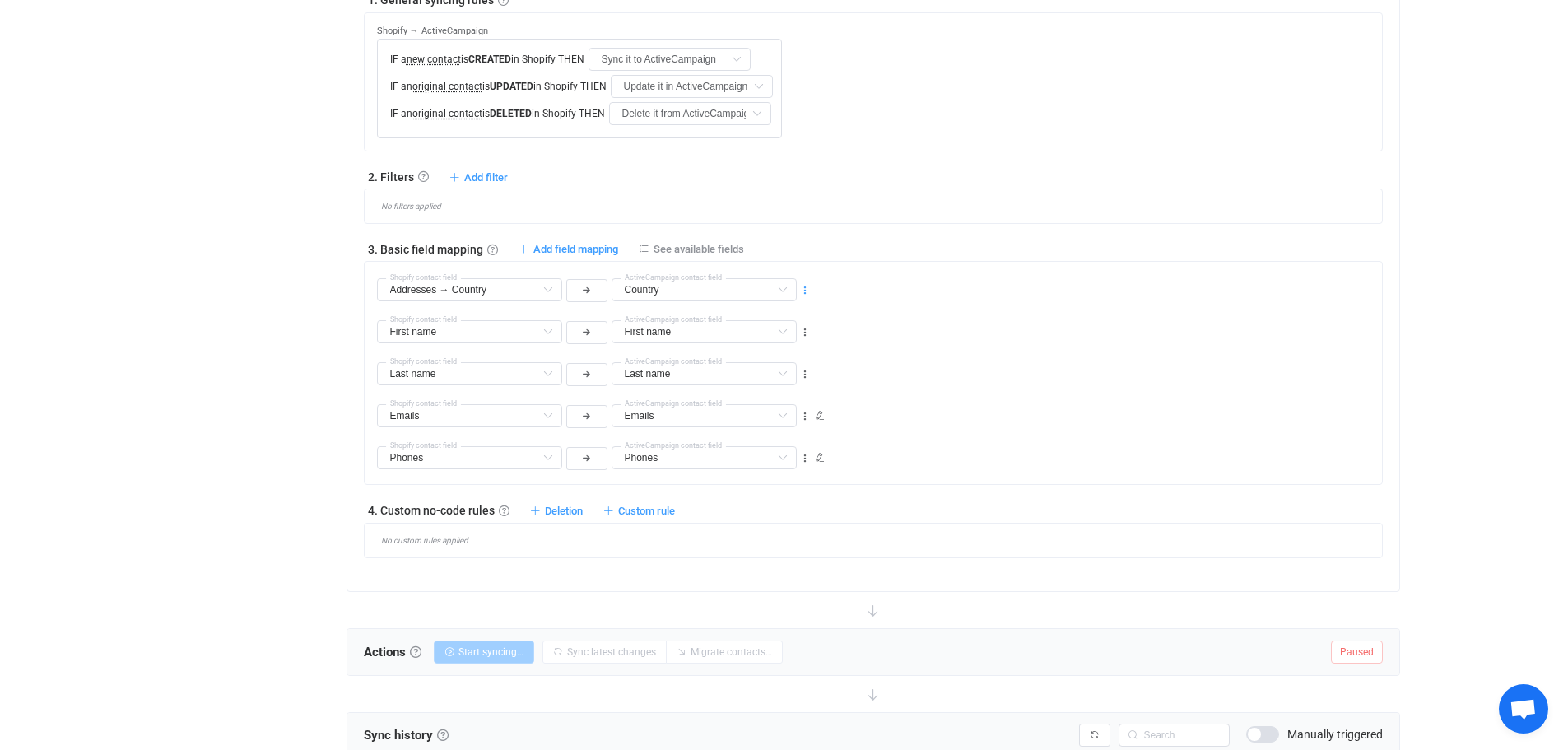
click at [804, 289] on icon at bounding box center [804, 291] width 11 height 11
click at [761, 365] on li "Move down" at bounding box center [754, 360] width 108 height 30
type input "First name"
type input "Addresses → Country"
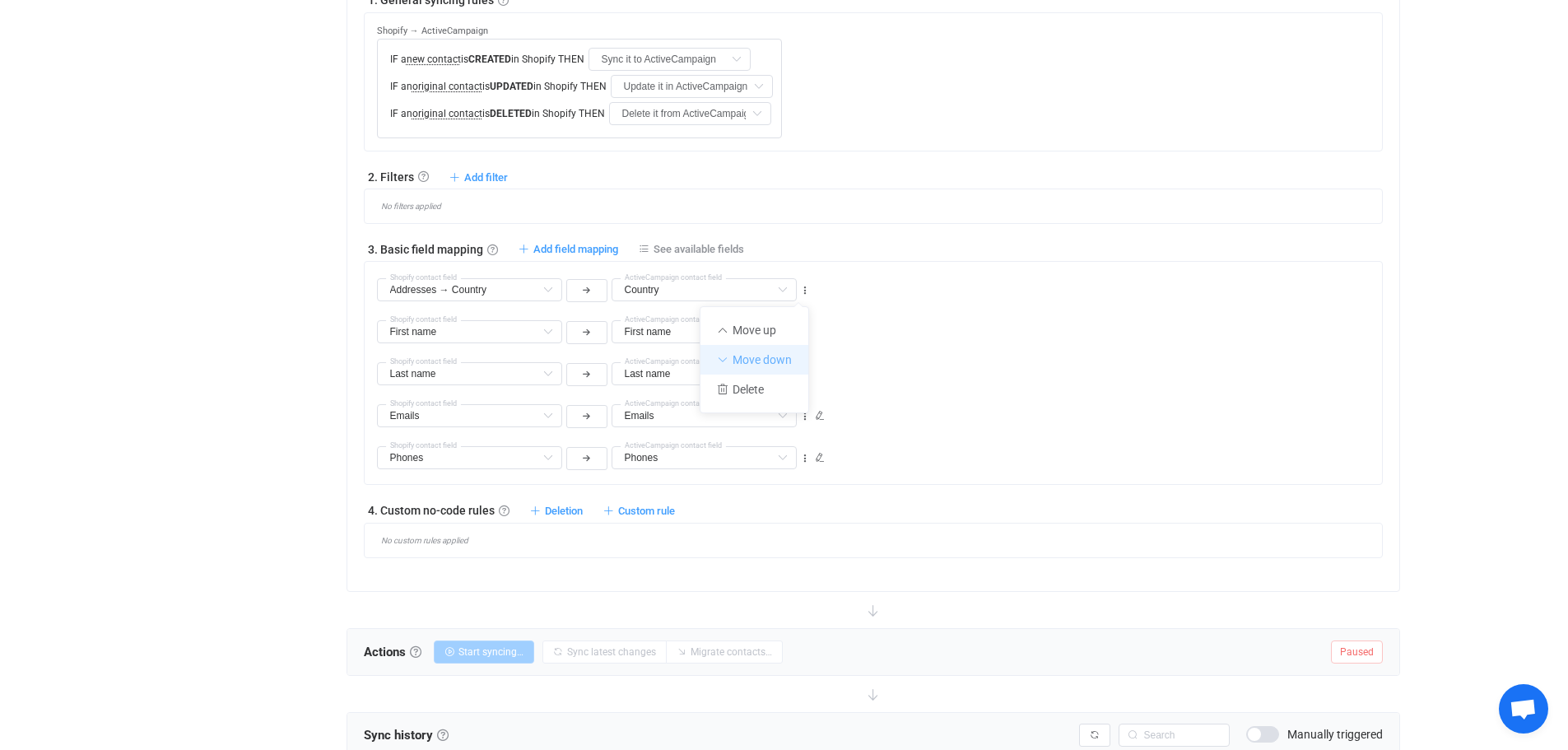
type input "Country"
click at [801, 331] on icon at bounding box center [804, 332] width 11 height 11
click at [776, 399] on li "Move down" at bounding box center [754, 402] width 108 height 30
type input "Last name"
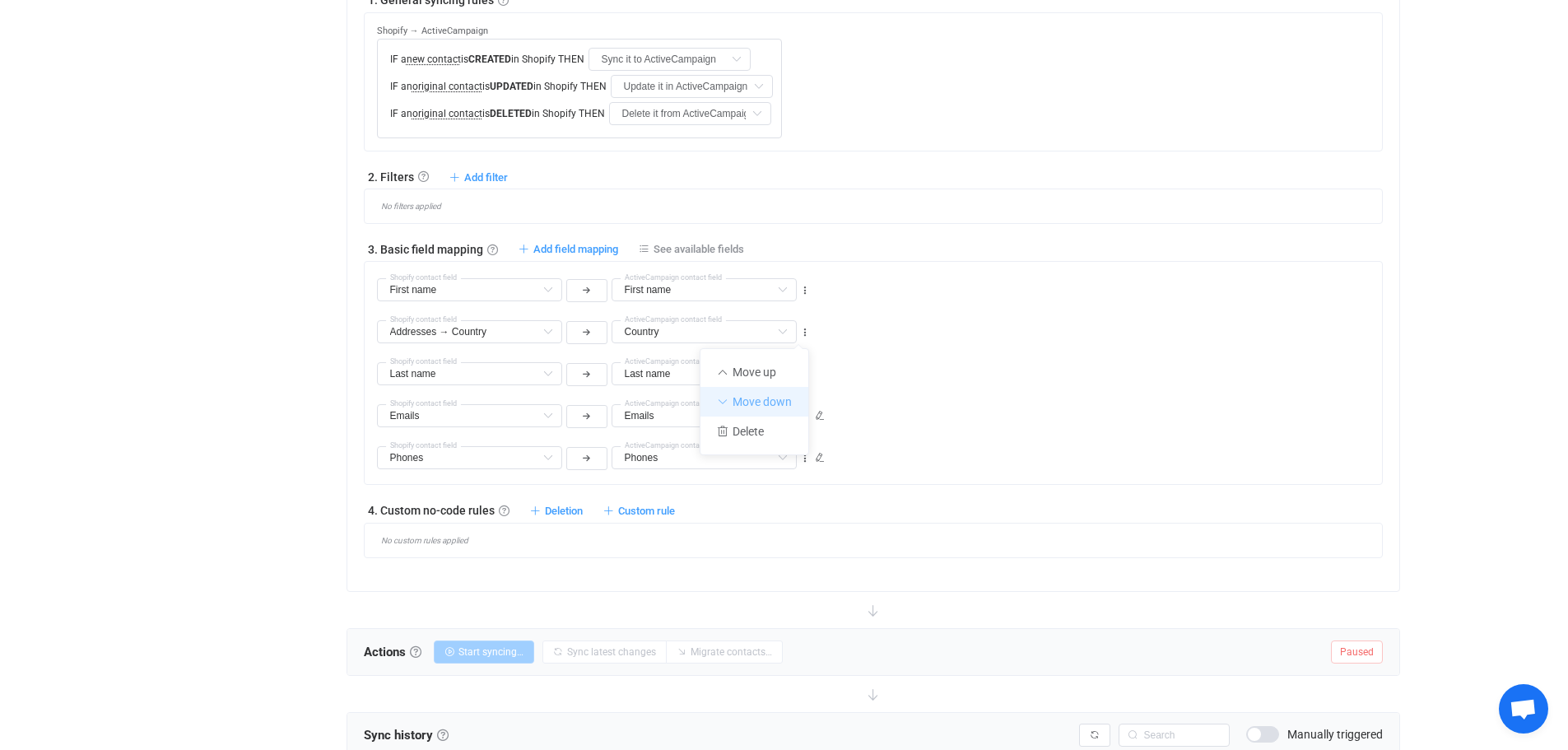
type input "Addresses → Country"
type input "Country"
click at [806, 372] on icon at bounding box center [804, 375] width 11 height 11
click at [784, 439] on li "Move down" at bounding box center [754, 444] width 108 height 30
type input "Emails"
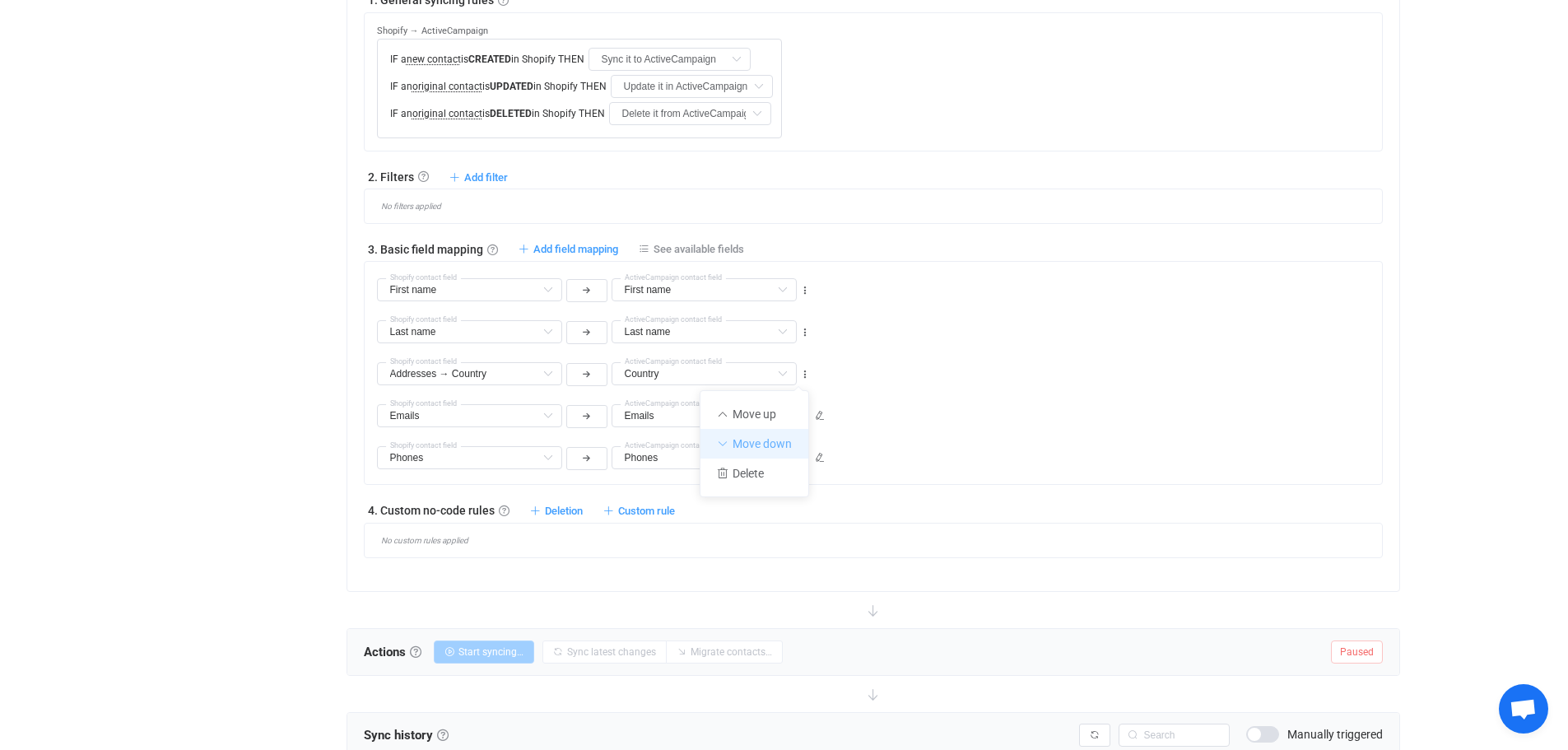
type input "Emails"
type input "Addresses → Country"
type input "Country"
click at [805, 413] on icon at bounding box center [804, 416] width 11 height 11
click at [773, 481] on li "Move down" at bounding box center [754, 486] width 108 height 30
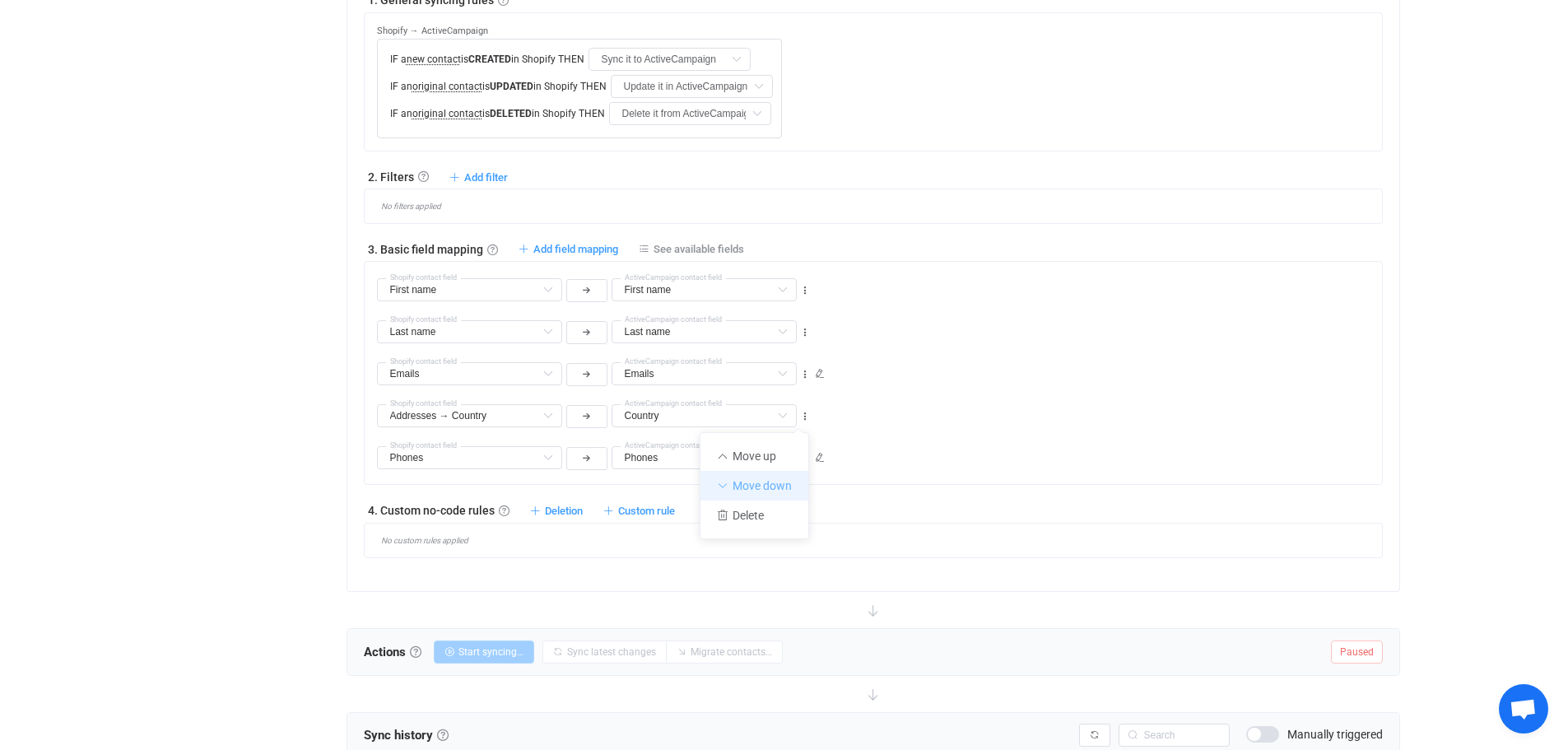
type input "Phones"
type input "Addresses → Country"
type input "Country"
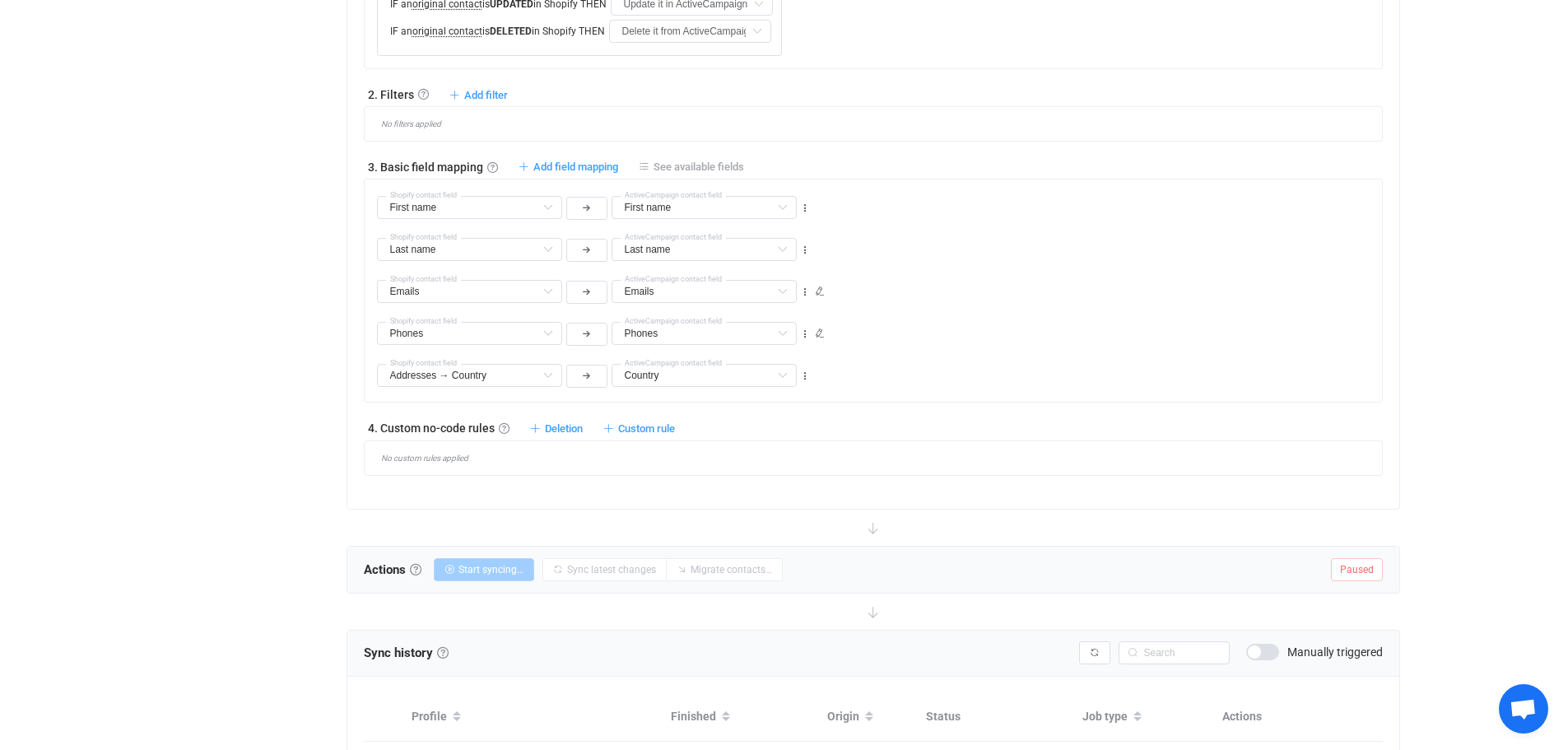
click at [673, 163] on span "See available fields" at bounding box center [698, 167] width 91 height 12
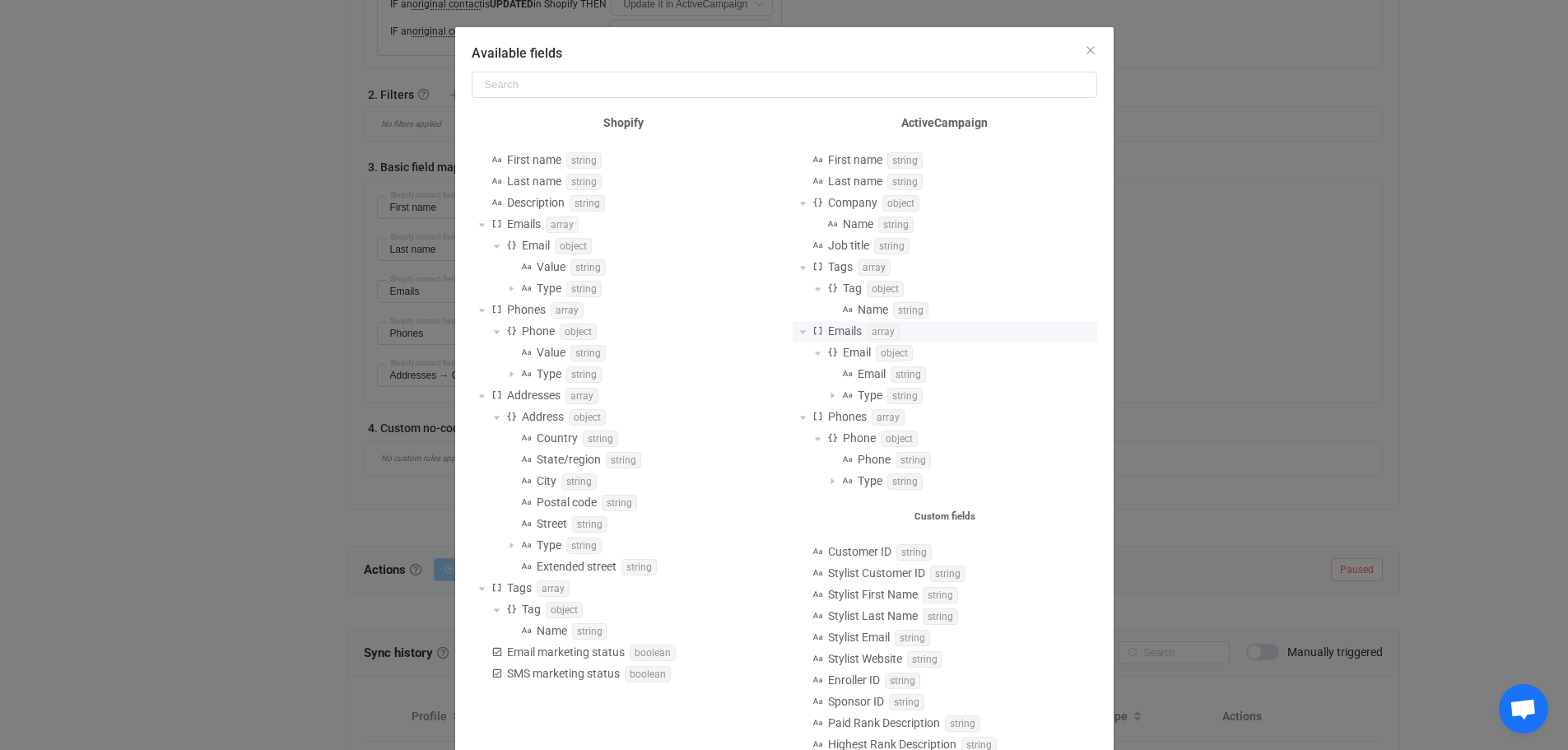
scroll to position [82, 0]
click at [1084, 50] on icon "Close" at bounding box center [1090, 53] width 13 height 13
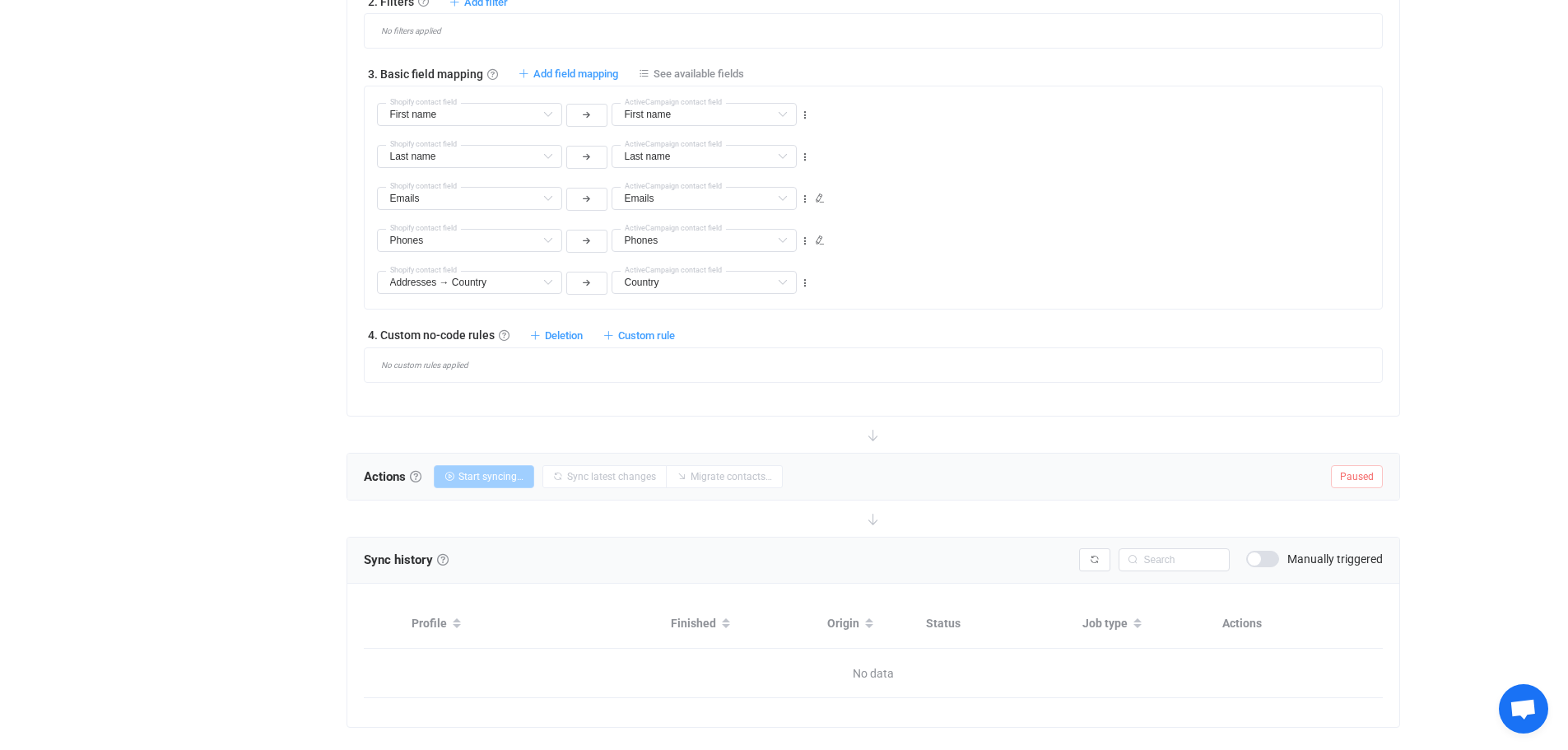
scroll to position [848, 0]
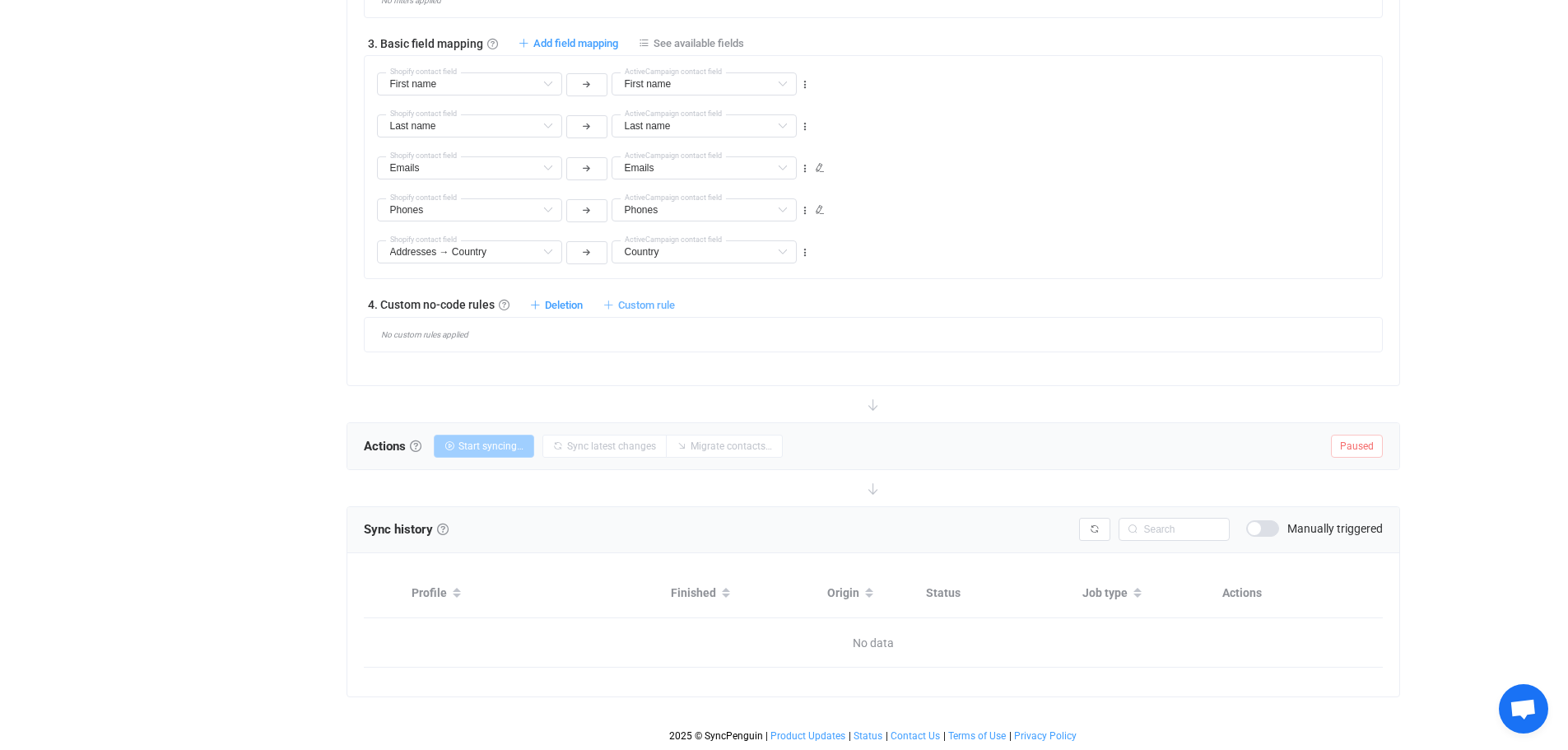
click at [639, 307] on span "Custom rule" at bounding box center [646, 305] width 57 height 12
click at [607, 345] on li "Custom rule when syncing contact Shopify → ActiveCampaign …" at bounding box center [494, 345] width 360 height 30
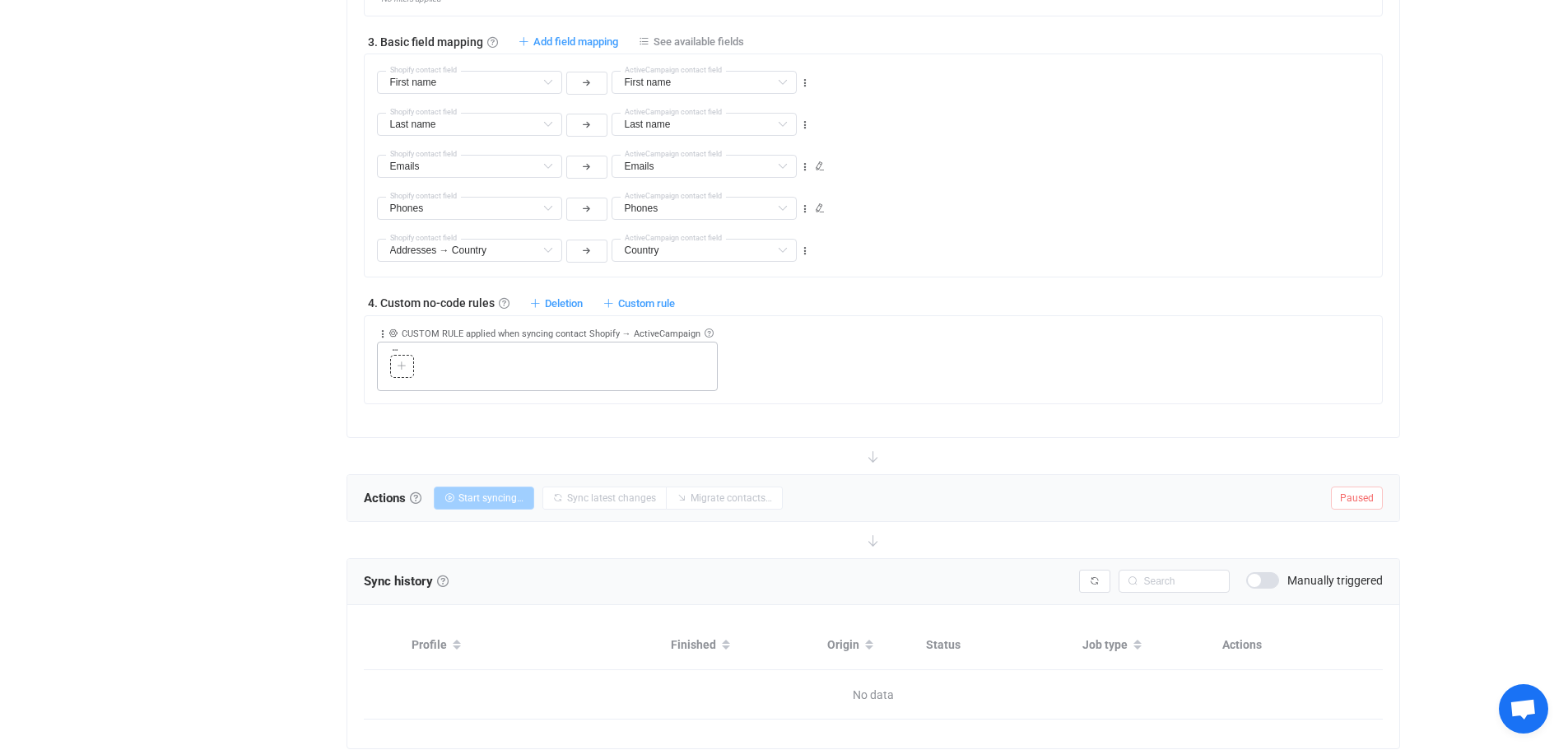
click at [399, 370] on icon at bounding box center [401, 366] width 10 height 10
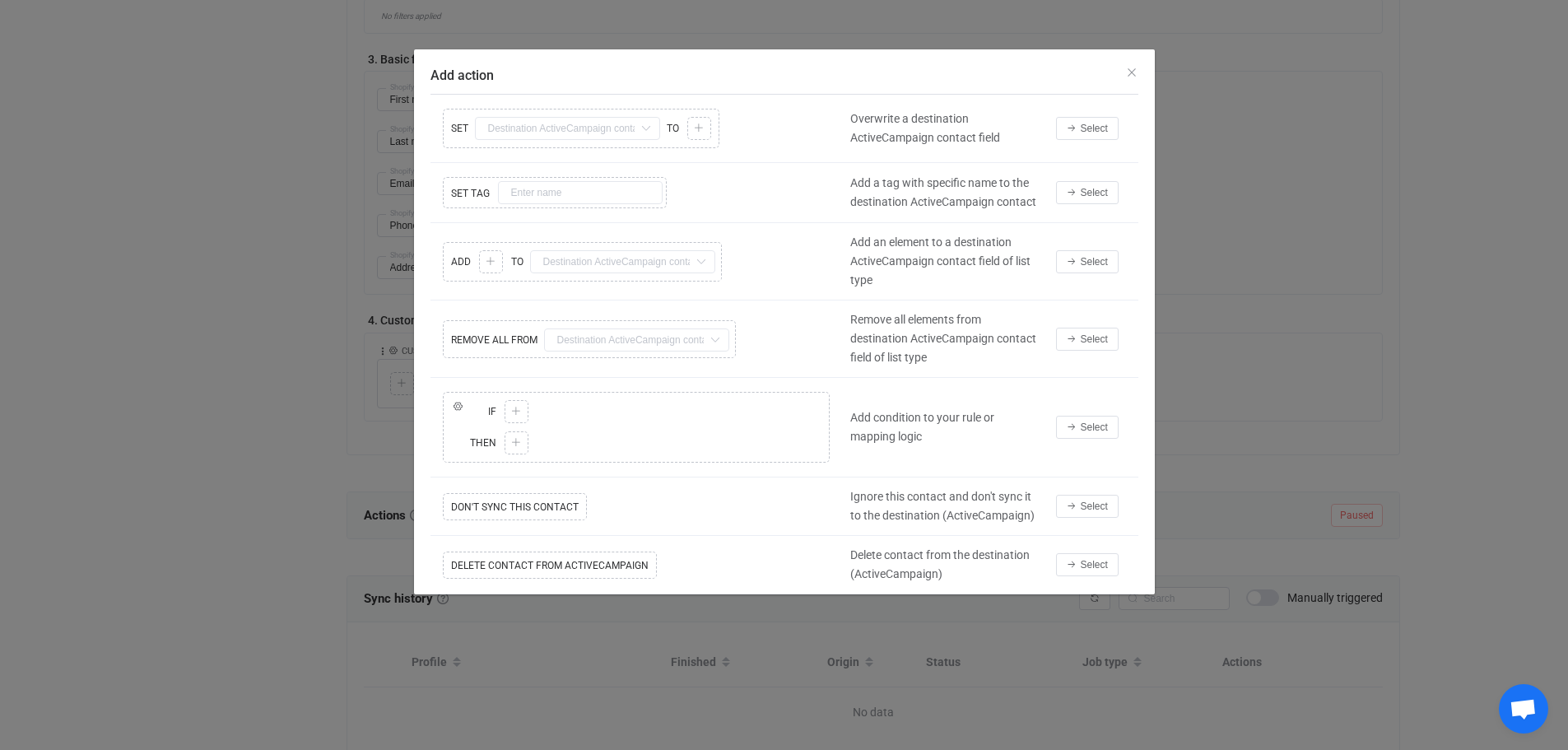
scroll to position [735, 0]
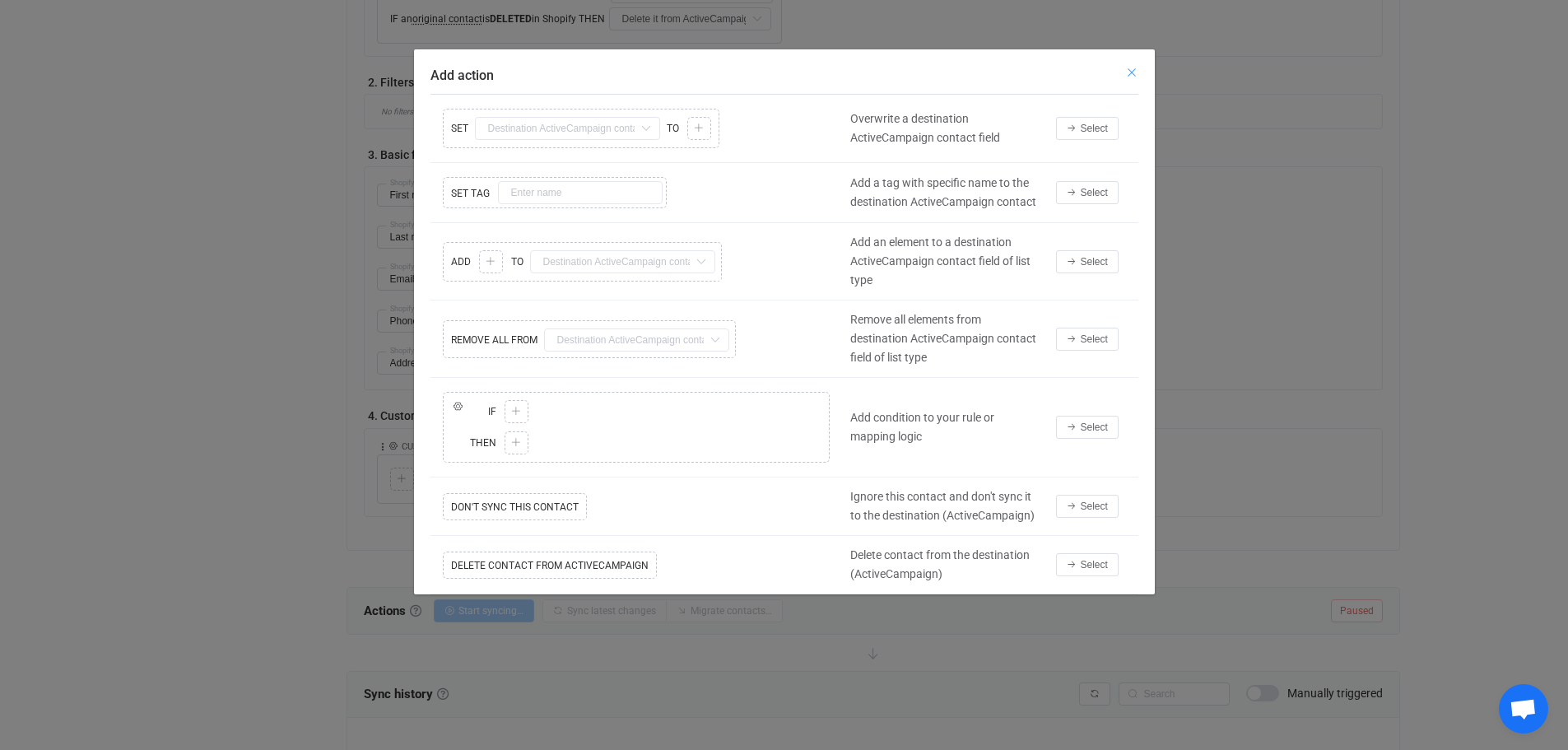
click at [1129, 72] on icon "Close" at bounding box center [1131, 72] width 13 height 13
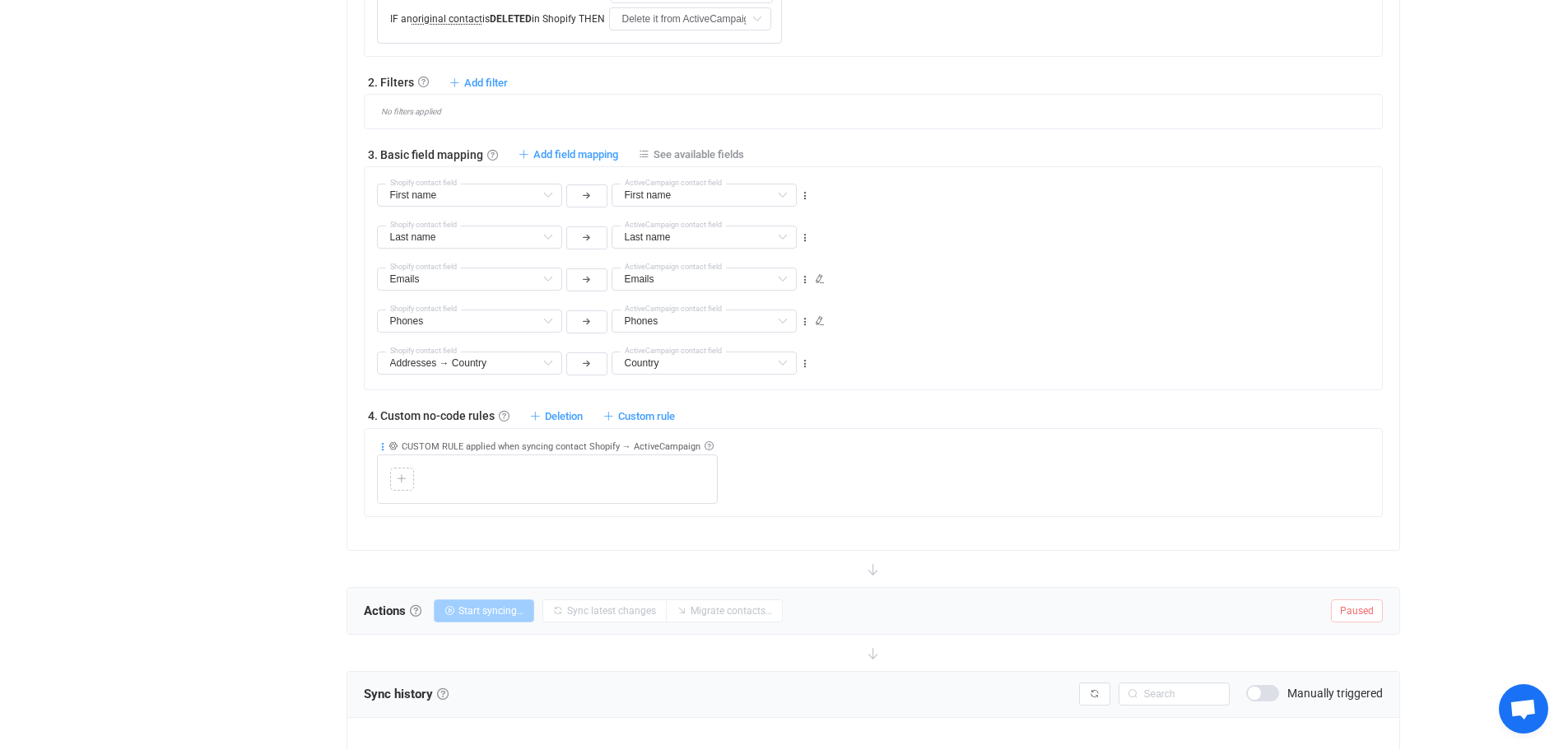
click at [382, 449] on icon at bounding box center [382, 447] width 11 height 11
click at [333, 570] on li "Delete" at bounding box center [332, 575] width 108 height 30
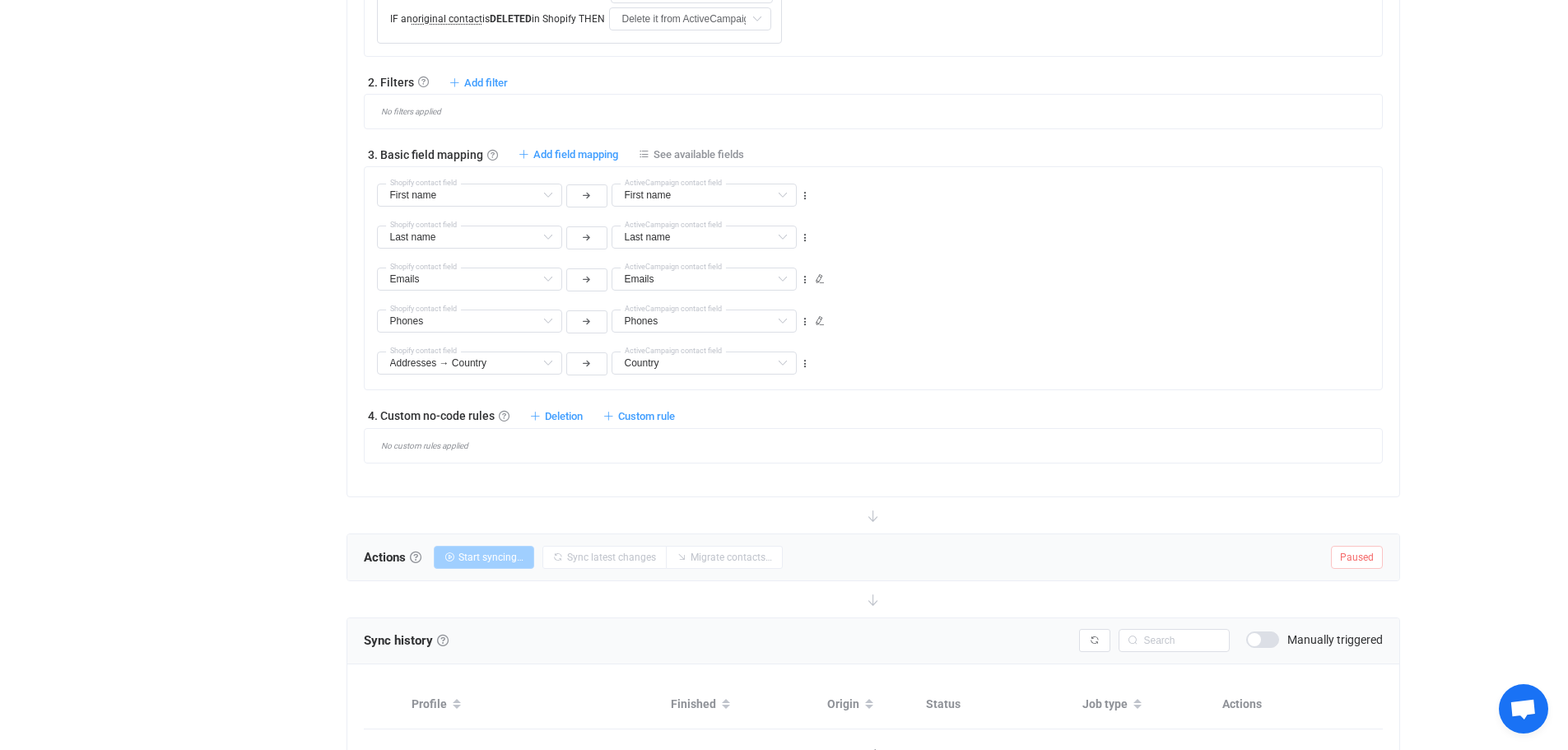
click at [886, 359] on div "Addresses → Country Description Default field Addresses → Country Default field…" at bounding box center [879, 356] width 1005 height 42
click at [569, 155] on span "Add field mapping" at bounding box center [576, 155] width 85 height 12
type input "First name"
type input "Last name"
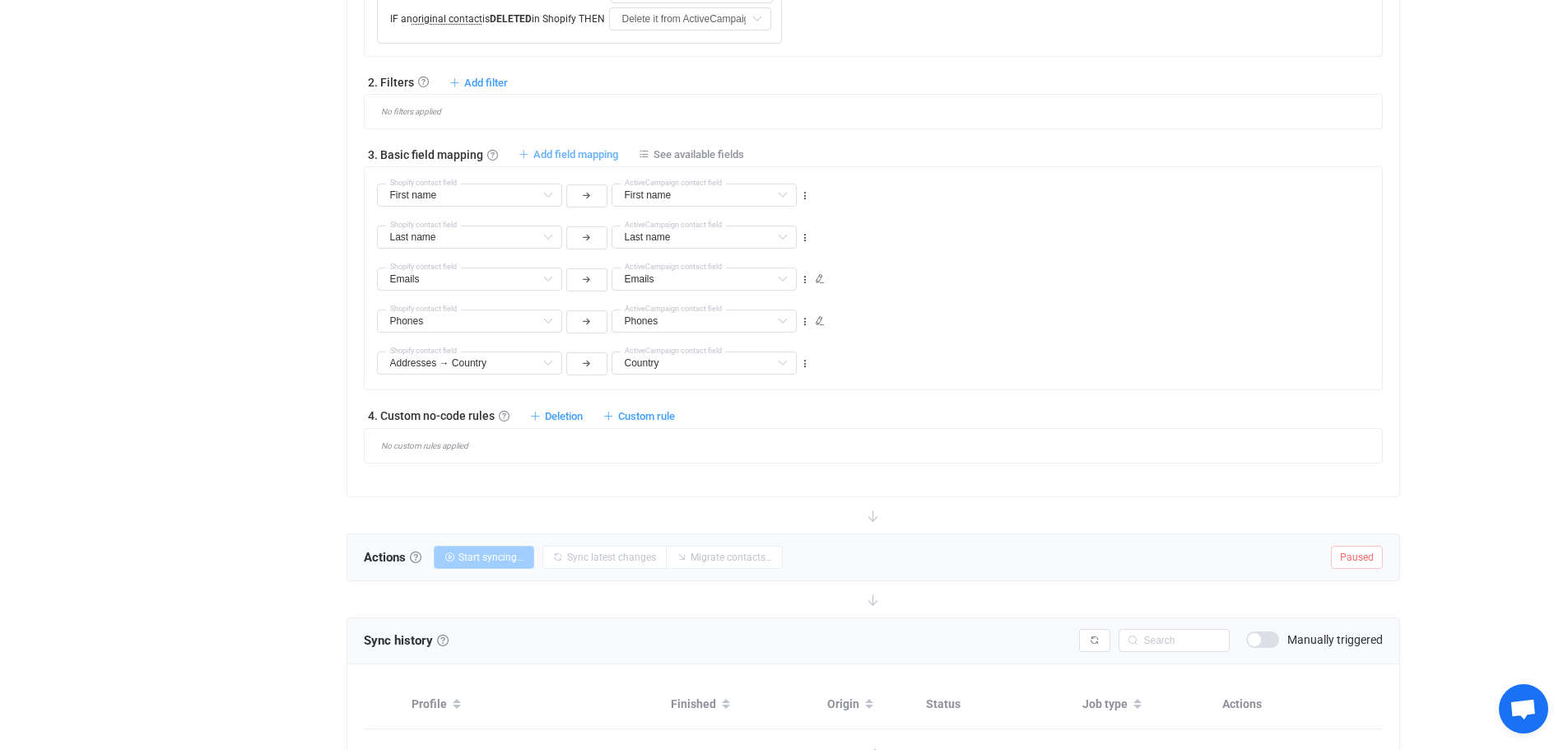
type input "Last name"
type input "Emails"
type input "Phones"
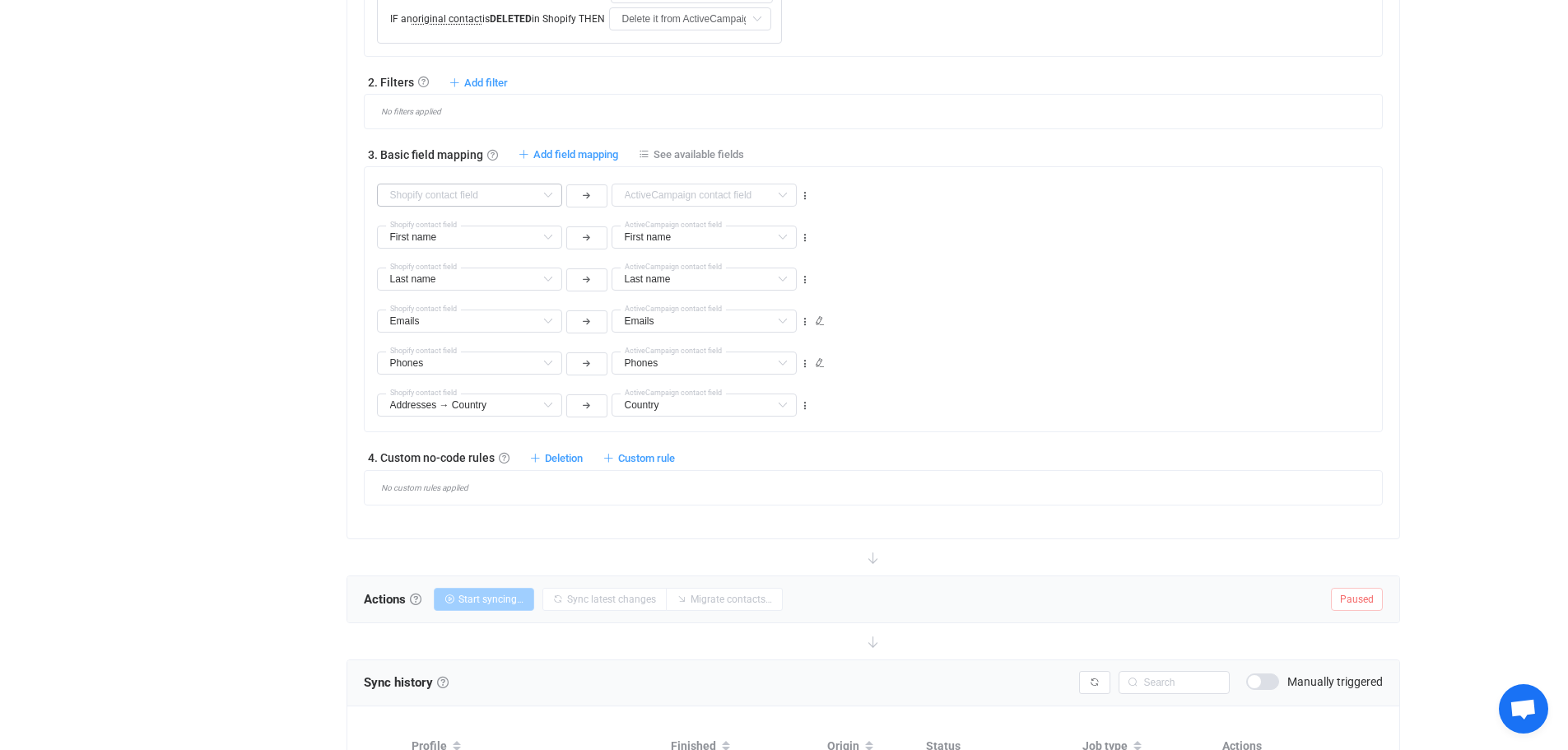
click at [549, 195] on icon at bounding box center [547, 195] width 20 height 23
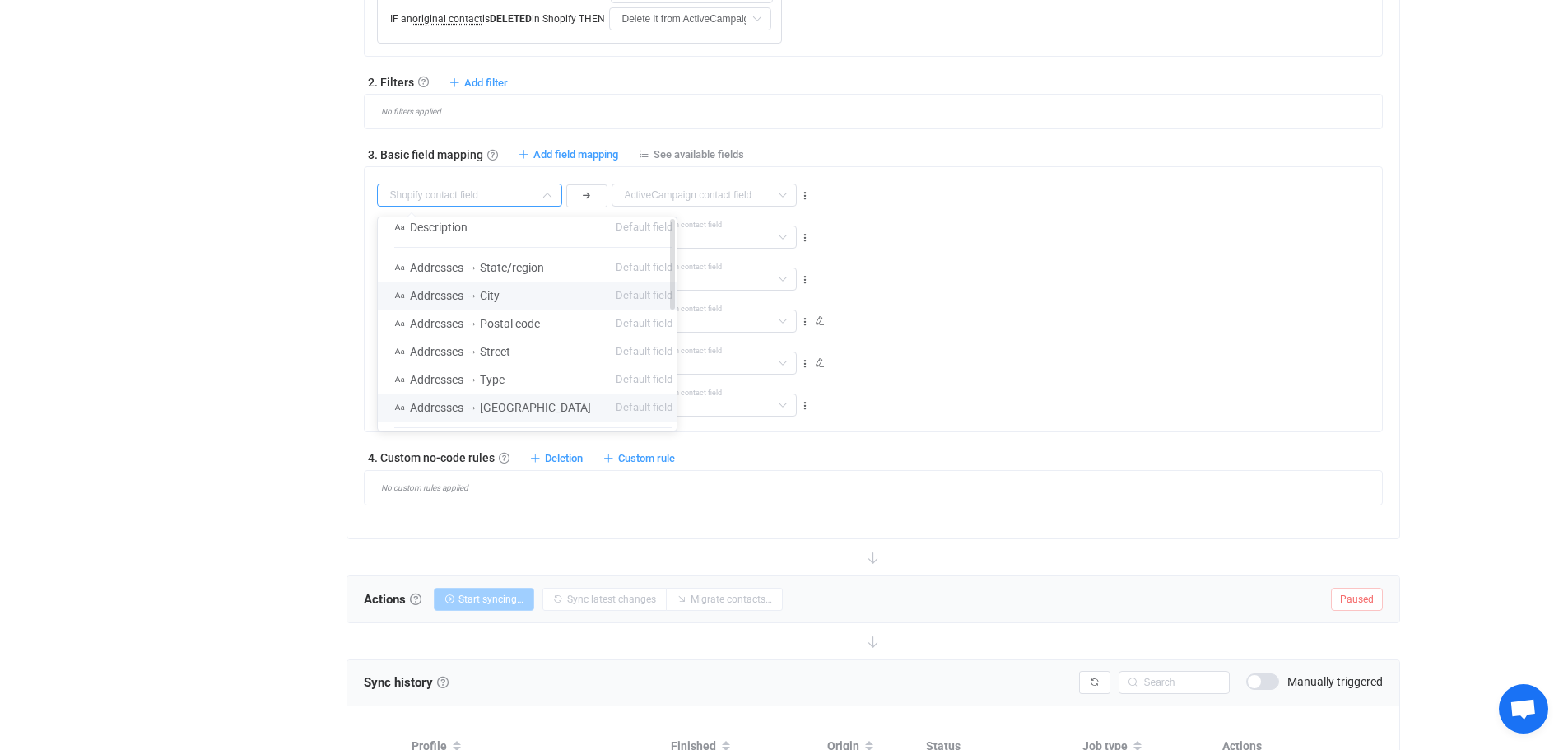
scroll to position [0, 0]
click at [895, 191] on div "Company Default field Job title Default field Tags Default field Customer ID Cu…" at bounding box center [879, 188] width 1005 height 42
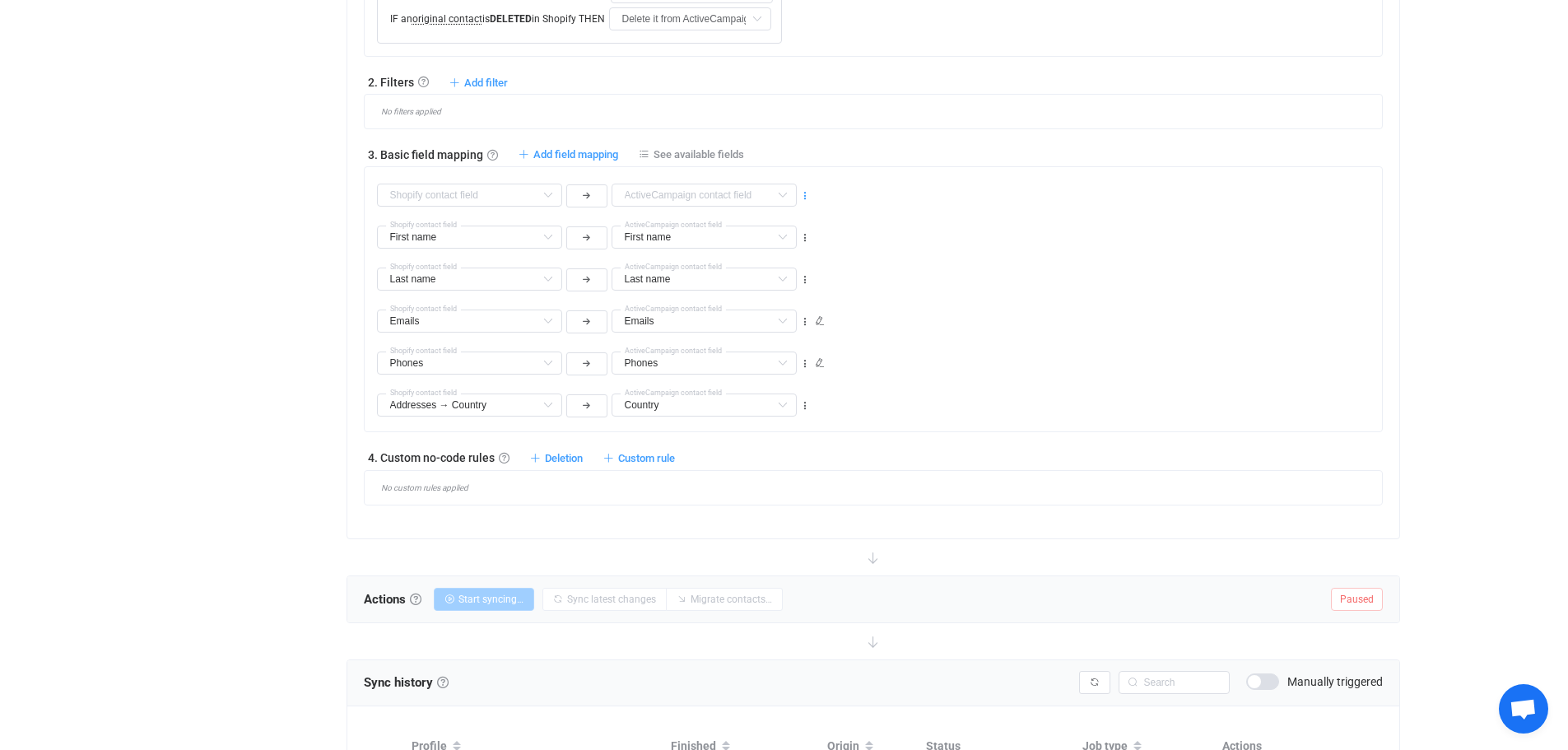
click at [804, 195] on icon at bounding box center [804, 195] width 11 height 11
click at [773, 289] on li "Delete" at bounding box center [754, 295] width 108 height 30
type input "First name"
type input "Last name"
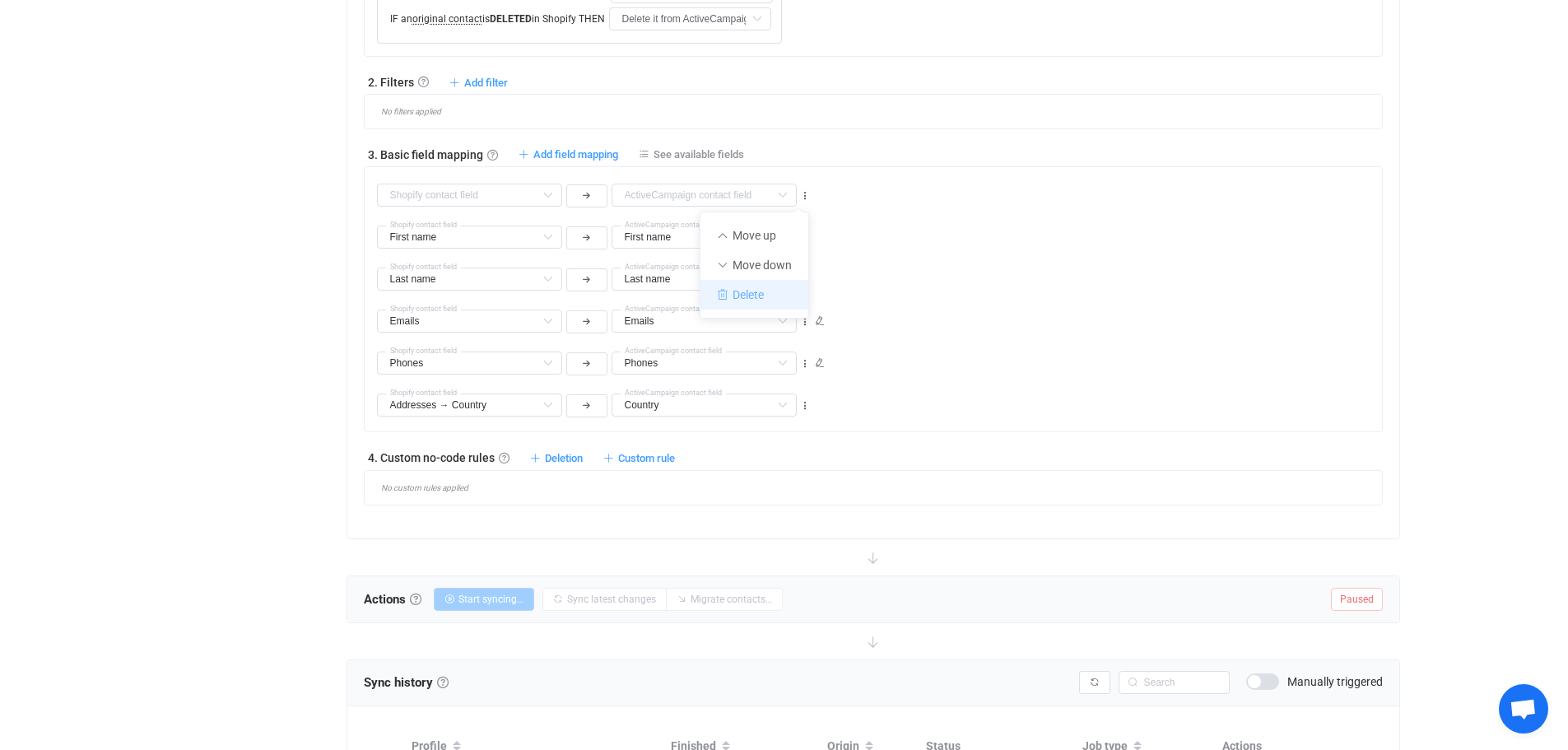
type input "Last name"
type input "Emails"
type input "Phones"
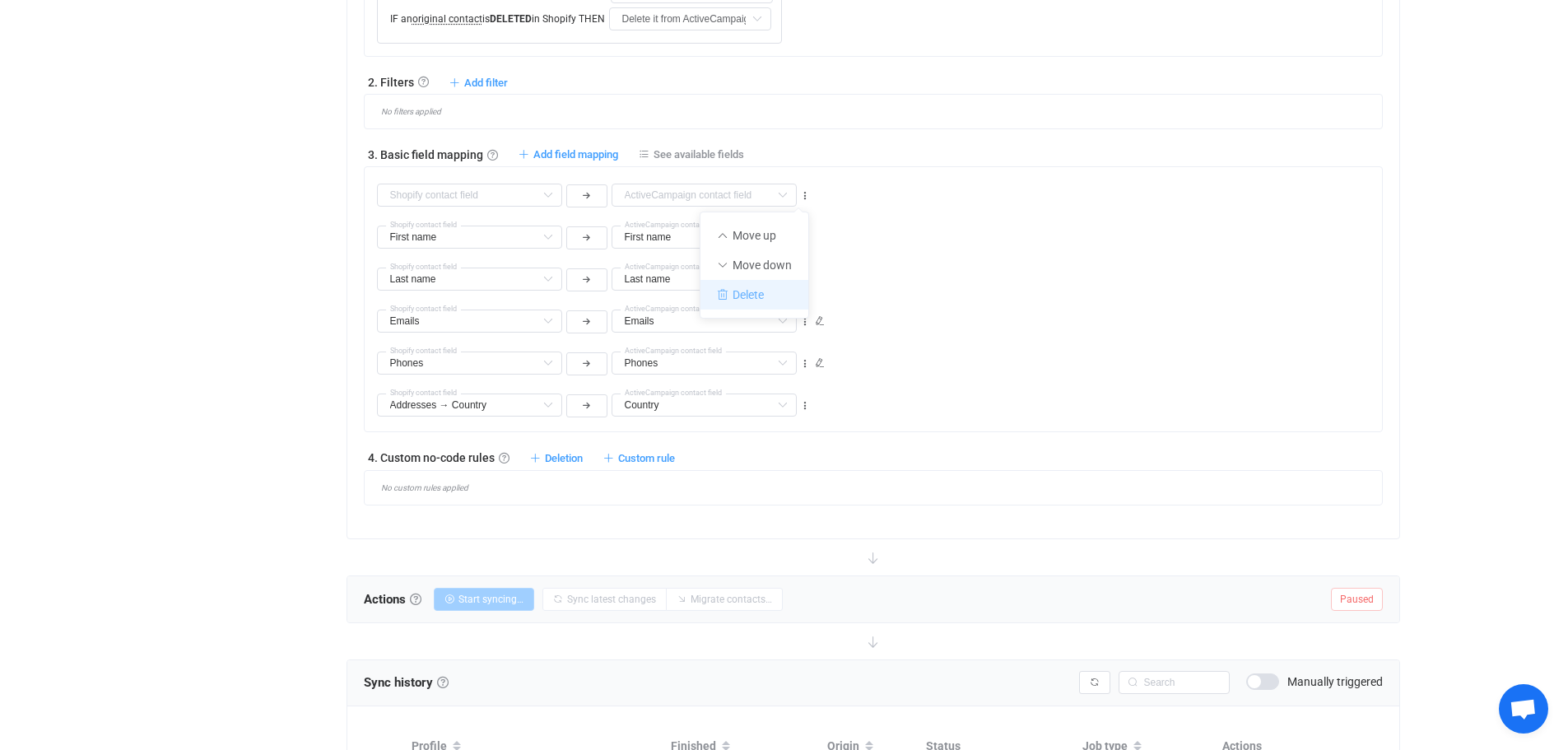
type input "Addresses → Country"
type input "Country"
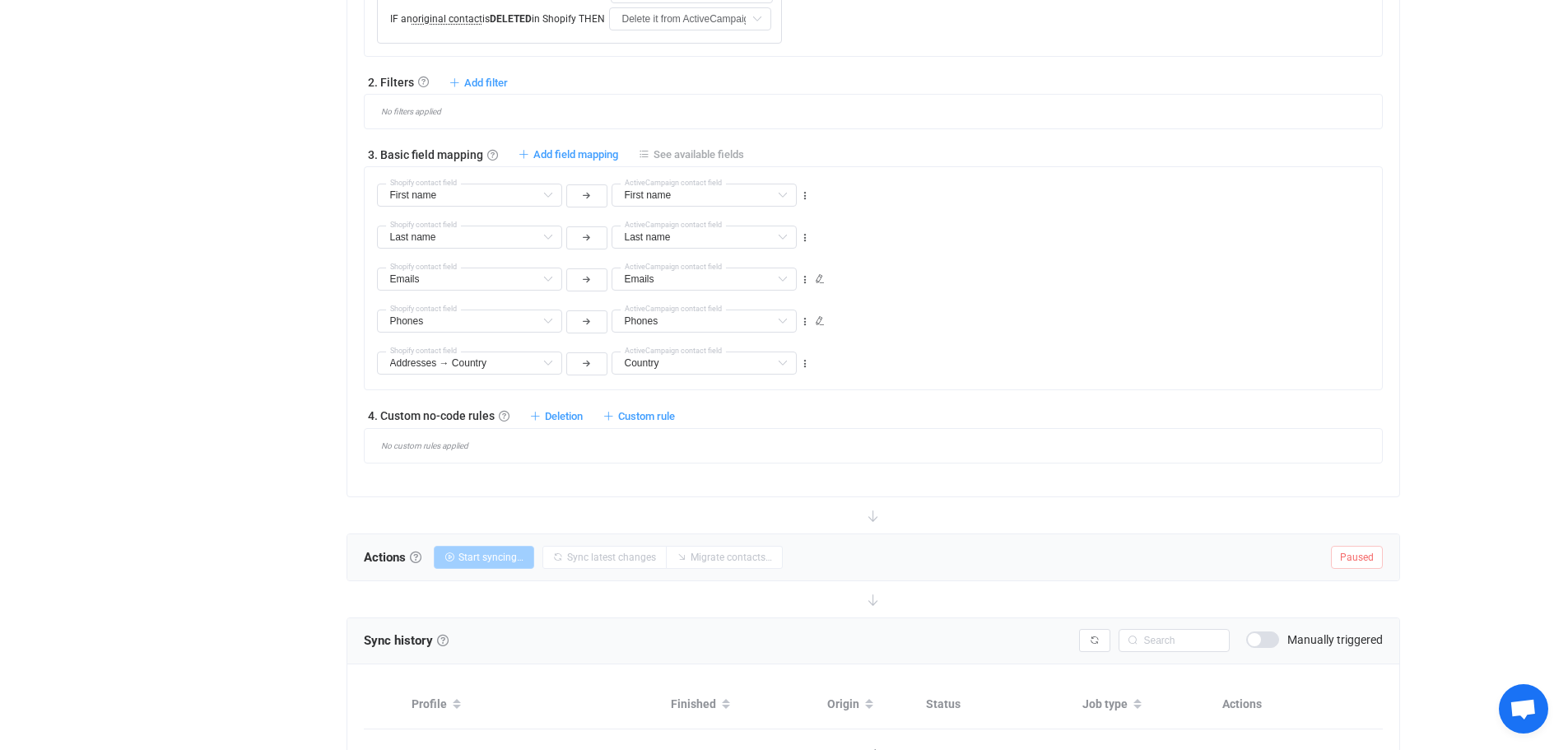
click at [657, 152] on span "See available fields" at bounding box center [698, 155] width 91 height 12
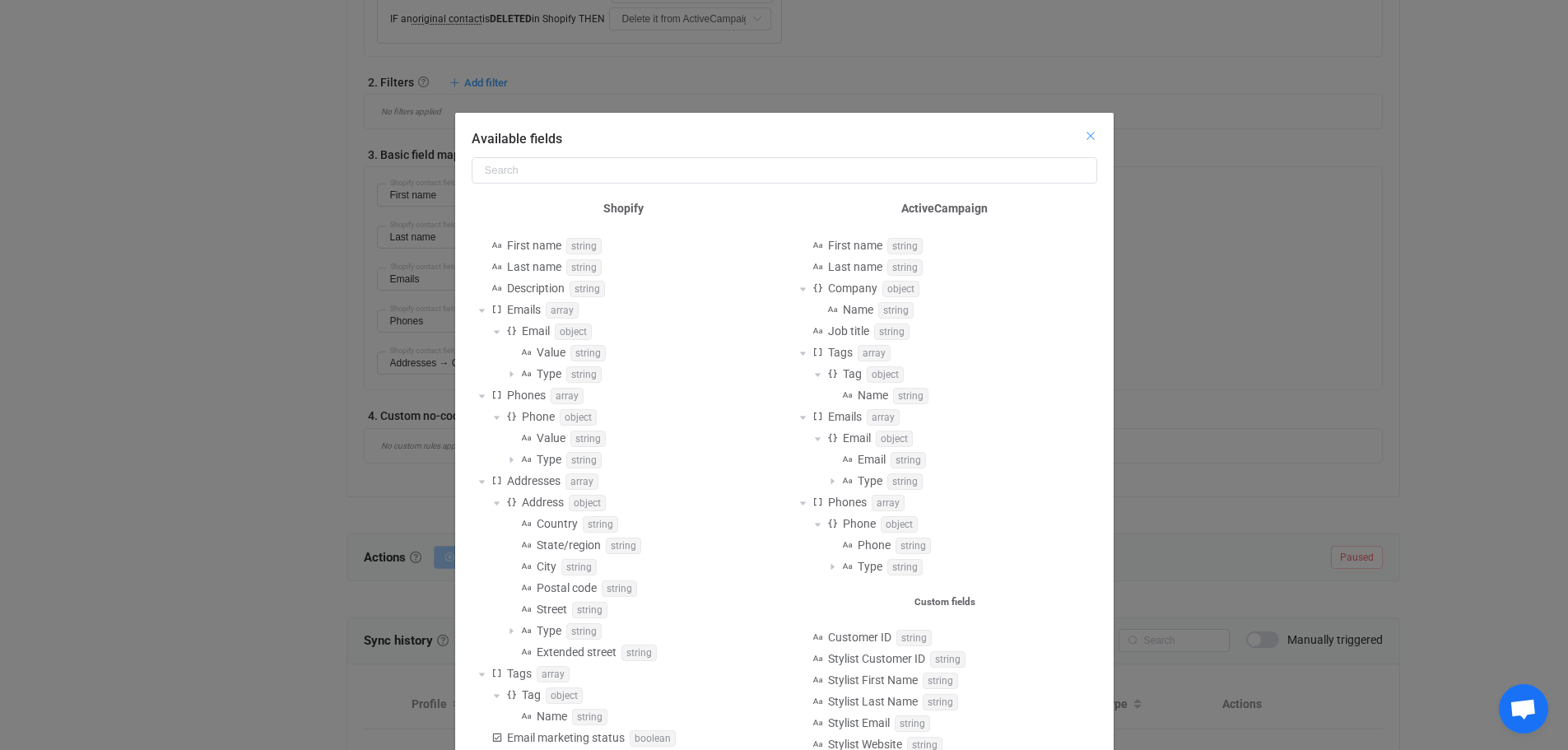
click at [1084, 136] on icon "Close" at bounding box center [1090, 135] width 13 height 13
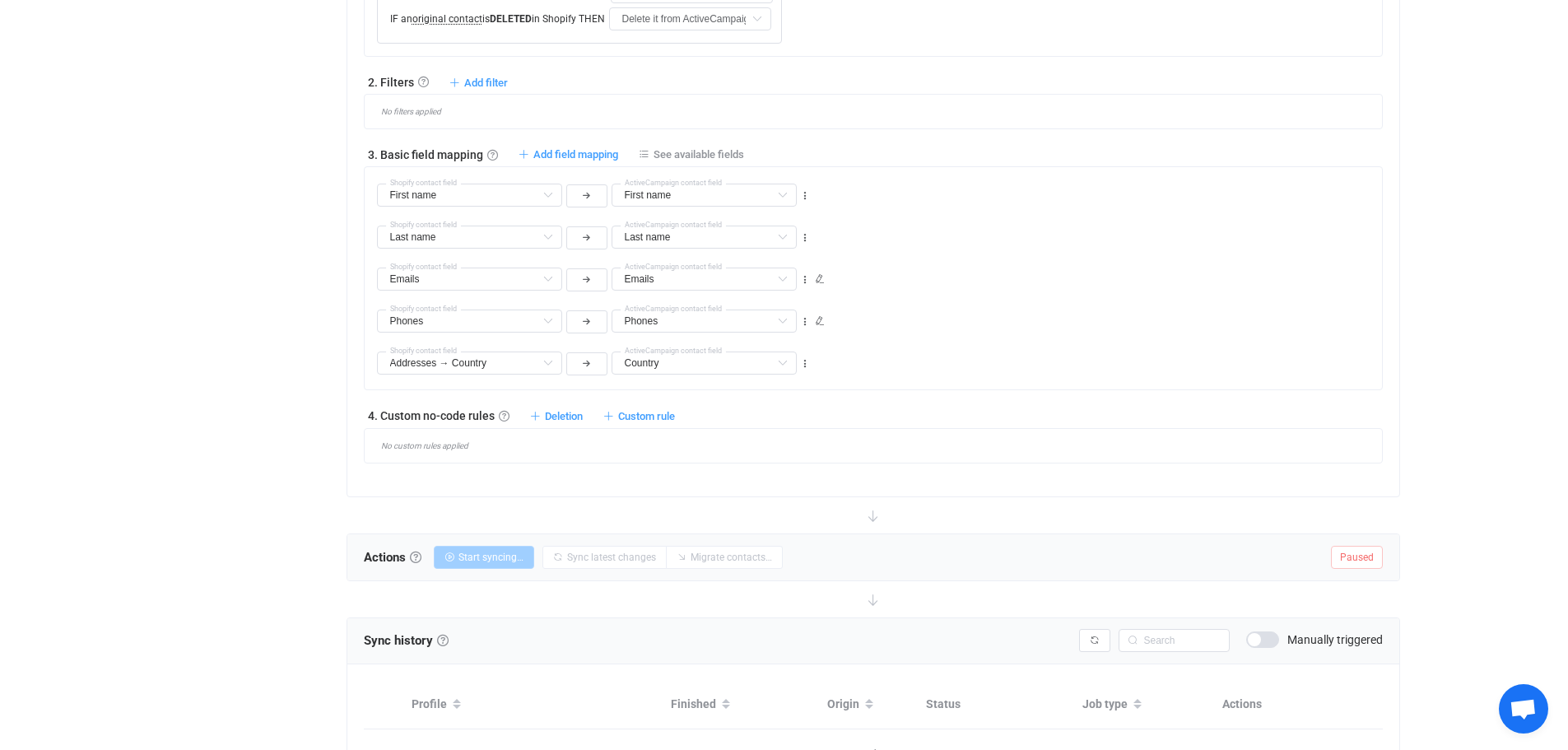
click at [959, 309] on div "Phones Description Default field Phones Default field Addresses → State/region …" at bounding box center [879, 314] width 1005 height 42
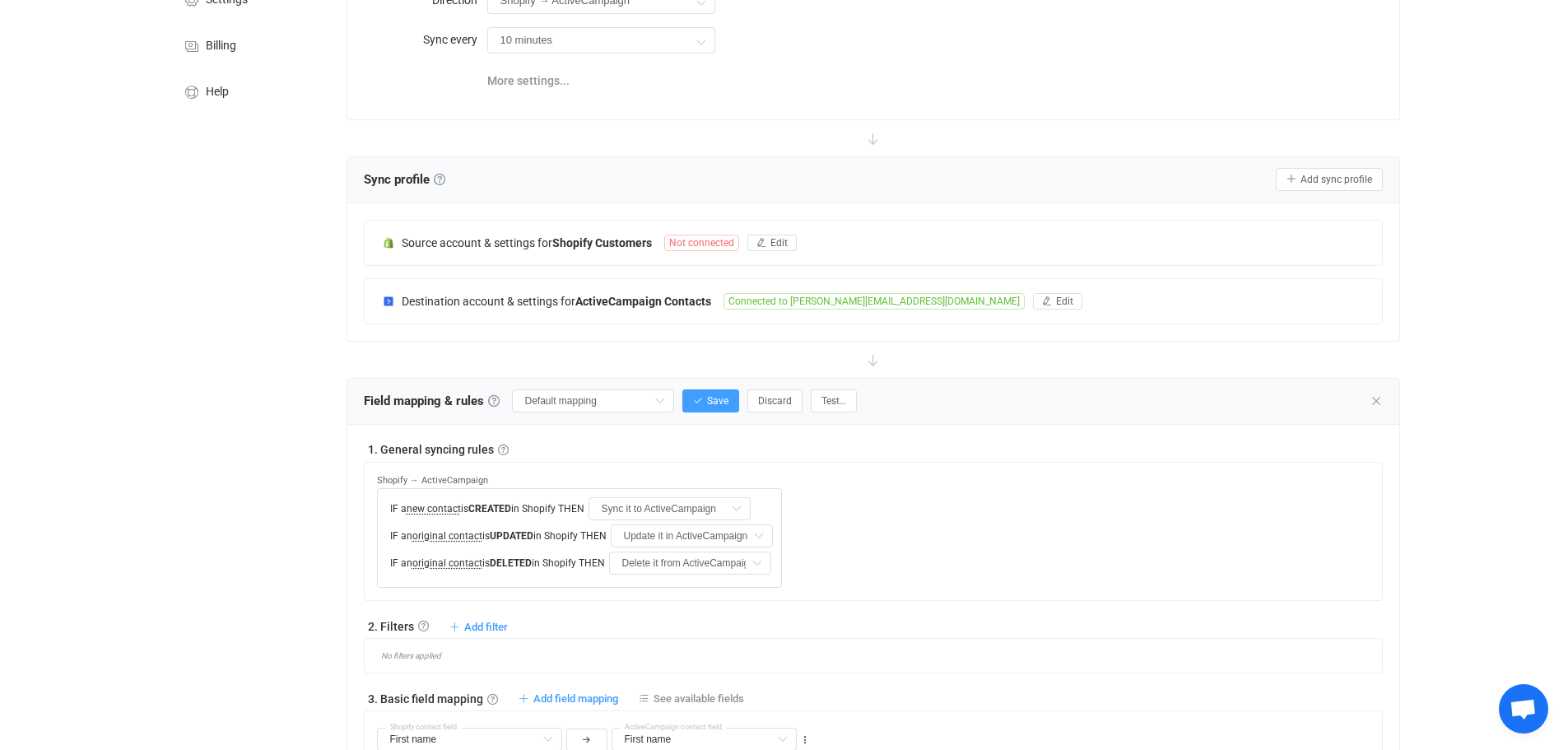
scroll to position [159, 0]
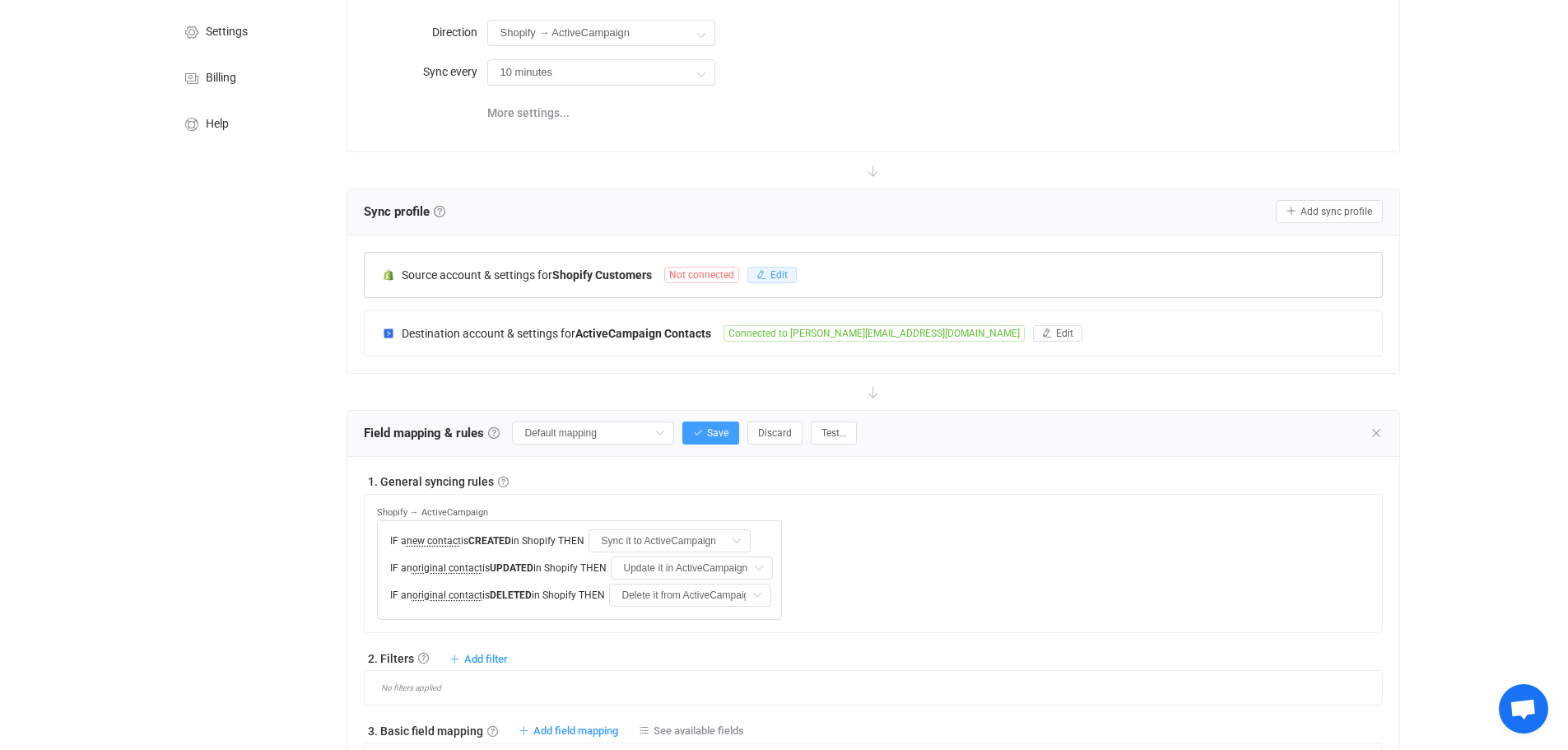
click at [770, 271] on button "Edit" at bounding box center [772, 275] width 49 height 17
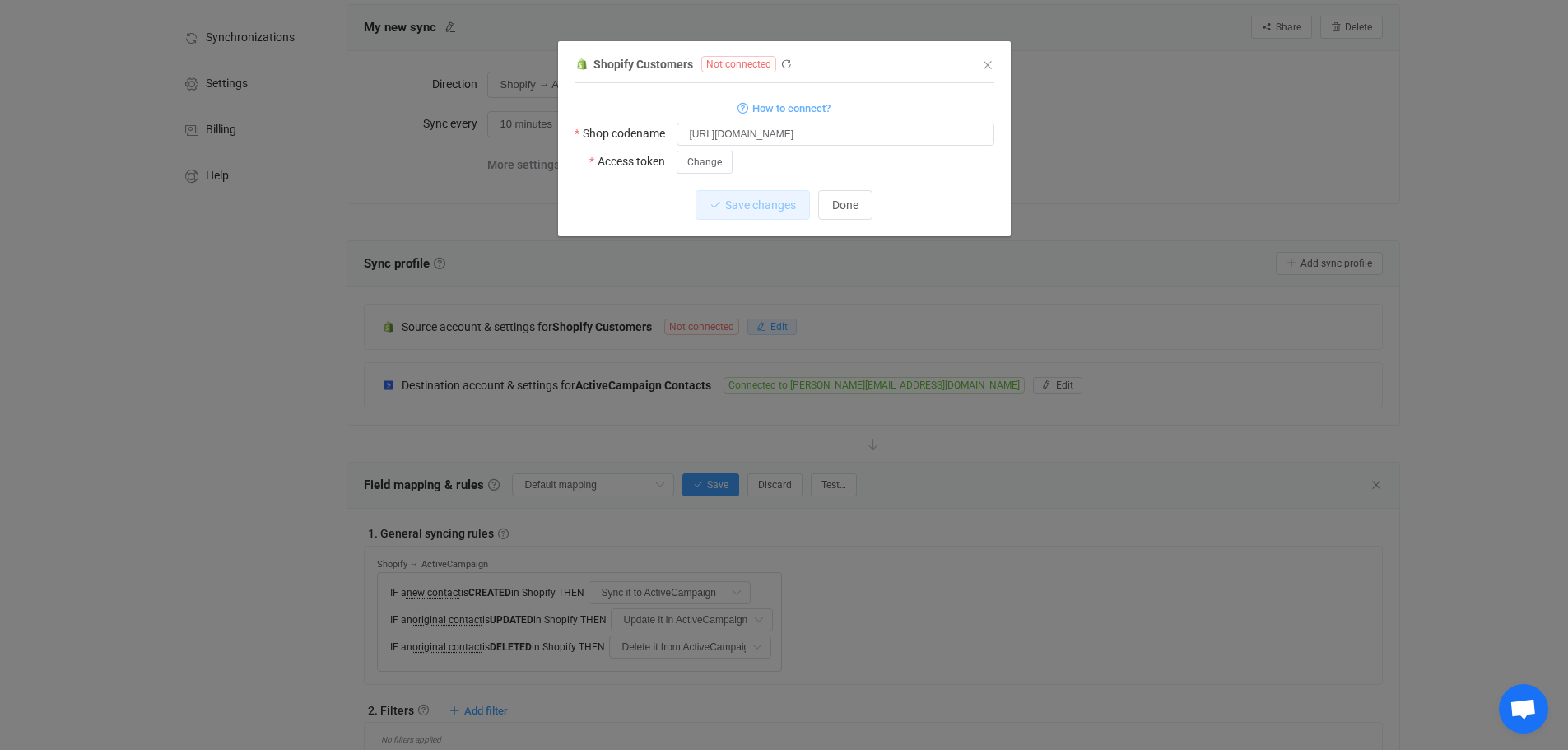
scroll to position [82, 0]
